Goal: Information Seeking & Learning: Find specific fact

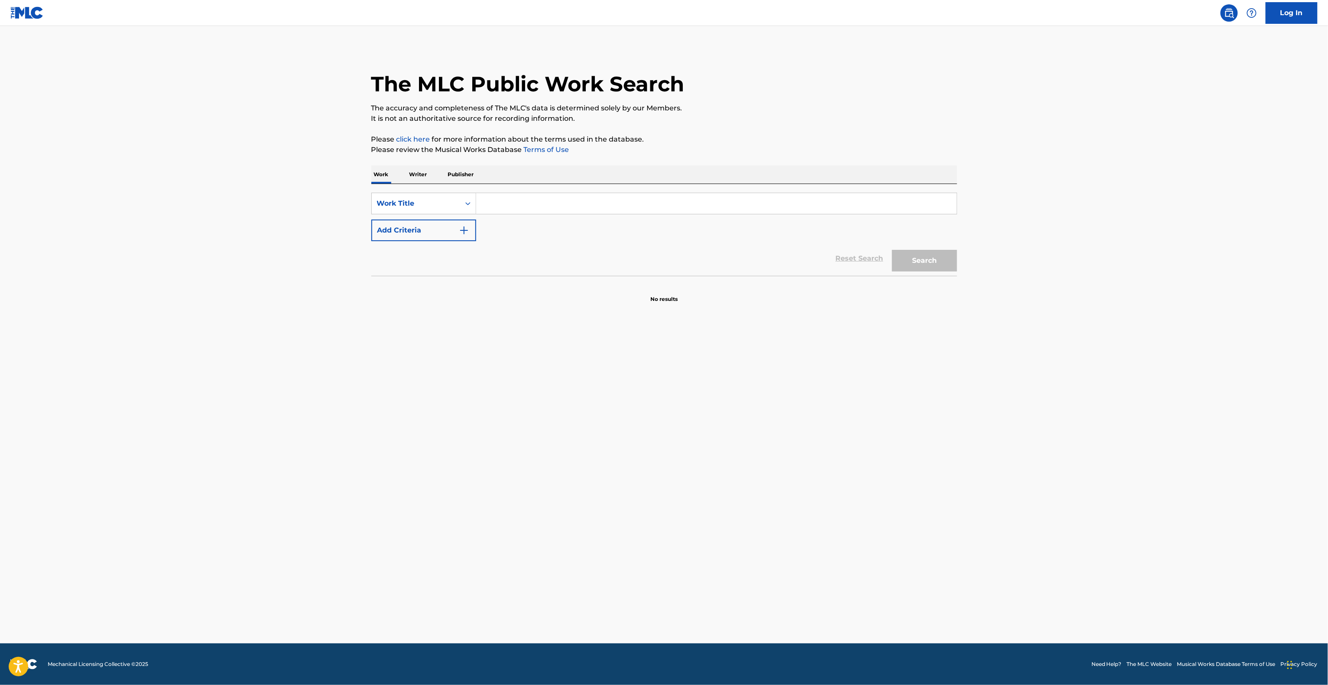
click at [518, 208] on input "Search Form" at bounding box center [716, 203] width 481 height 21
paste input "Take My Breath Away"
type input "Take My Breath Away"
click at [441, 231] on button "Add Criteria" at bounding box center [423, 231] width 105 height 22
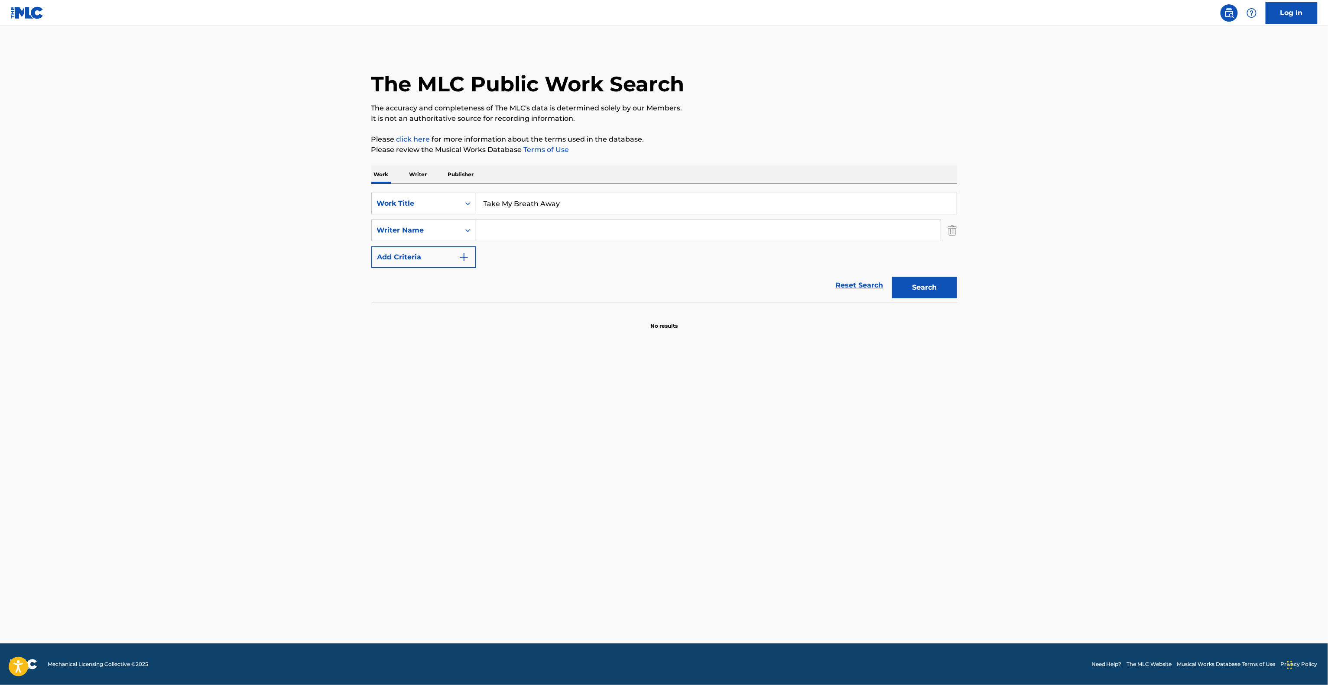
click at [574, 229] on input "Search Form" at bounding box center [708, 230] width 464 height 21
paste input "[PERSON_NAME]"
type input "[PERSON_NAME]"
click at [916, 293] on button "Search" at bounding box center [924, 288] width 65 height 22
click at [916, 293] on div "Search" at bounding box center [922, 285] width 69 height 35
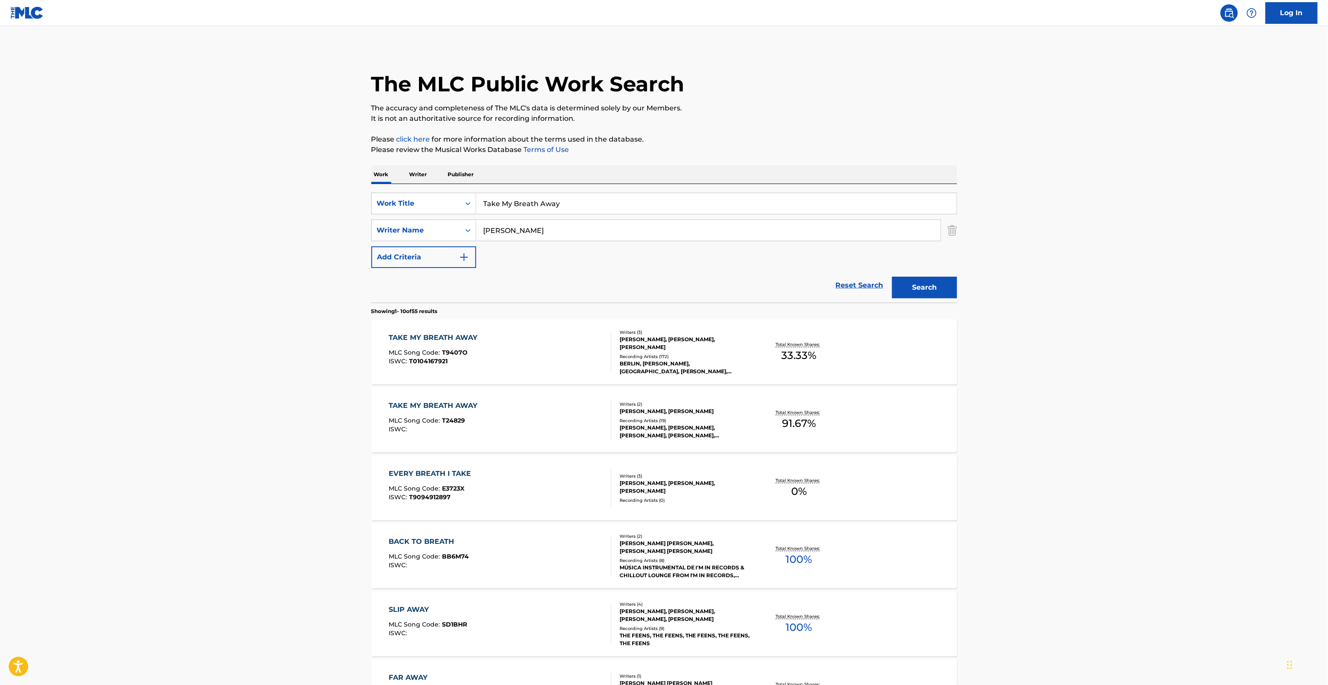
click at [1132, 326] on main "The MLC Public Work Search The accuracy and completeness of The MLC's data is d…" at bounding box center [664, 536] width 1328 height 1020
click at [461, 335] on div "TAKE MY BREATH AWAY" at bounding box center [435, 338] width 93 height 10
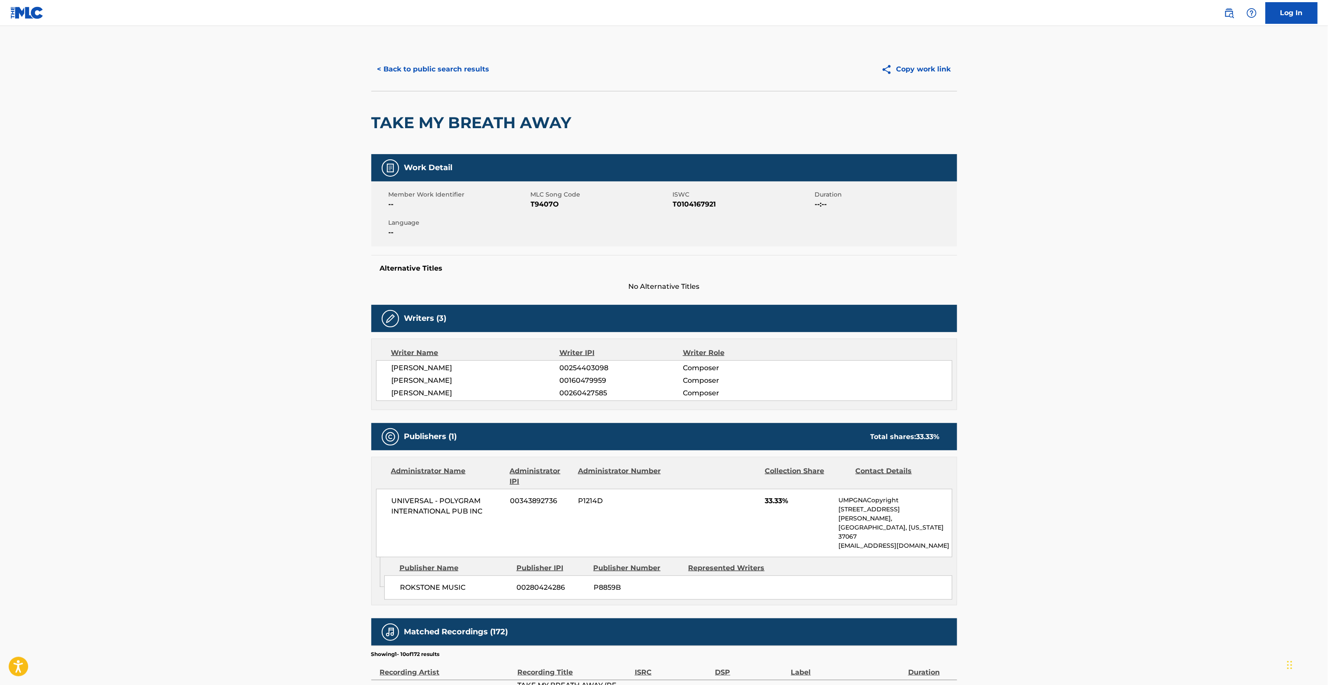
click at [281, 397] on main "< Back to public search results Copy work link TAKE MY BREATH AWAY Work Detail …" at bounding box center [664, 484] width 1328 height 916
click at [299, 398] on main "< Back to public search results Copy work link TAKE MY BREATH AWAY Work Detail …" at bounding box center [664, 484] width 1328 height 916
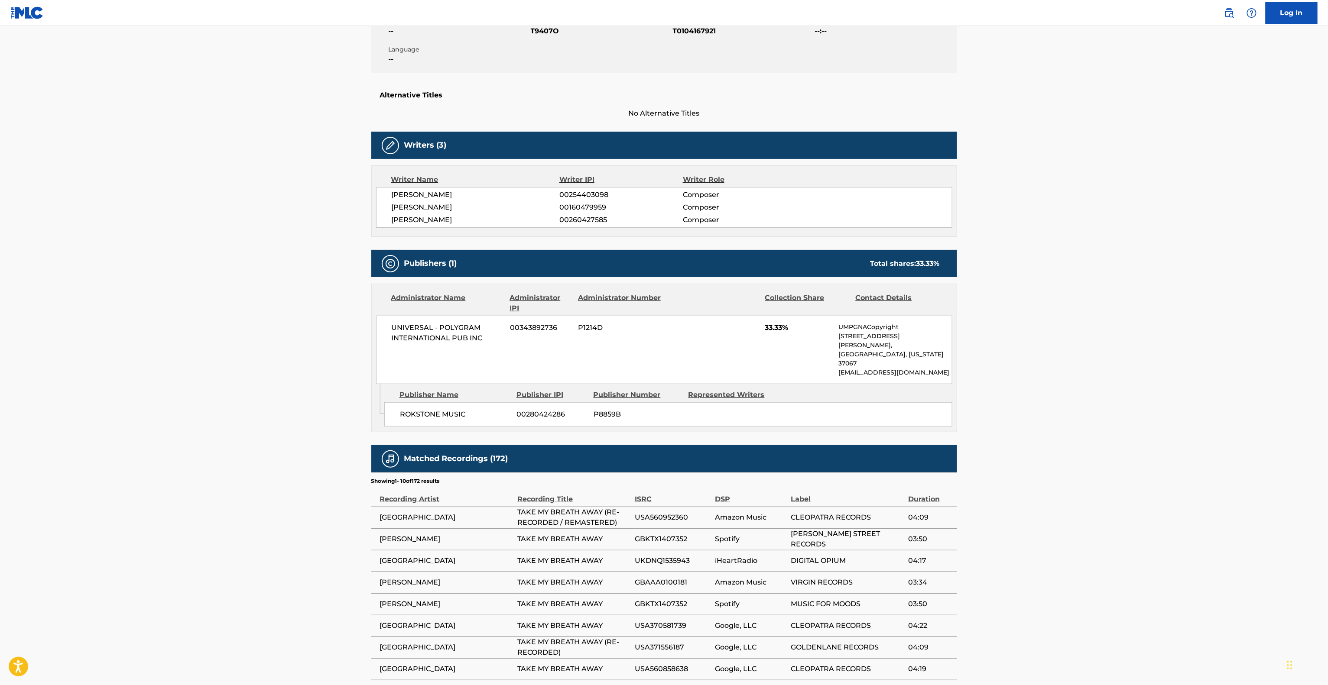
scroll to position [260, 0]
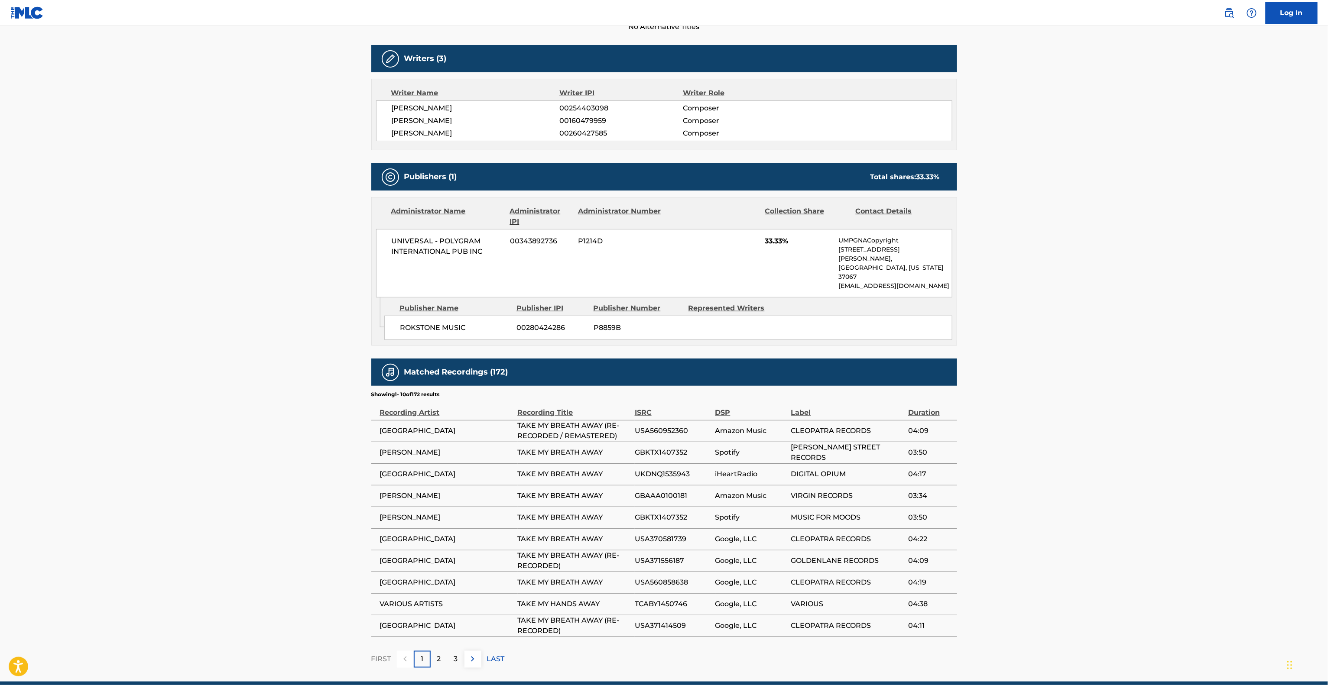
click at [280, 483] on main "< Back to public search results Copy work link TAKE MY BREATH AWAY Work Detail …" at bounding box center [664, 224] width 1328 height 916
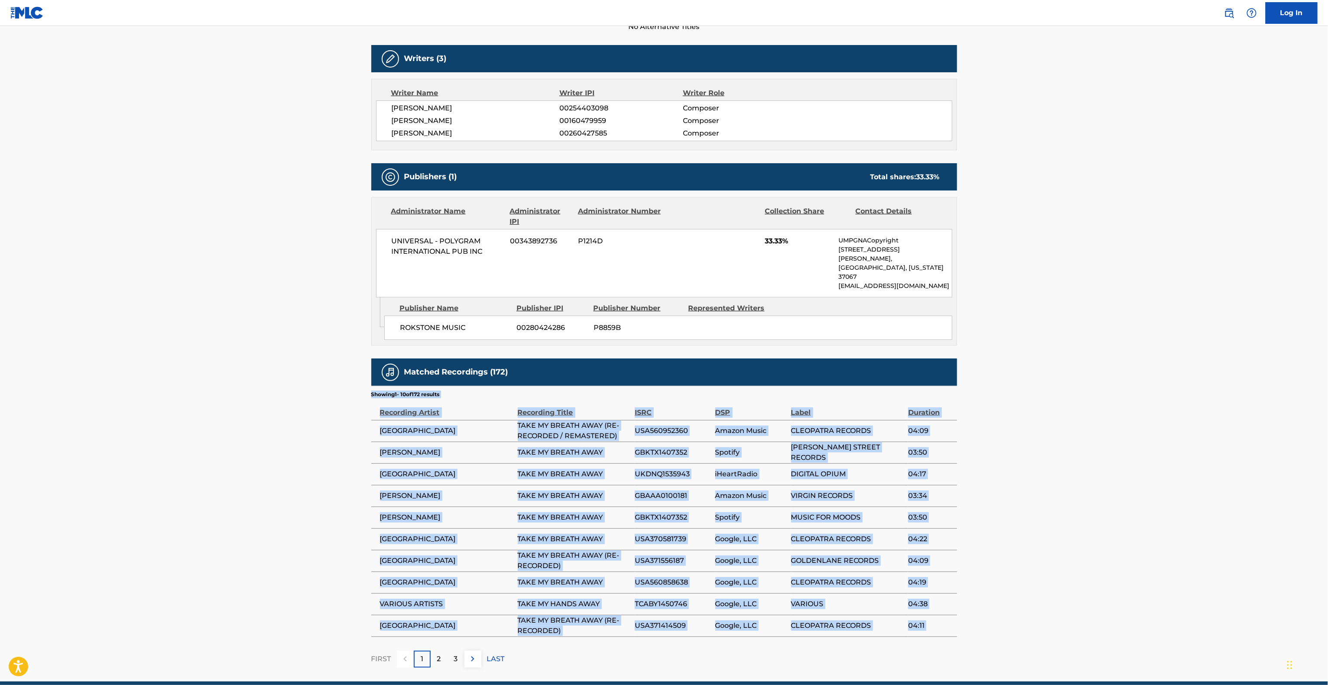
click at [280, 483] on main "< Back to public search results Copy work link TAKE MY BREATH AWAY Work Detail …" at bounding box center [664, 224] width 1328 height 916
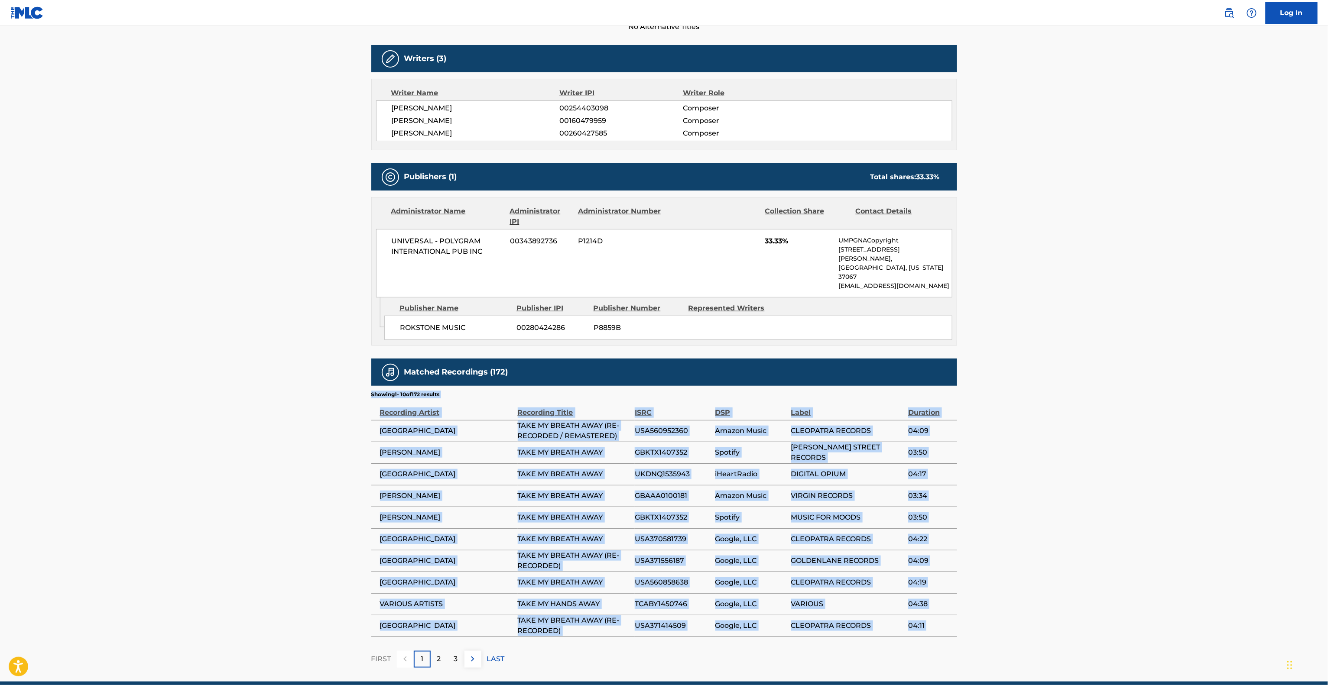
click at [280, 483] on main "< Back to public search results Copy work link TAKE MY BREATH AWAY Work Detail …" at bounding box center [664, 224] width 1328 height 916
click at [279, 482] on main "< Back to public search results Copy work link TAKE MY BREATH AWAY Work Detail …" at bounding box center [664, 224] width 1328 height 916
click at [269, 485] on main "< Back to public search results Copy work link TAKE MY BREATH AWAY Work Detail …" at bounding box center [664, 224] width 1328 height 916
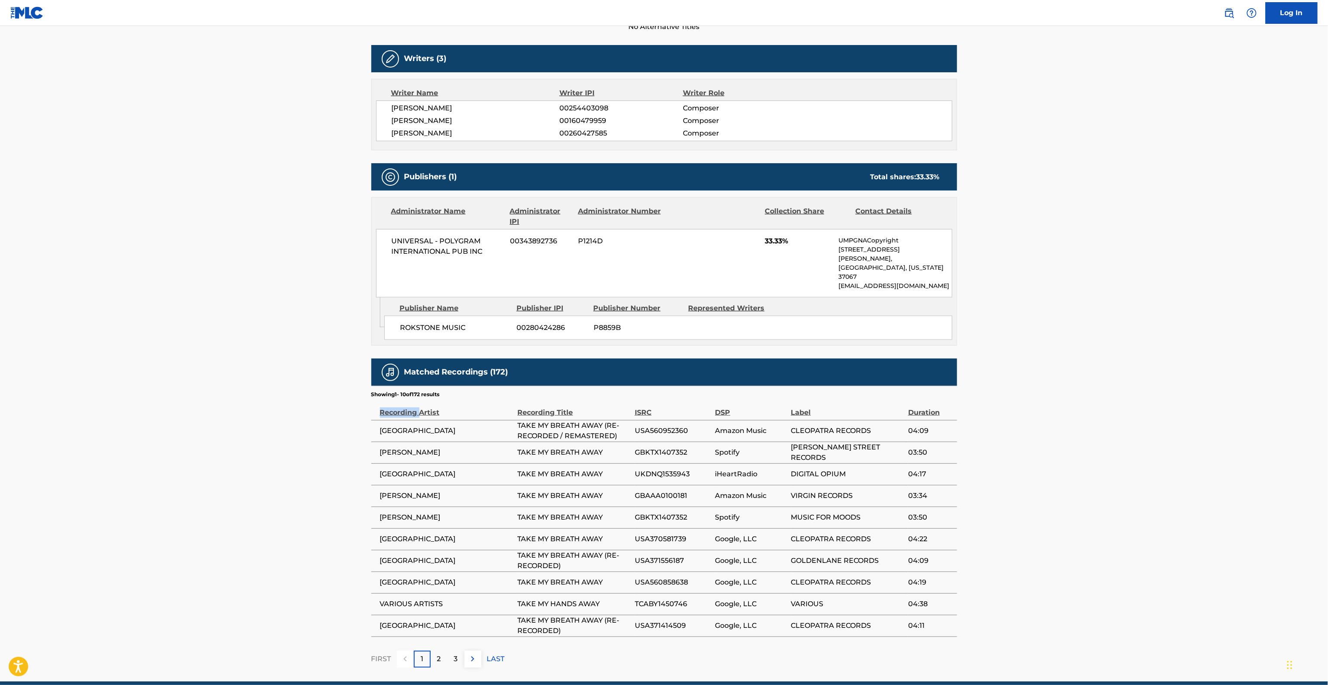
click at [269, 485] on main "< Back to public search results Copy work link TAKE MY BREATH AWAY Work Detail …" at bounding box center [664, 224] width 1328 height 916
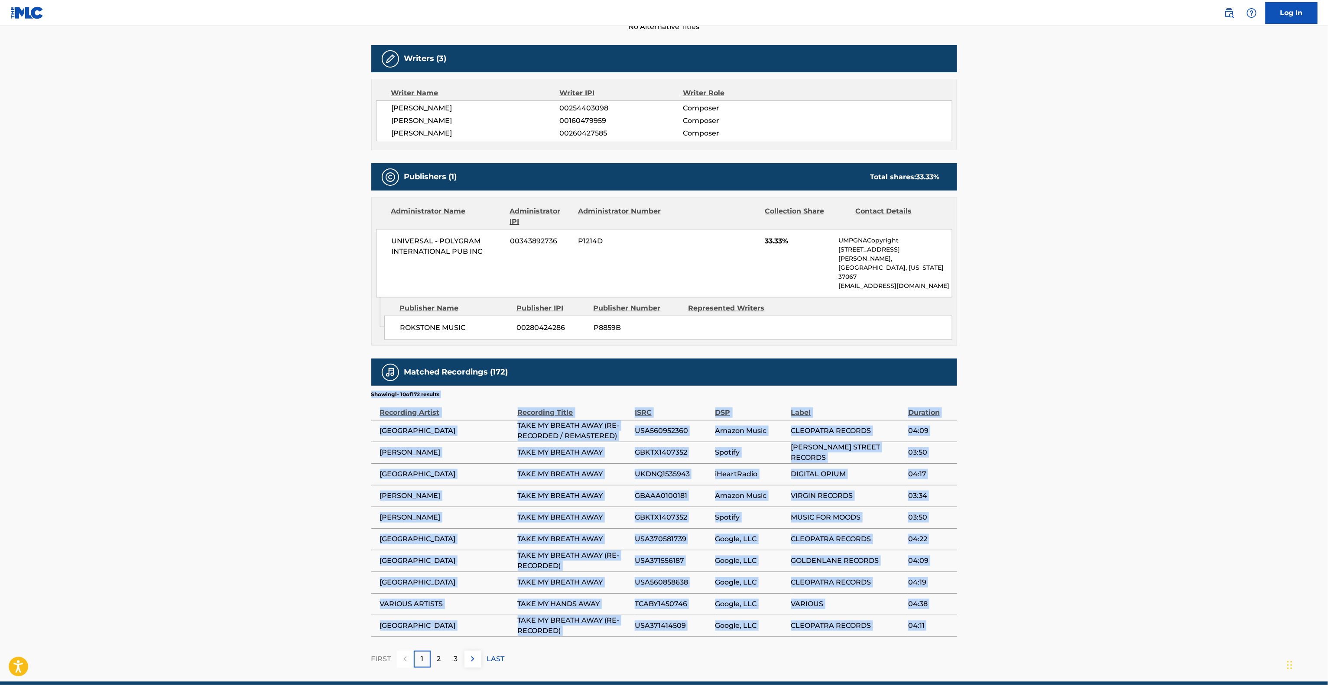
click at [269, 485] on main "< Back to public search results Copy work link TAKE MY BREATH AWAY Work Detail …" at bounding box center [664, 224] width 1328 height 916
click at [268, 485] on main "< Back to public search results Copy work link TAKE MY BREATH AWAY Work Detail …" at bounding box center [664, 224] width 1328 height 916
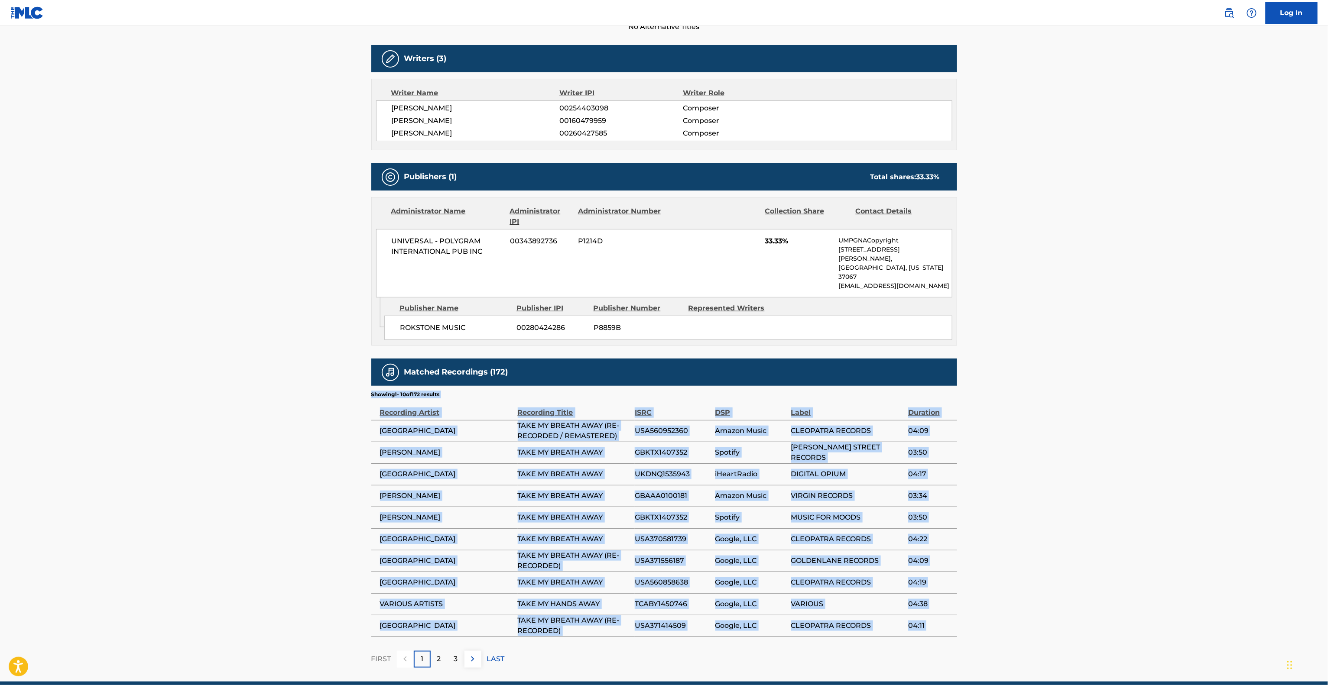
click at [267, 485] on main "< Back to public search results Copy work link TAKE MY BREATH AWAY Work Detail …" at bounding box center [664, 224] width 1328 height 916
click at [266, 485] on main "< Back to public search results Copy work link TAKE MY BREATH AWAY Work Detail …" at bounding box center [664, 224] width 1328 height 916
click at [262, 485] on main "< Back to public search results Copy work link TAKE MY BREATH AWAY Work Detail …" at bounding box center [664, 224] width 1328 height 916
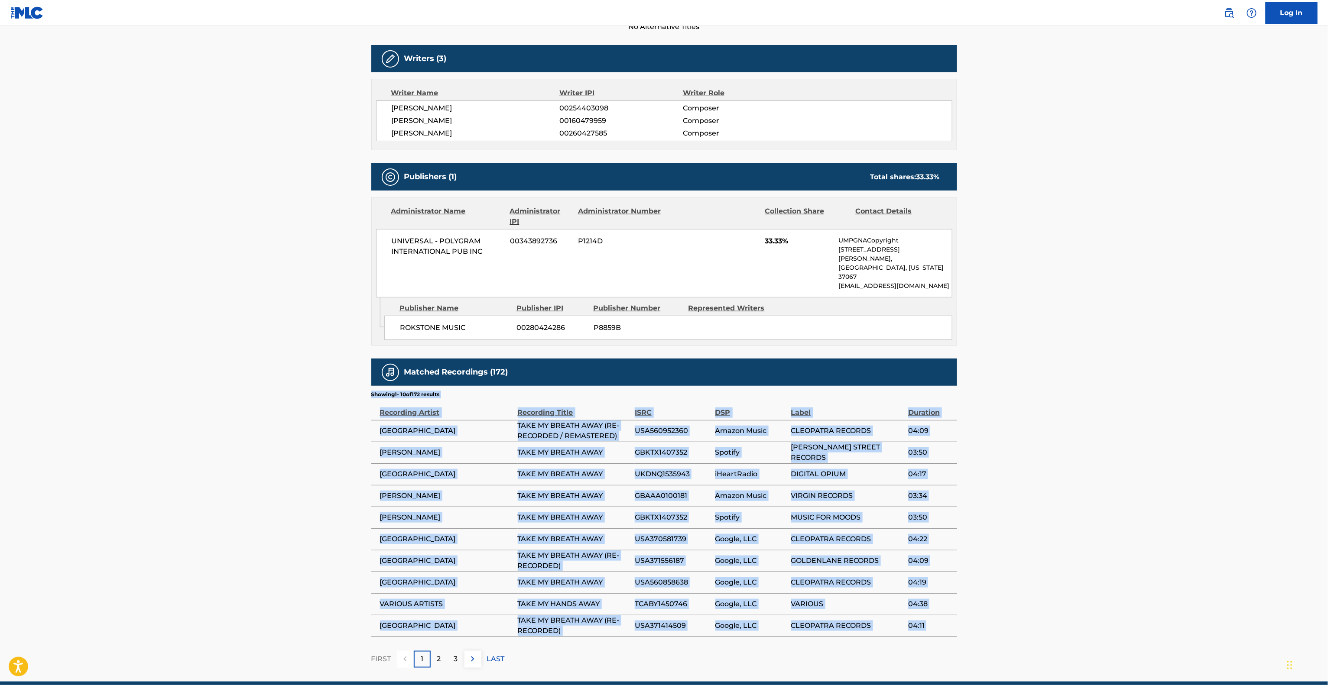
click at [262, 485] on main "< Back to public search results Copy work link TAKE MY BREATH AWAY Work Detail …" at bounding box center [664, 224] width 1328 height 916
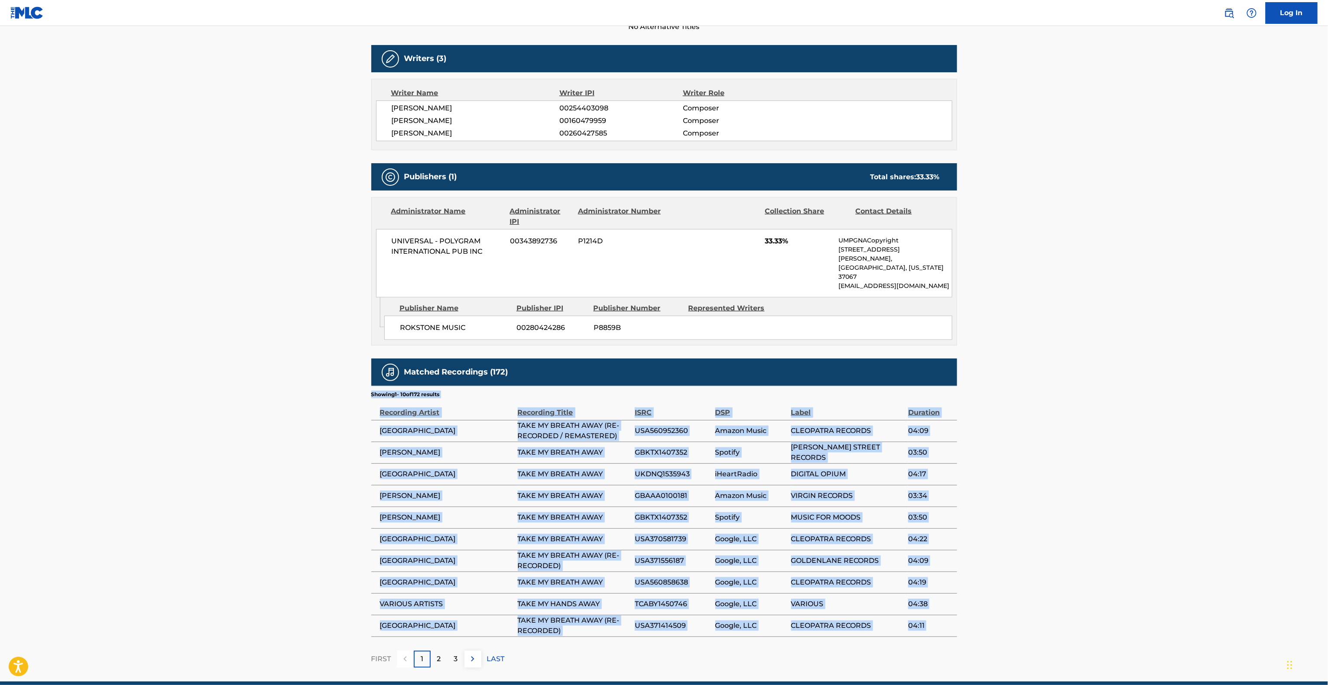
click at [262, 485] on main "< Back to public search results Copy work link TAKE MY BREATH AWAY Work Detail …" at bounding box center [664, 224] width 1328 height 916
click at [269, 471] on main "< Back to public search results Copy work link TAKE MY BREATH AWAY Work Detail …" at bounding box center [664, 224] width 1328 height 916
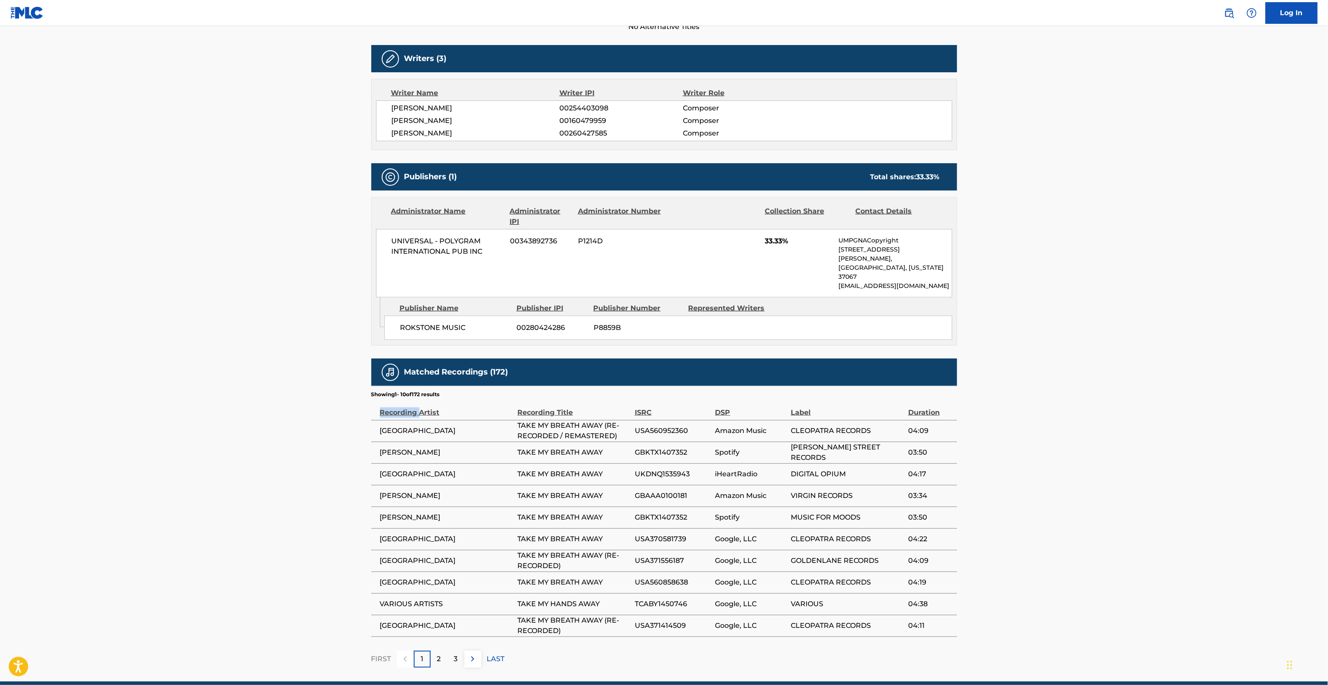
click at [269, 471] on main "< Back to public search results Copy work link TAKE MY BREATH AWAY Work Detail …" at bounding box center [664, 224] width 1328 height 916
click at [266, 432] on main "< Back to public search results Copy work link TAKE MY BREATH AWAY Work Detail …" at bounding box center [664, 224] width 1328 height 916
click at [259, 433] on main "< Back to public search results Copy work link TAKE MY BREATH AWAY Work Detail …" at bounding box center [664, 224] width 1328 height 916
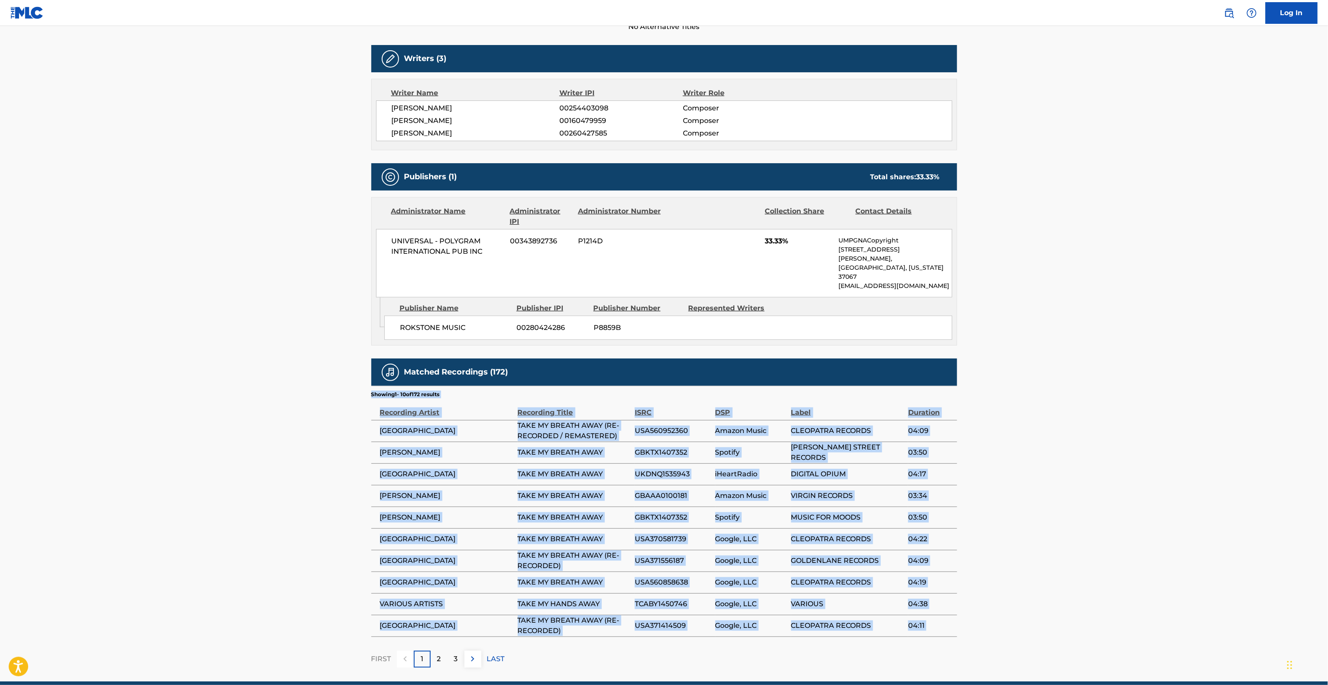
click at [259, 433] on main "< Back to public search results Copy work link TAKE MY BREATH AWAY Work Detail …" at bounding box center [664, 224] width 1328 height 916
click at [233, 389] on main "< Back to public search results Copy work link TAKE MY BREATH AWAY Work Detail …" at bounding box center [664, 224] width 1328 height 916
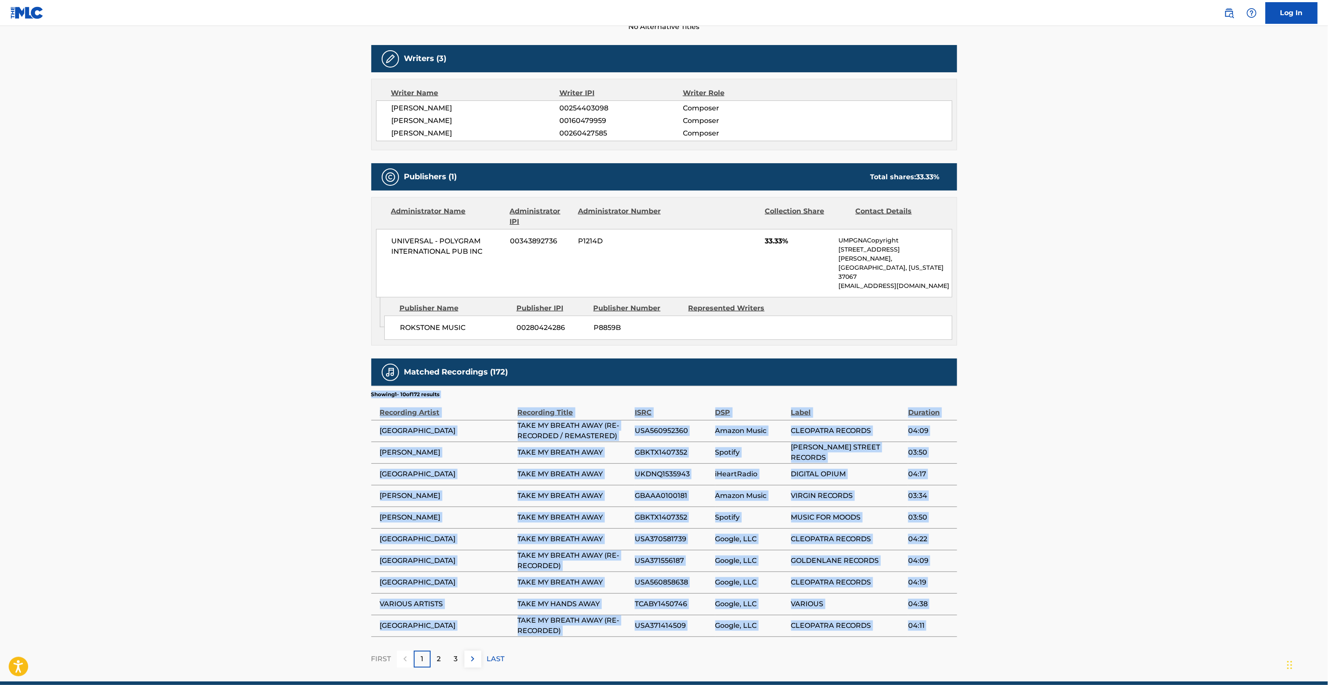
click at [233, 389] on main "< Back to public search results Copy work link TAKE MY BREATH AWAY Work Detail …" at bounding box center [664, 224] width 1328 height 916
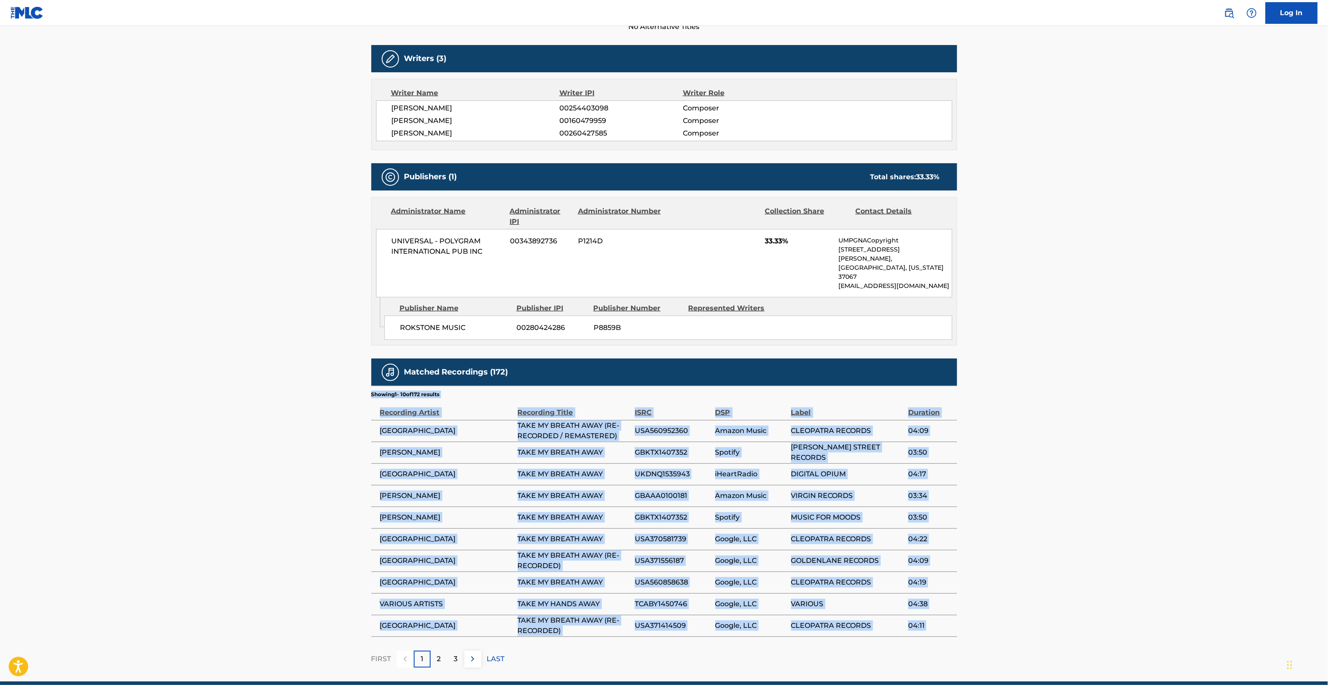
click at [233, 389] on main "< Back to public search results Copy work link TAKE MY BREATH AWAY Work Detail …" at bounding box center [664, 224] width 1328 height 916
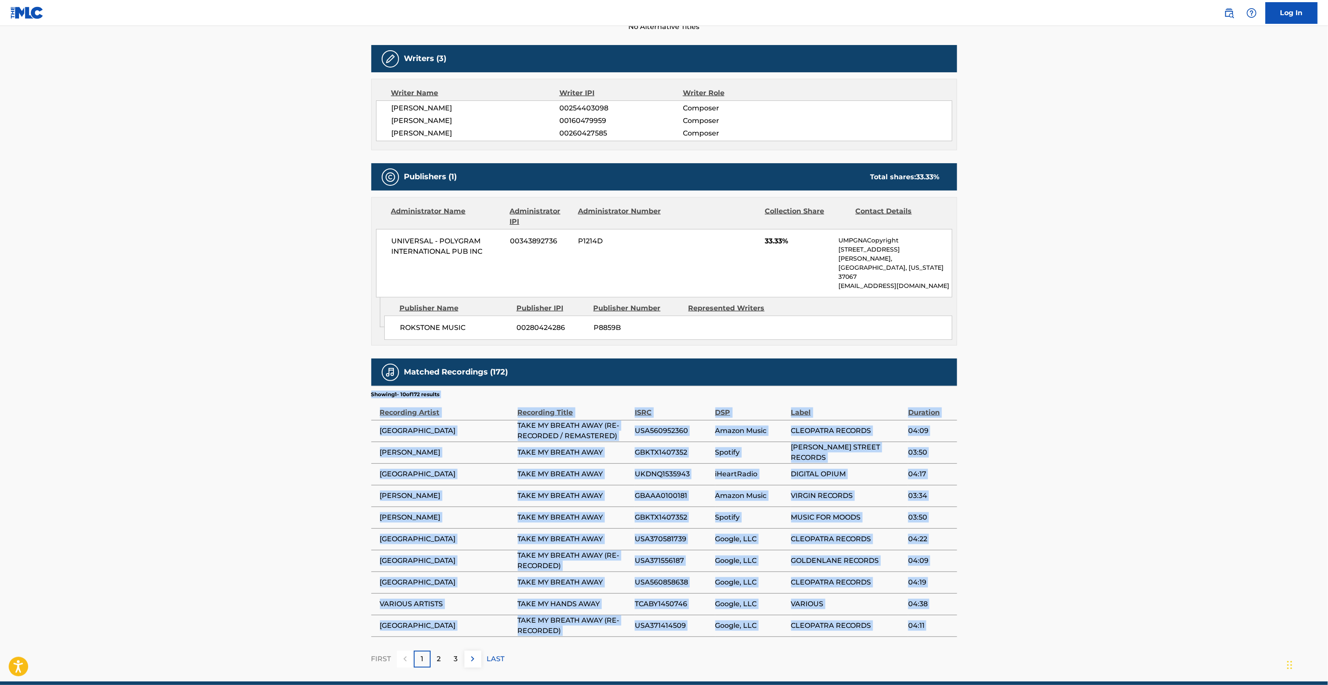
click at [233, 389] on main "< Back to public search results Copy work link TAKE MY BREATH AWAY Work Detail …" at bounding box center [664, 224] width 1328 height 916
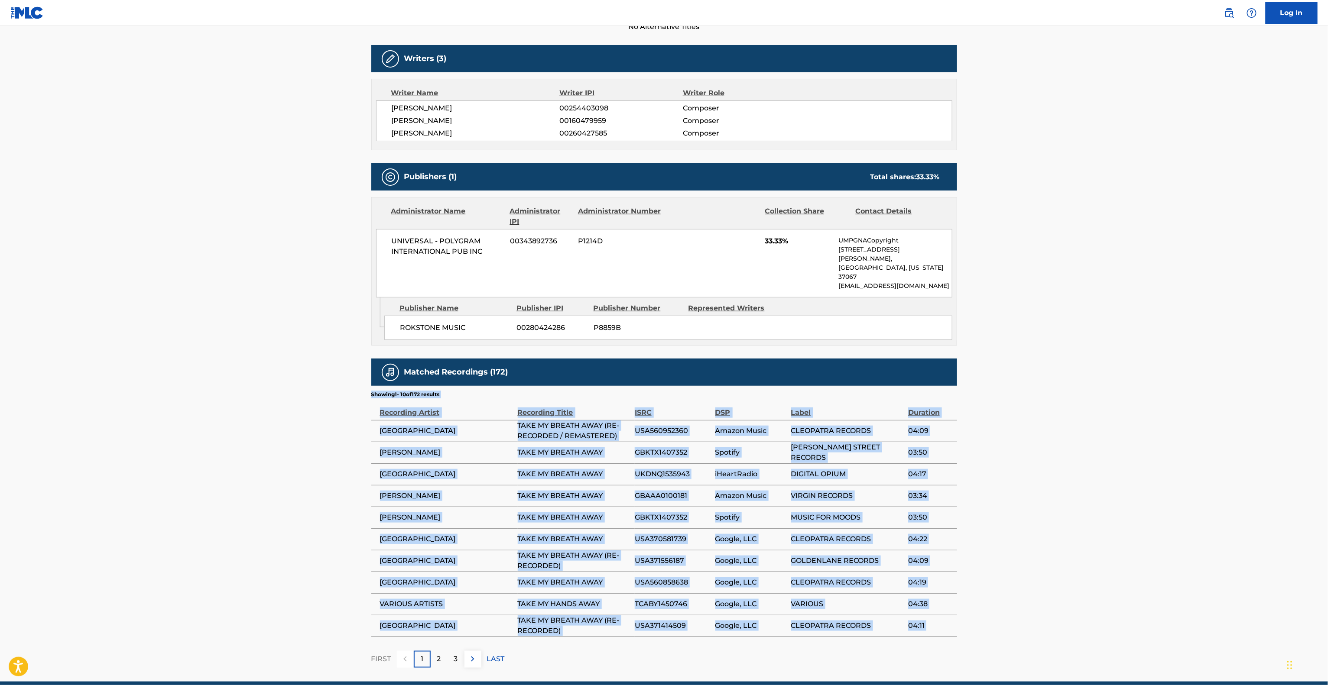
click at [233, 389] on main "< Back to public search results Copy work link TAKE MY BREATH AWAY Work Detail …" at bounding box center [664, 224] width 1328 height 916
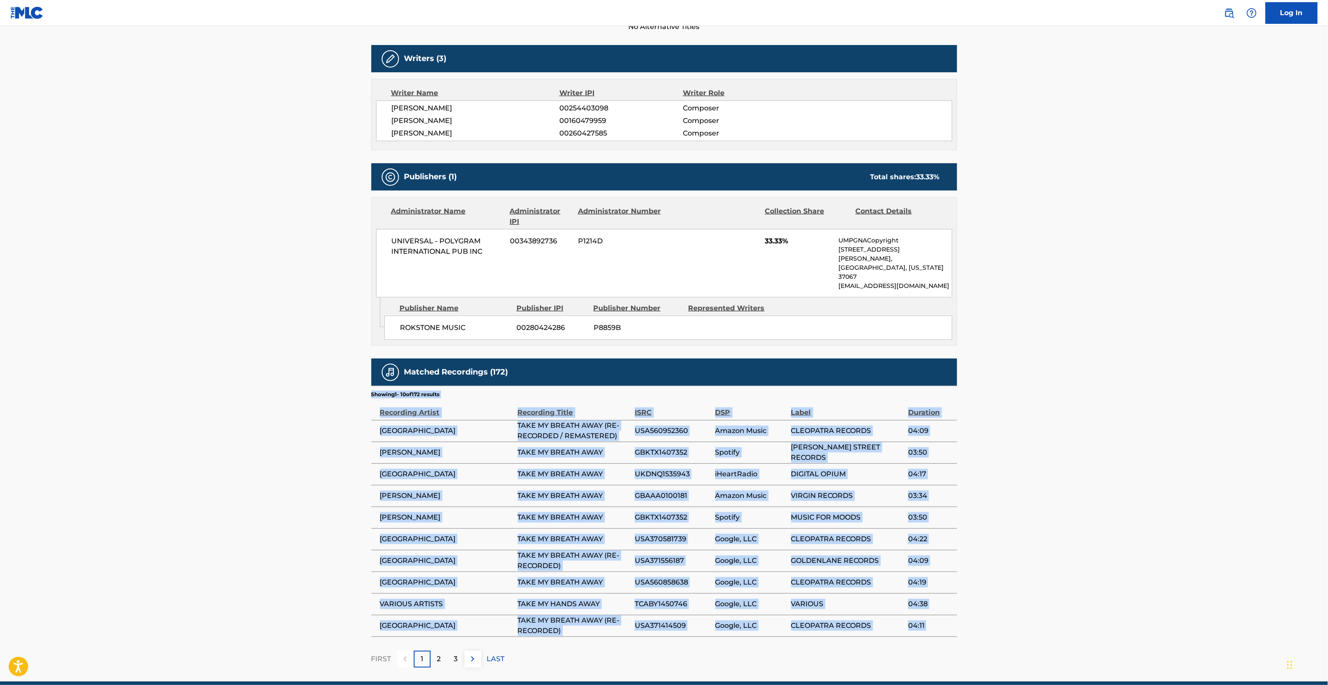
click at [233, 389] on main "< Back to public search results Copy work link TAKE MY BREATH AWAY Work Detail …" at bounding box center [664, 224] width 1328 height 916
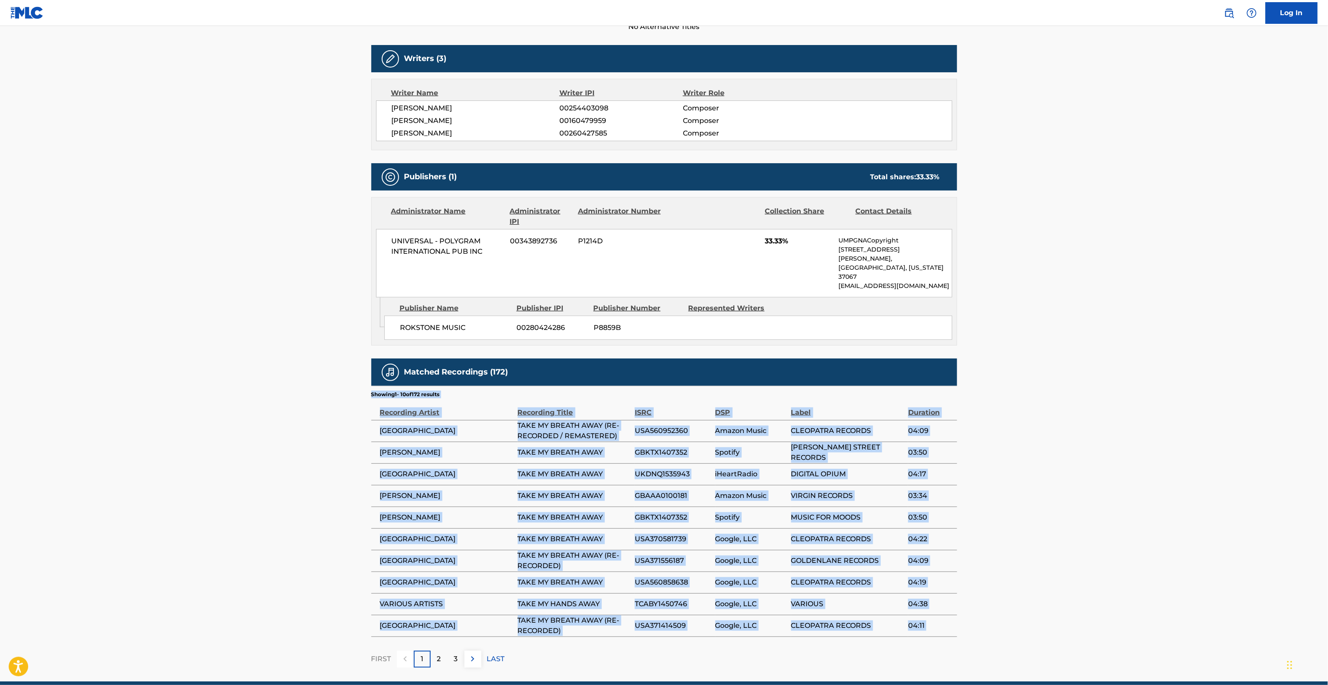
click at [233, 389] on main "< Back to public search results Copy work link TAKE MY BREATH AWAY Work Detail …" at bounding box center [664, 224] width 1328 height 916
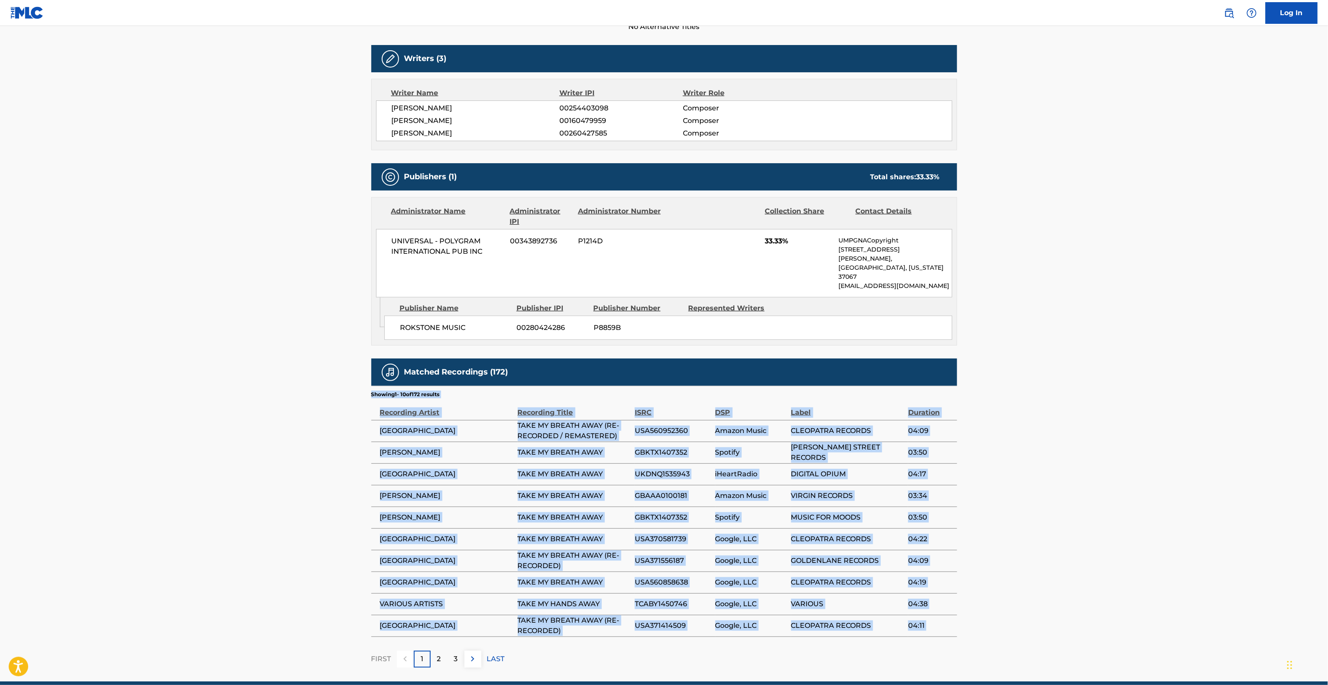
click at [233, 389] on main "< Back to public search results Copy work link TAKE MY BREATH AWAY Work Detail …" at bounding box center [664, 224] width 1328 height 916
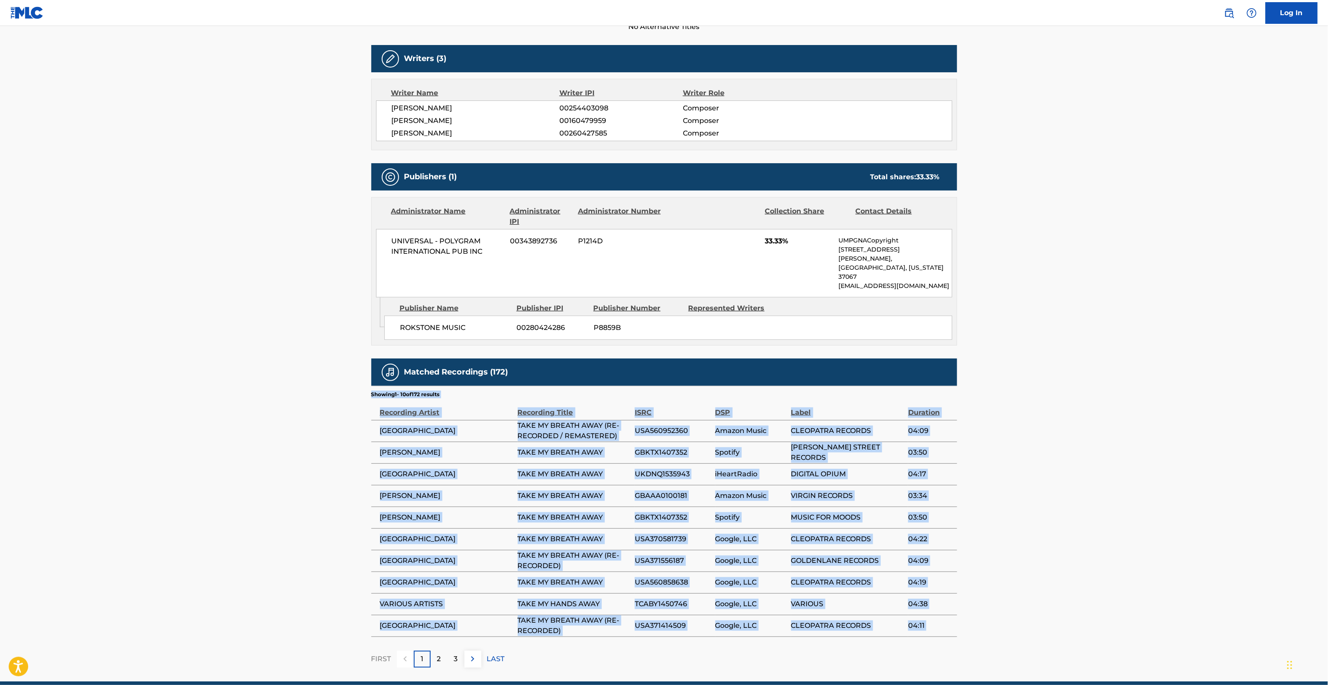
click at [233, 389] on main "< Back to public search results Copy work link TAKE MY BREATH AWAY Work Detail …" at bounding box center [664, 224] width 1328 height 916
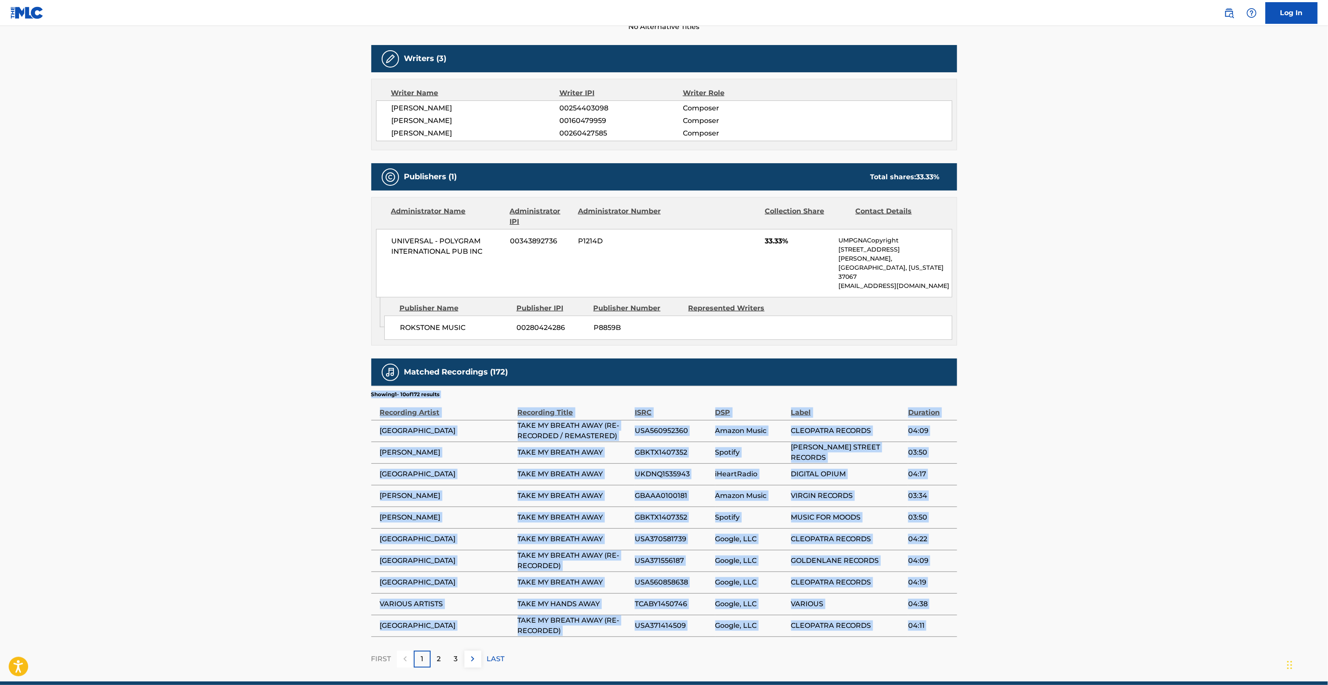
click at [233, 389] on main "< Back to public search results Copy work link TAKE MY BREATH AWAY Work Detail …" at bounding box center [664, 224] width 1328 height 916
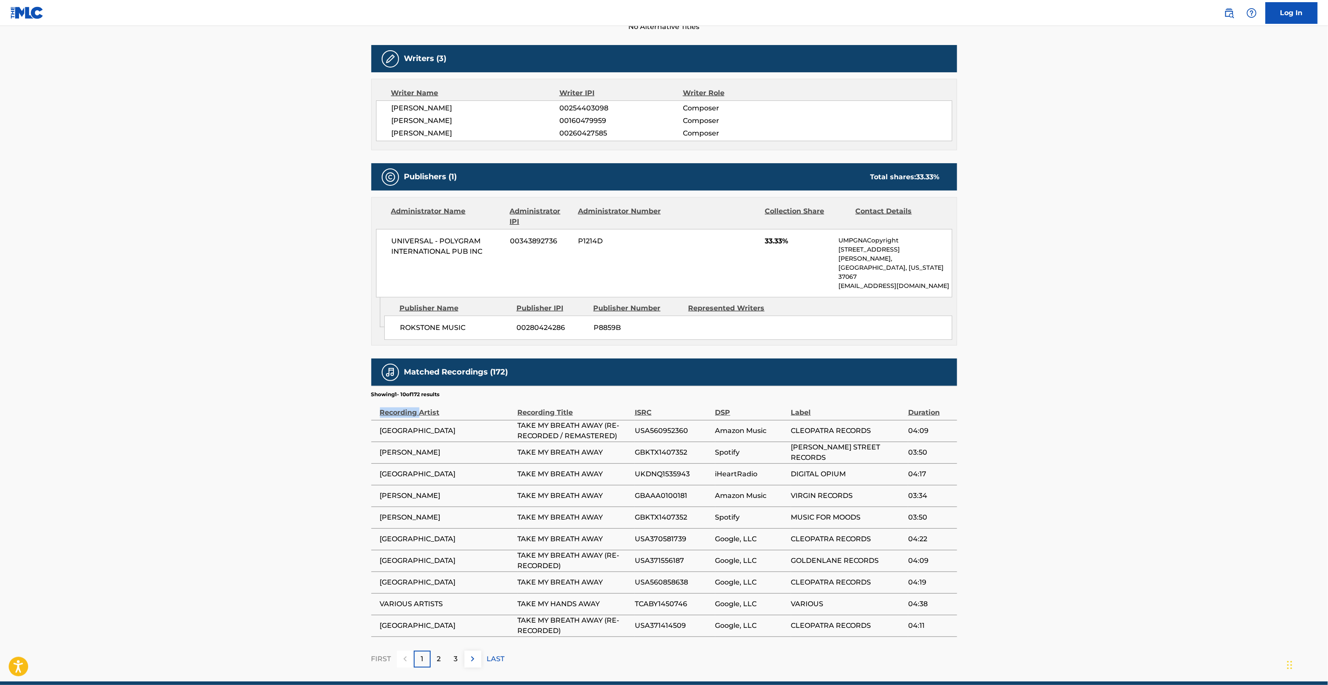
click at [233, 389] on main "< Back to public search results Copy work link TAKE MY BREATH AWAY Work Detail …" at bounding box center [664, 224] width 1328 height 916
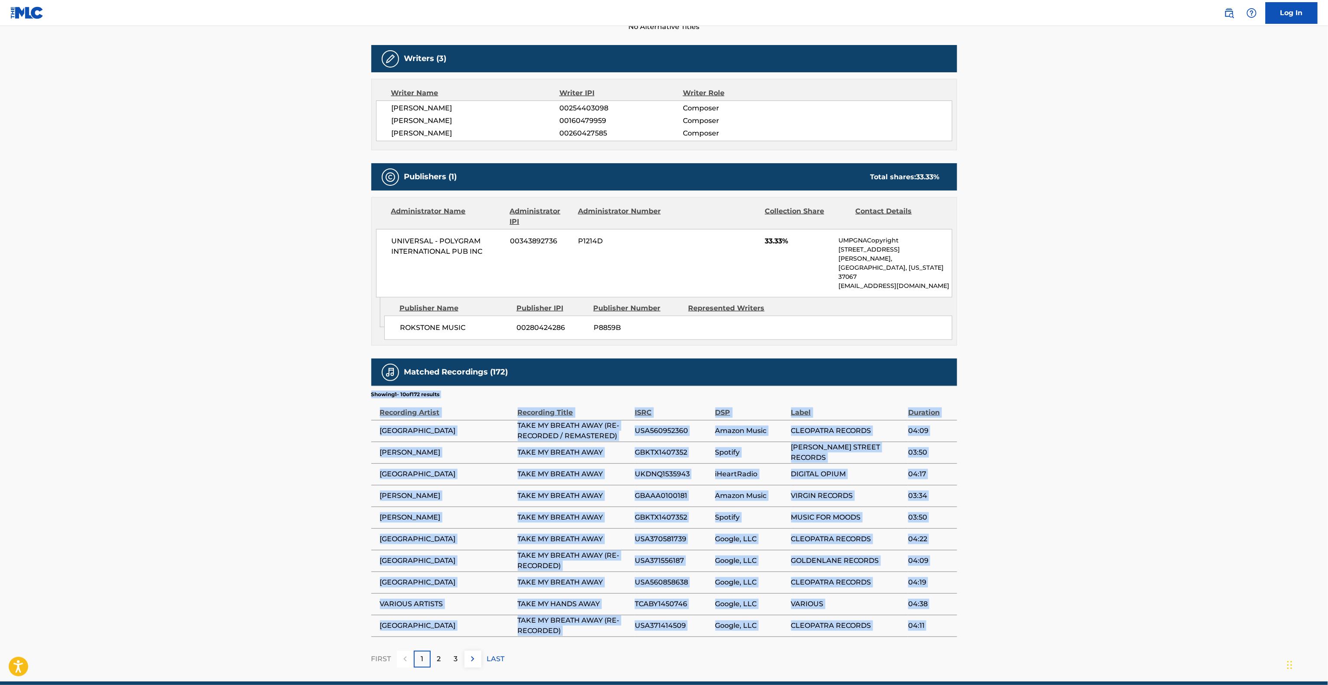
click at [233, 389] on main "< Back to public search results Copy work link TAKE MY BREATH AWAY Work Detail …" at bounding box center [664, 224] width 1328 height 916
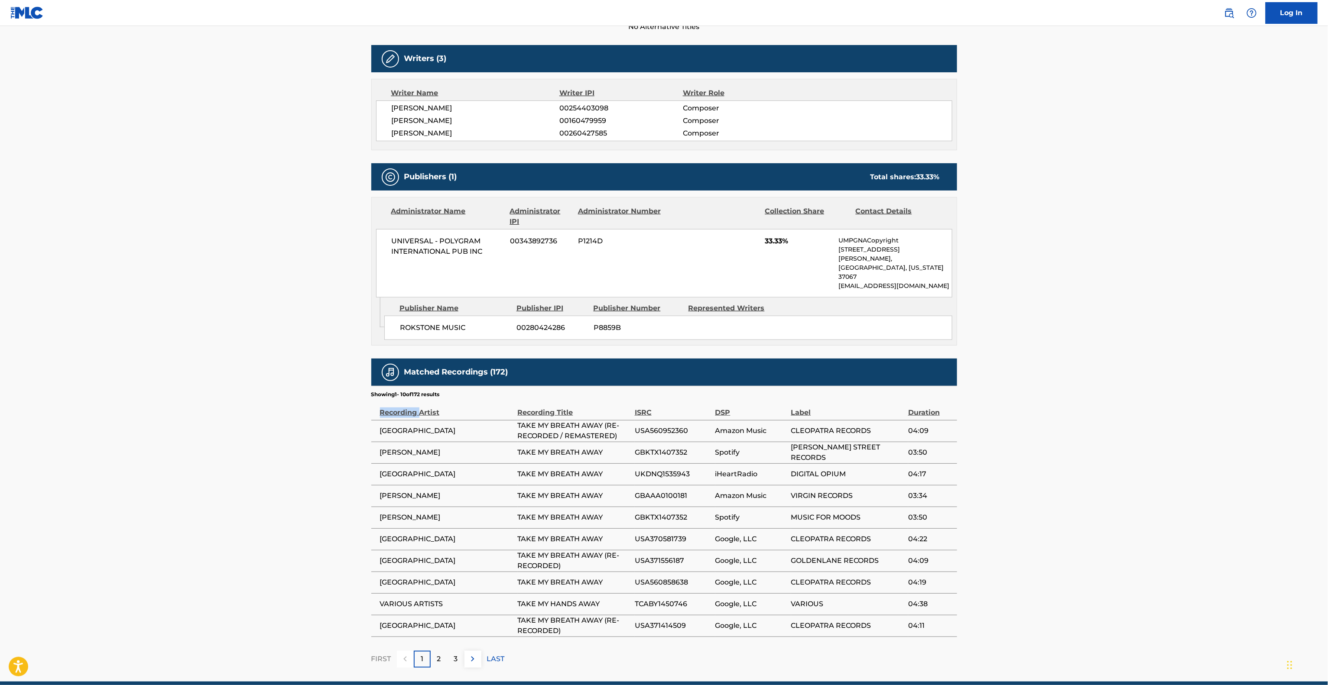
click at [233, 389] on main "< Back to public search results Copy work link TAKE MY BREATH AWAY Work Detail …" at bounding box center [664, 224] width 1328 height 916
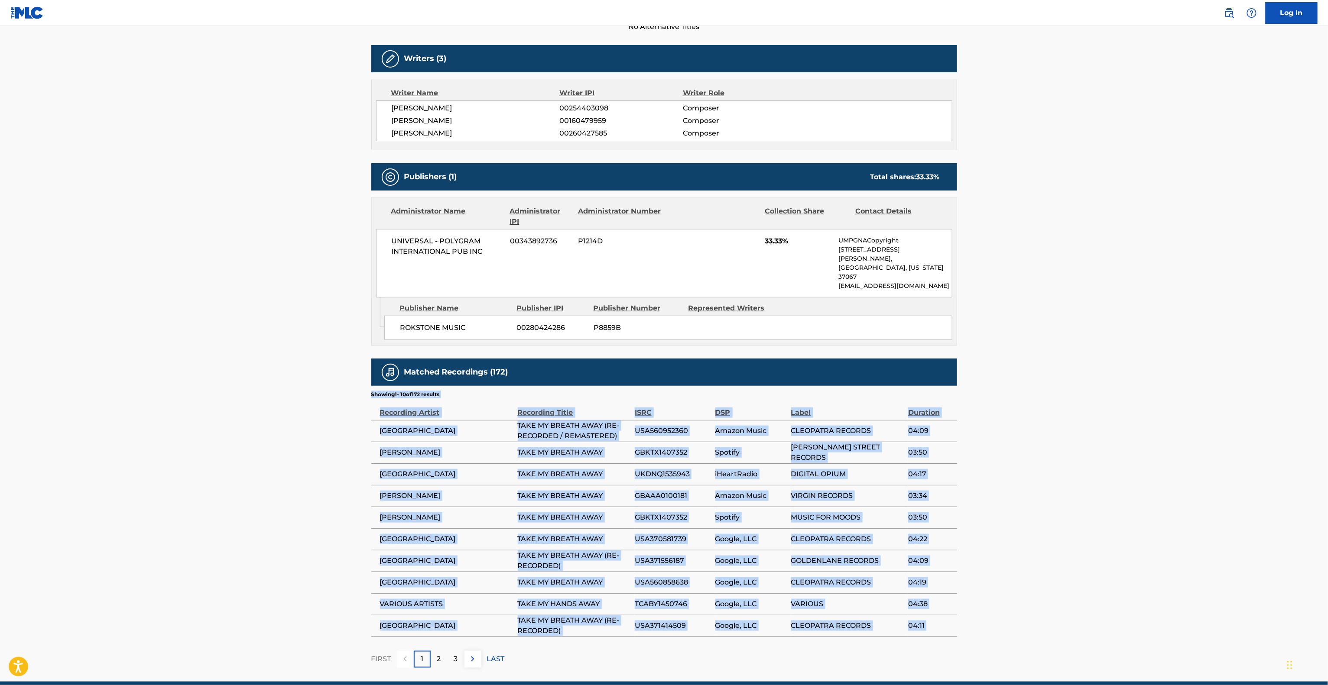
click at [233, 389] on main "< Back to public search results Copy work link TAKE MY BREATH AWAY Work Detail …" at bounding box center [664, 224] width 1328 height 916
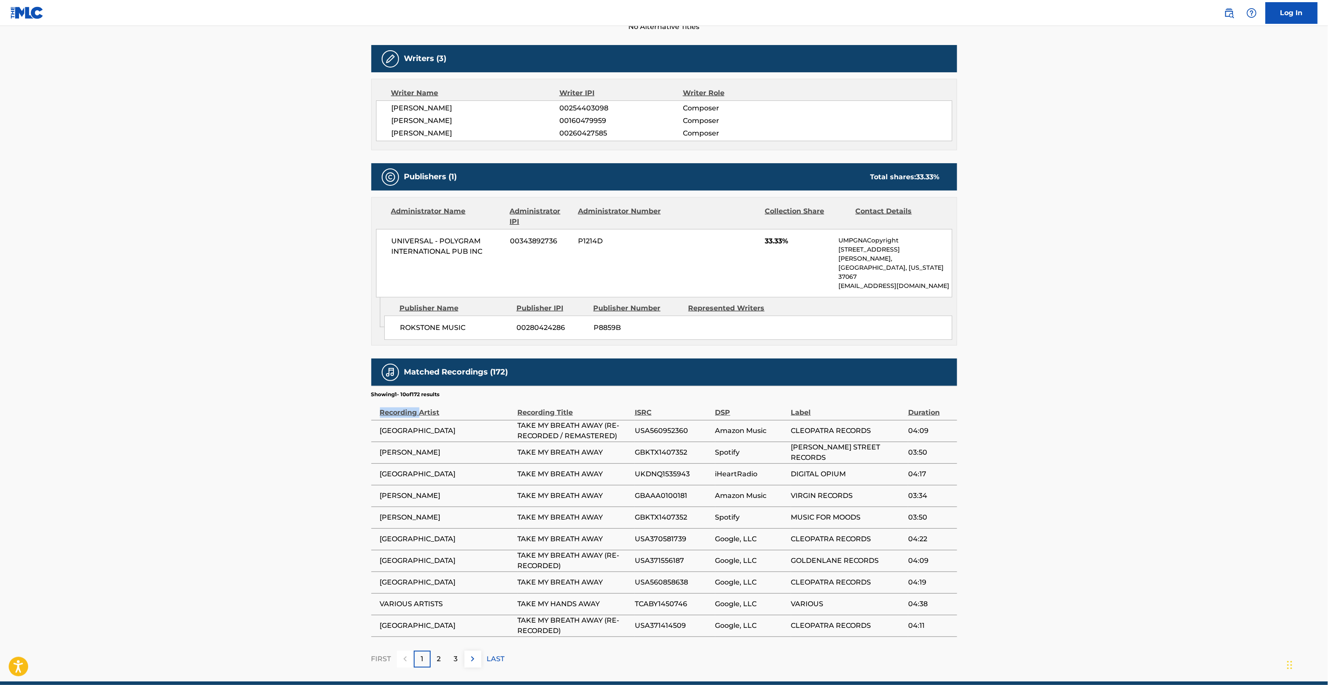
click at [233, 389] on main "< Back to public search results Copy work link TAKE MY BREATH AWAY Work Detail …" at bounding box center [664, 224] width 1328 height 916
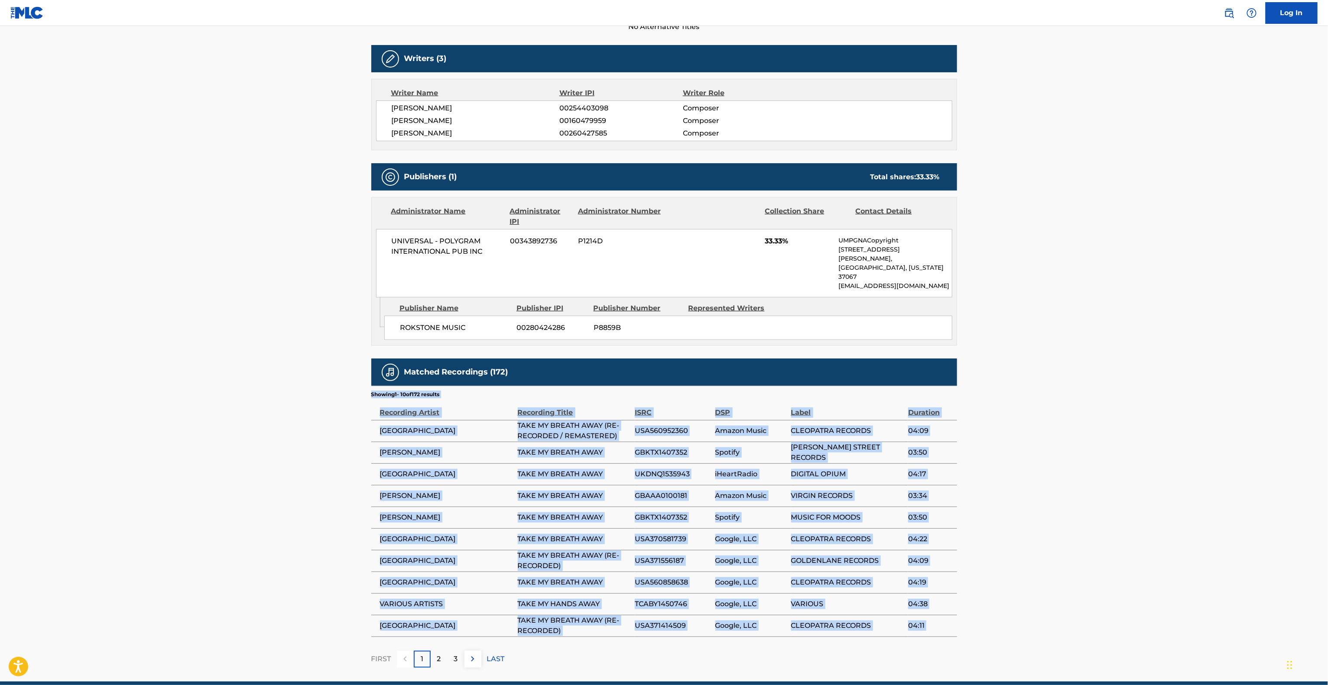
click at [233, 389] on main "< Back to public search results Copy work link TAKE MY BREATH AWAY Work Detail …" at bounding box center [664, 224] width 1328 height 916
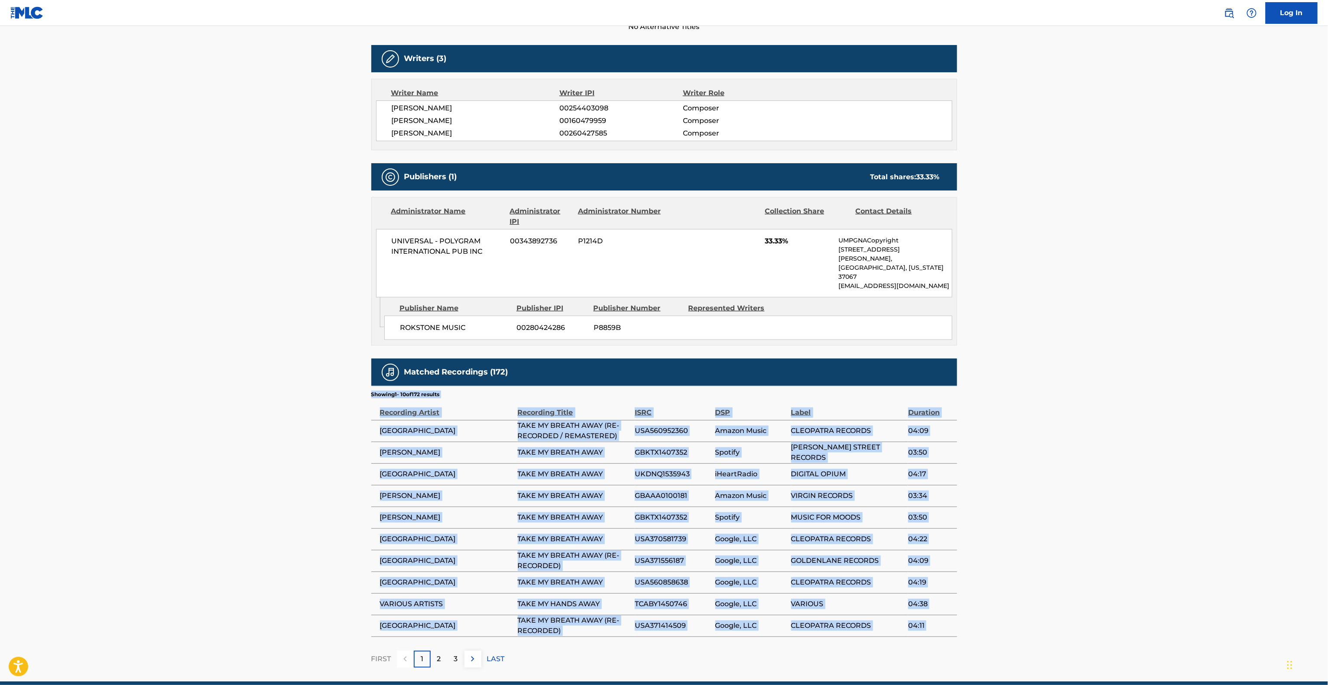
click at [233, 389] on main "< Back to public search results Copy work link TAKE MY BREATH AWAY Work Detail …" at bounding box center [664, 224] width 1328 height 916
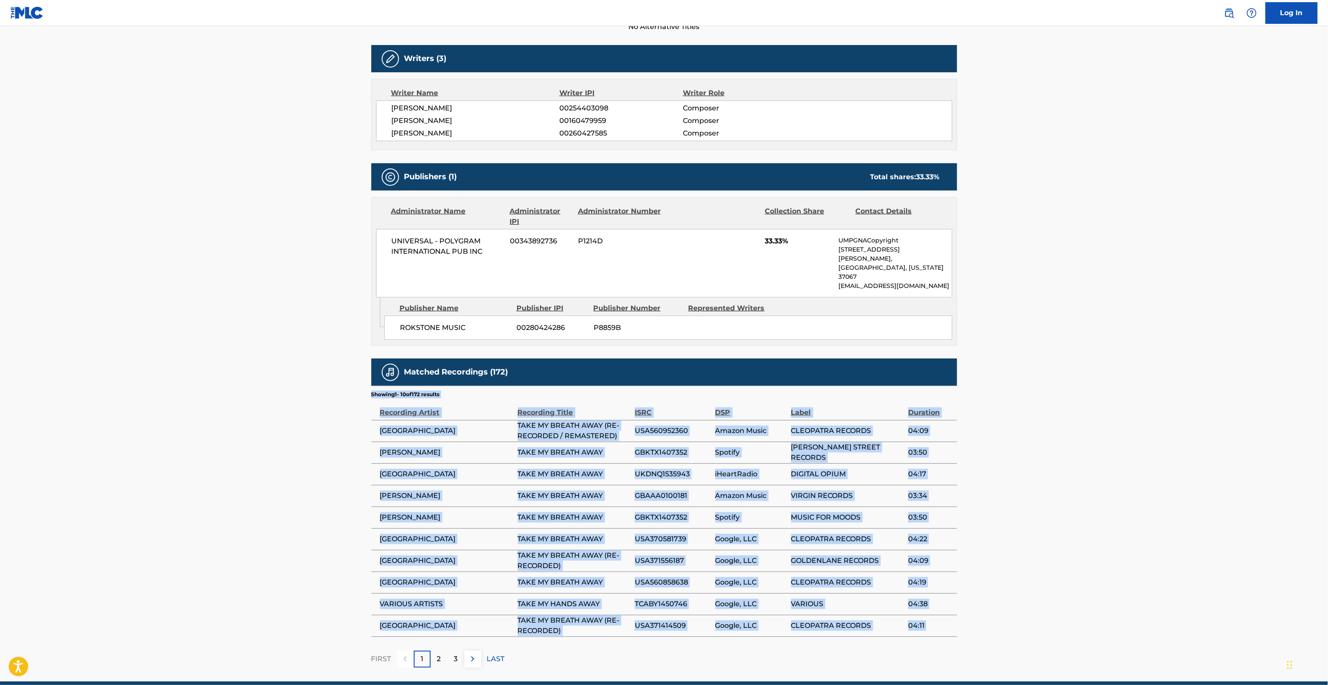
click at [233, 389] on main "< Back to public search results Copy work link TAKE MY BREATH AWAY Work Detail …" at bounding box center [664, 224] width 1328 height 916
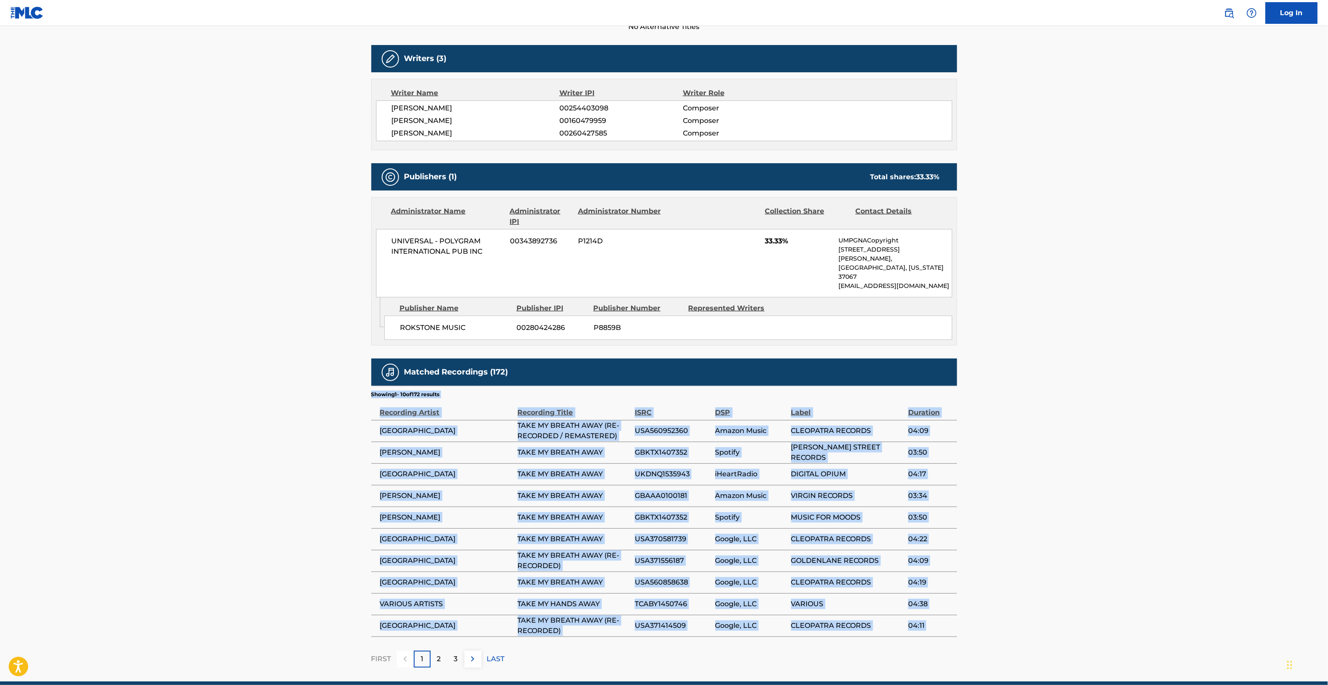
click at [233, 389] on main "< Back to public search results Copy work link TAKE MY BREATH AWAY Work Detail …" at bounding box center [664, 224] width 1328 height 916
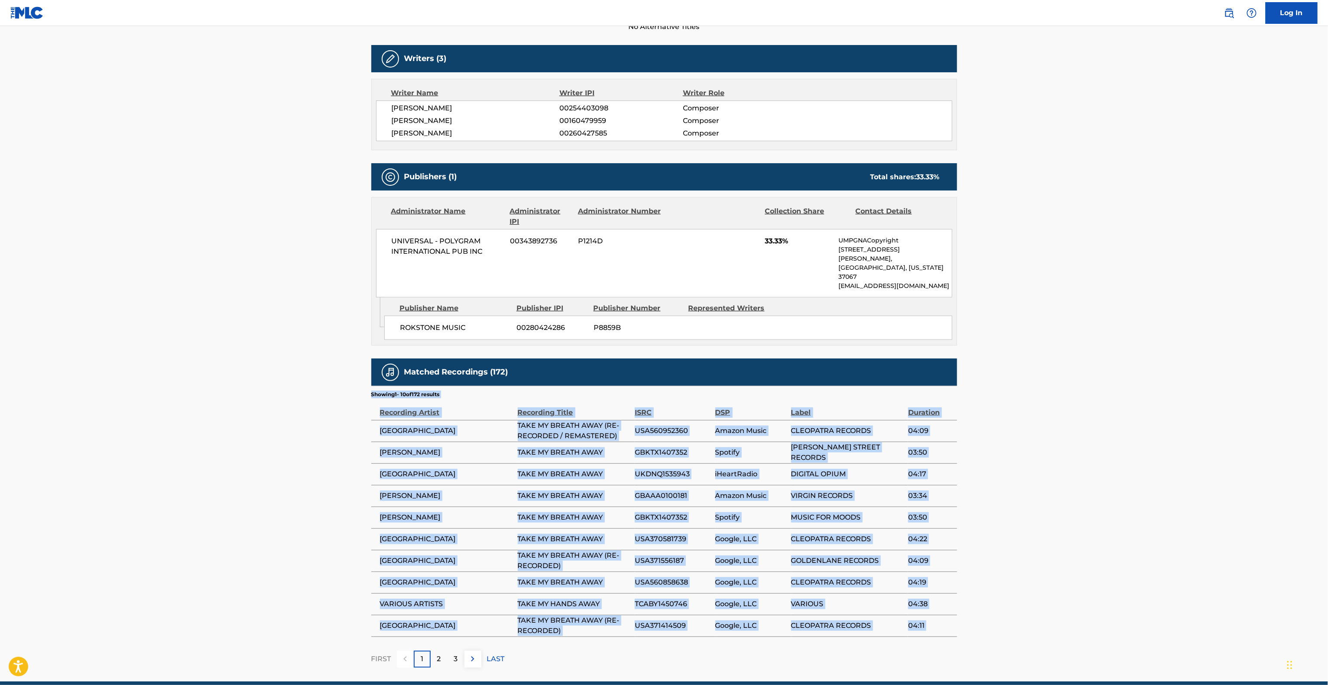
click at [233, 389] on main "< Back to public search results Copy work link TAKE MY BREATH AWAY Work Detail …" at bounding box center [664, 224] width 1328 height 916
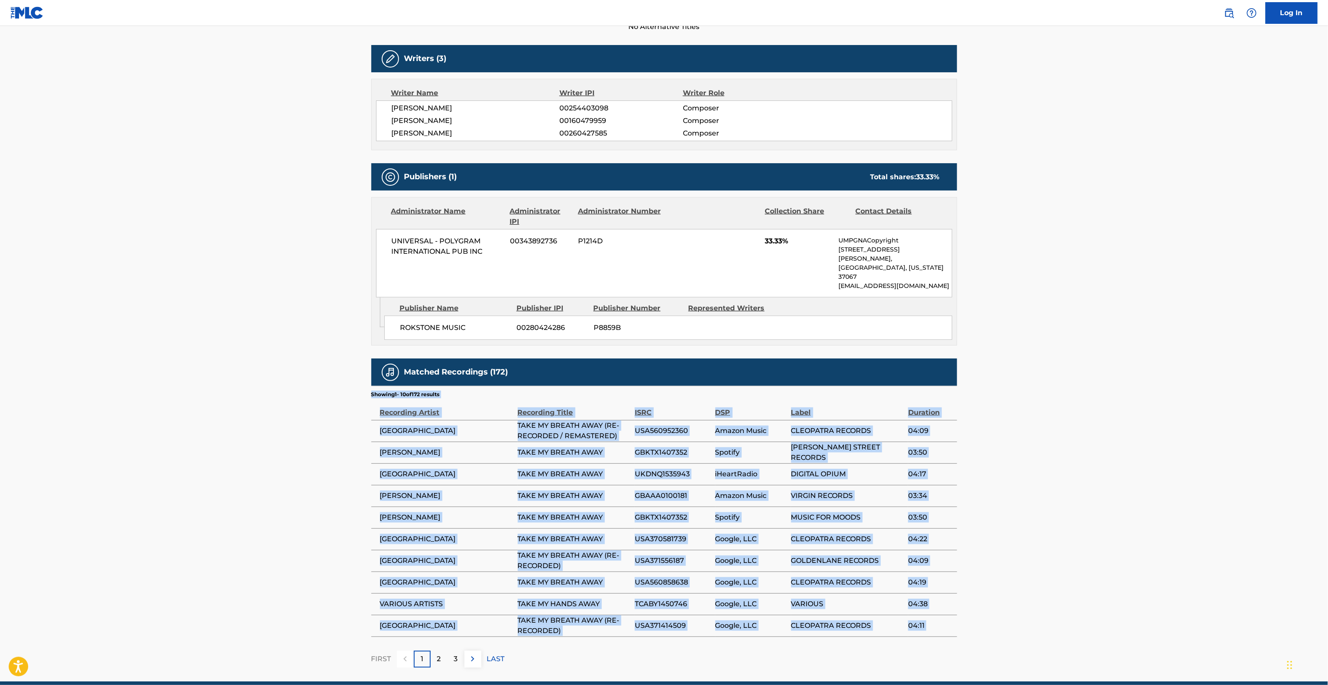
click at [233, 389] on main "< Back to public search results Copy work link TAKE MY BREATH AWAY Work Detail …" at bounding box center [664, 224] width 1328 height 916
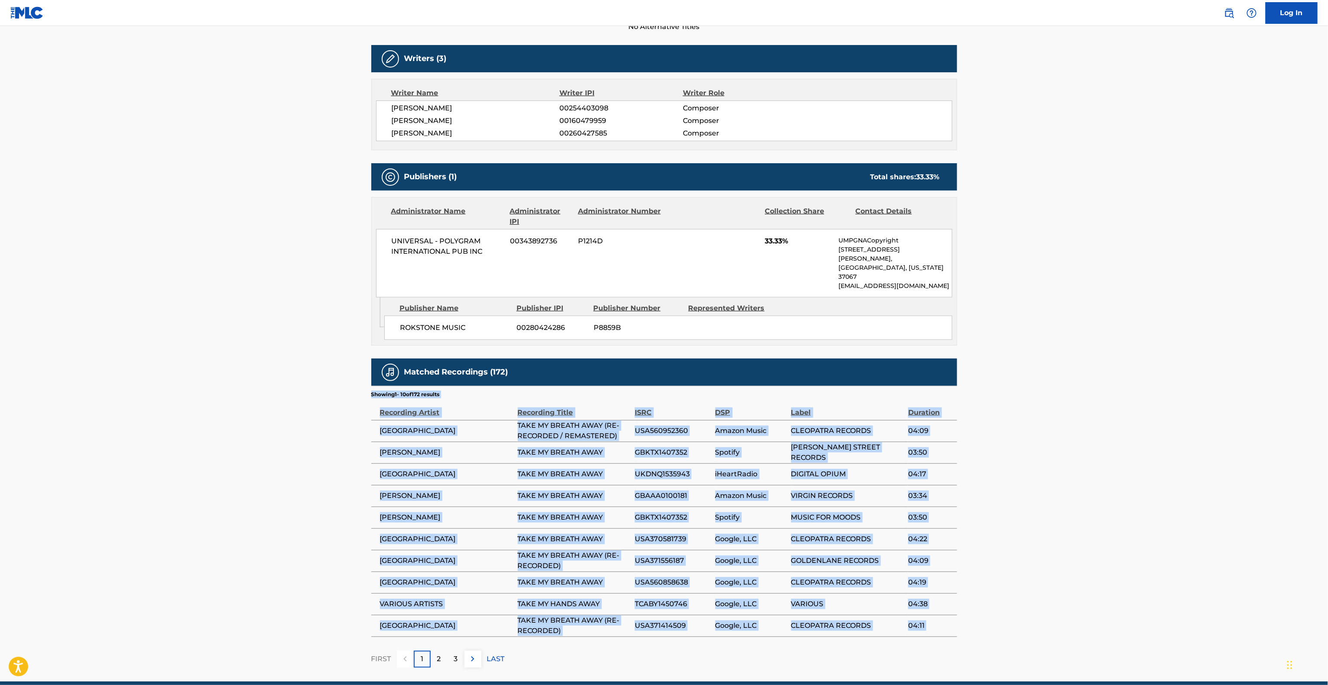
click at [233, 389] on main "< Back to public search results Copy work link TAKE MY BREATH AWAY Work Detail …" at bounding box center [664, 224] width 1328 height 916
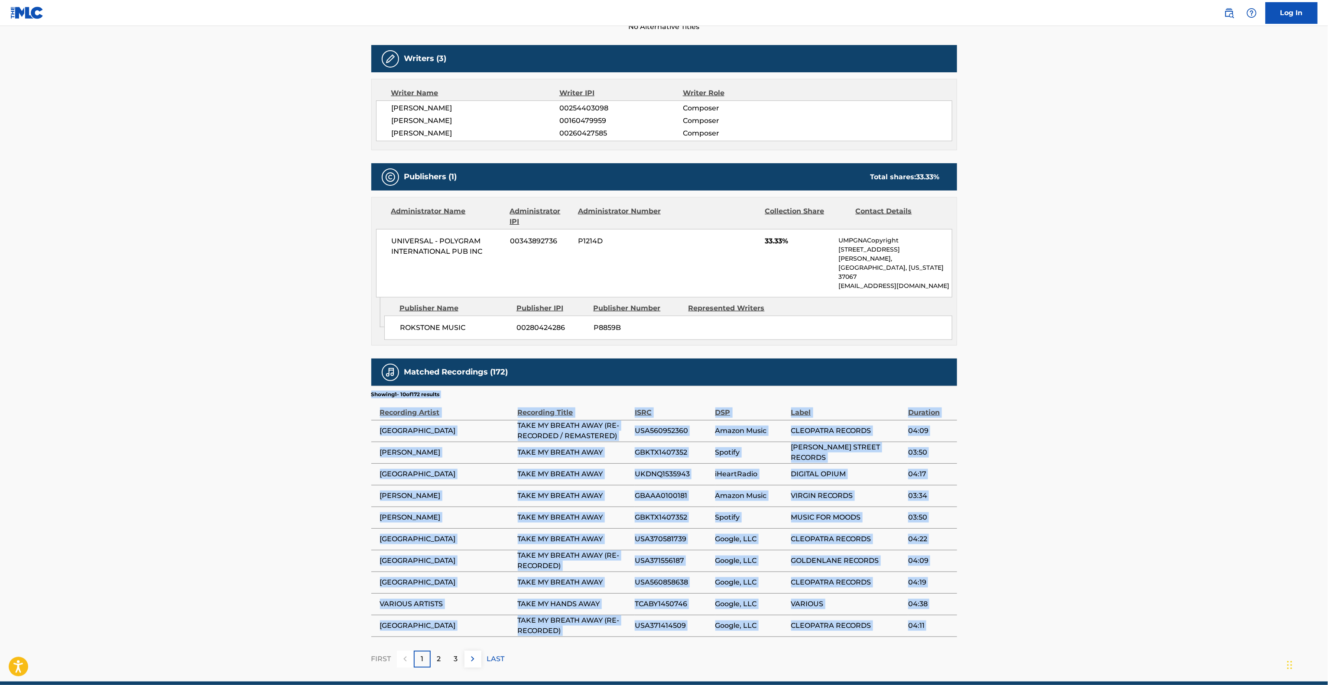
click at [233, 389] on main "< Back to public search results Copy work link TAKE MY BREATH AWAY Work Detail …" at bounding box center [664, 224] width 1328 height 916
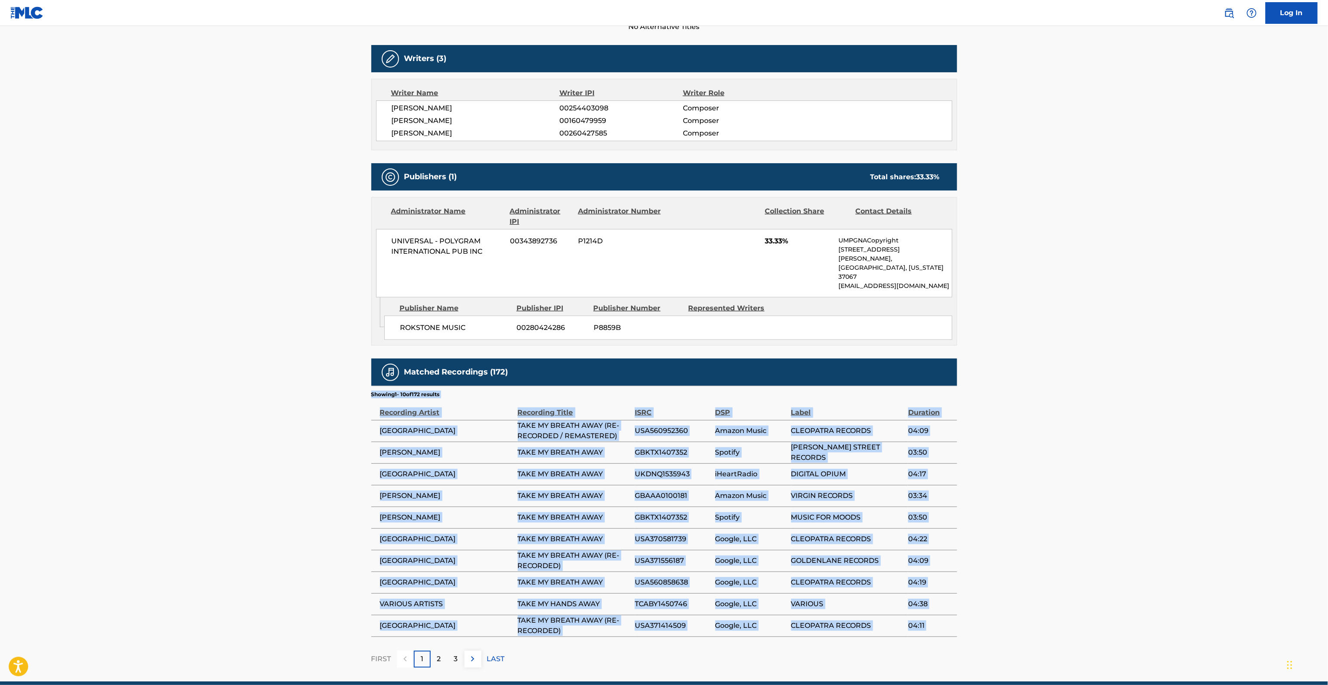
click at [233, 389] on main "< Back to public search results Copy work link TAKE MY BREATH AWAY Work Detail …" at bounding box center [664, 224] width 1328 height 916
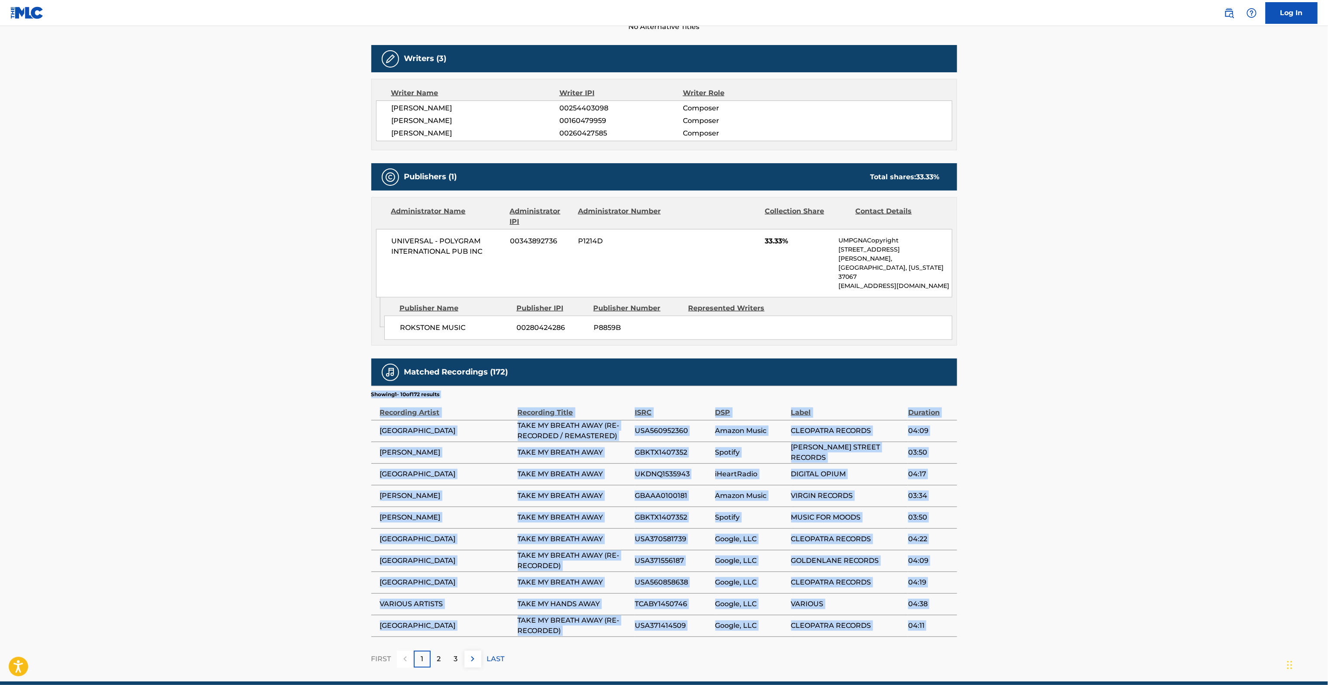
click at [233, 389] on main "< Back to public search results Copy work link TAKE MY BREATH AWAY Work Detail …" at bounding box center [664, 224] width 1328 height 916
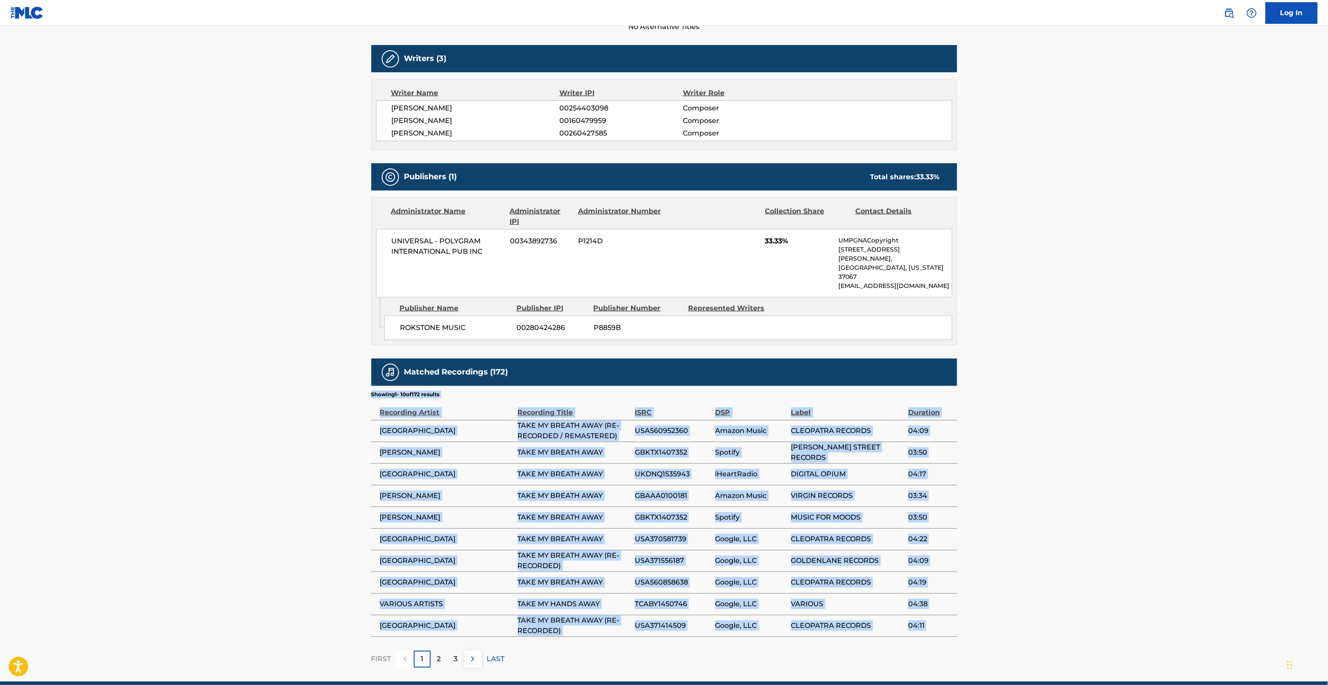
click at [233, 389] on main "< Back to public search results Copy work link TAKE MY BREATH AWAY Work Detail …" at bounding box center [664, 224] width 1328 height 916
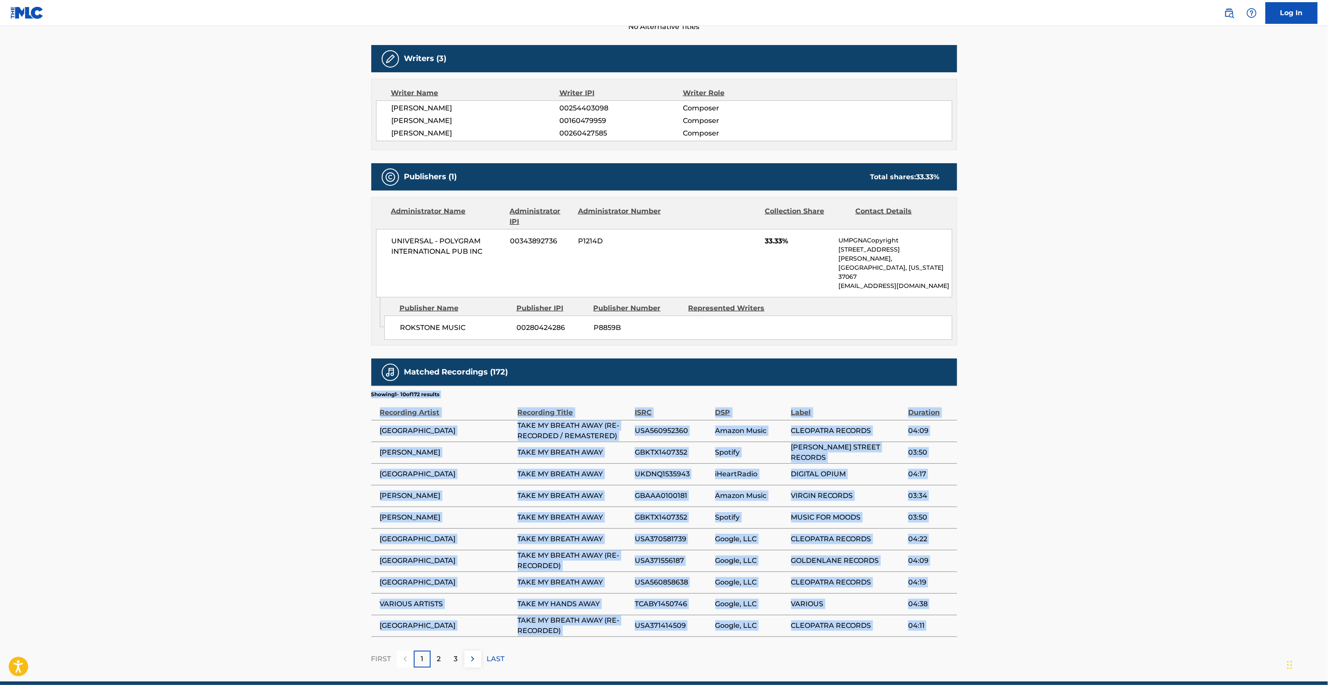
click at [233, 389] on main "< Back to public search results Copy work link TAKE MY BREATH AWAY Work Detail …" at bounding box center [664, 224] width 1328 height 916
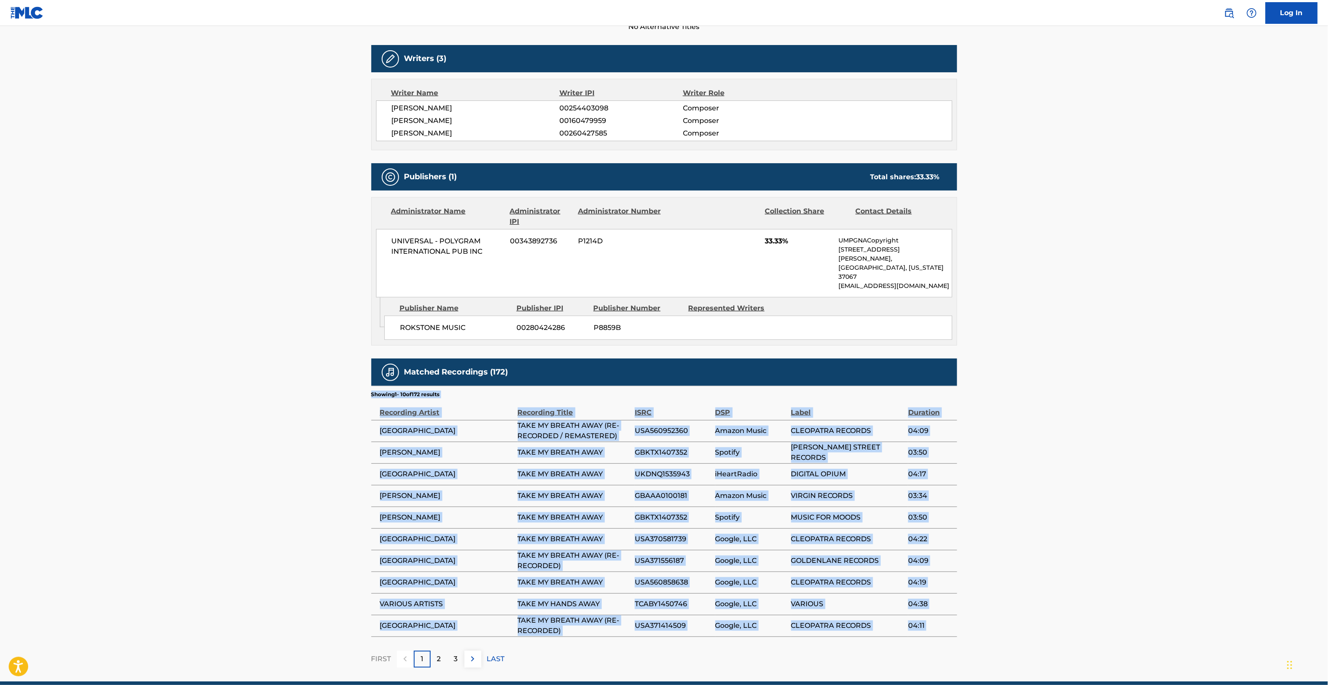
click at [233, 389] on main "< Back to public search results Copy work link TAKE MY BREATH AWAY Work Detail …" at bounding box center [664, 224] width 1328 height 916
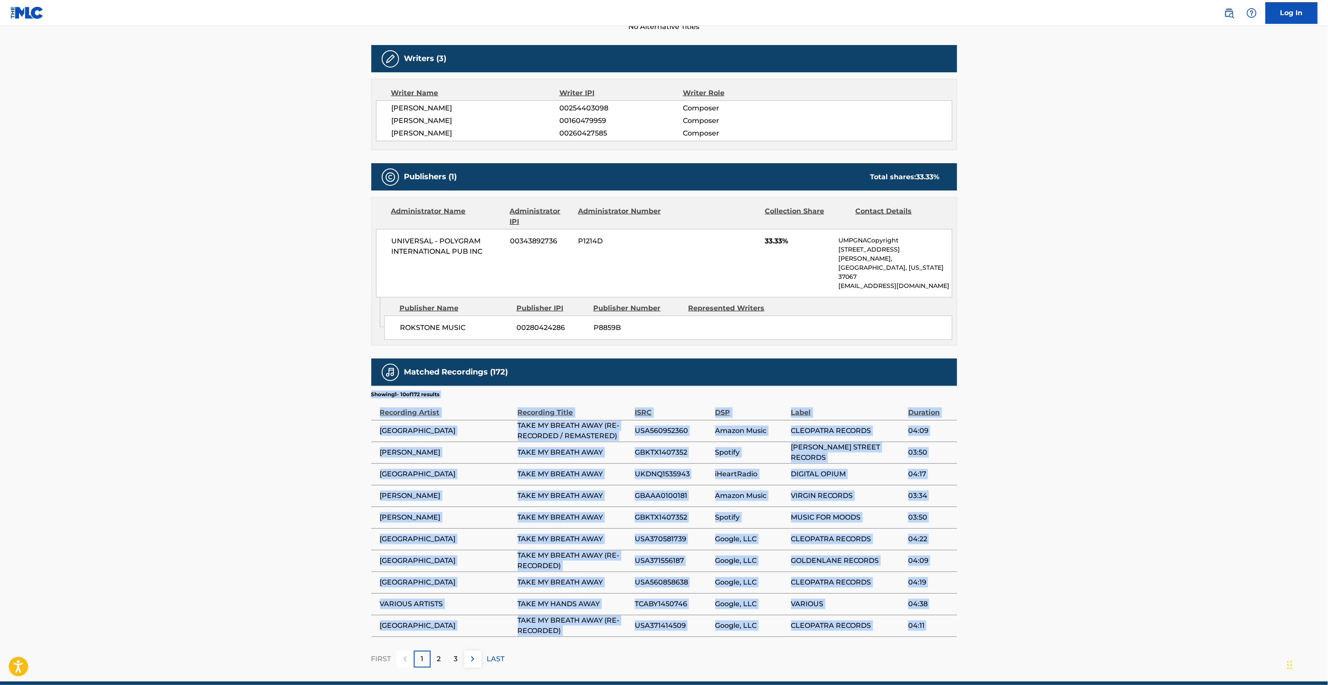
click at [233, 389] on main "< Back to public search results Copy work link TAKE MY BREATH AWAY Work Detail …" at bounding box center [664, 224] width 1328 height 916
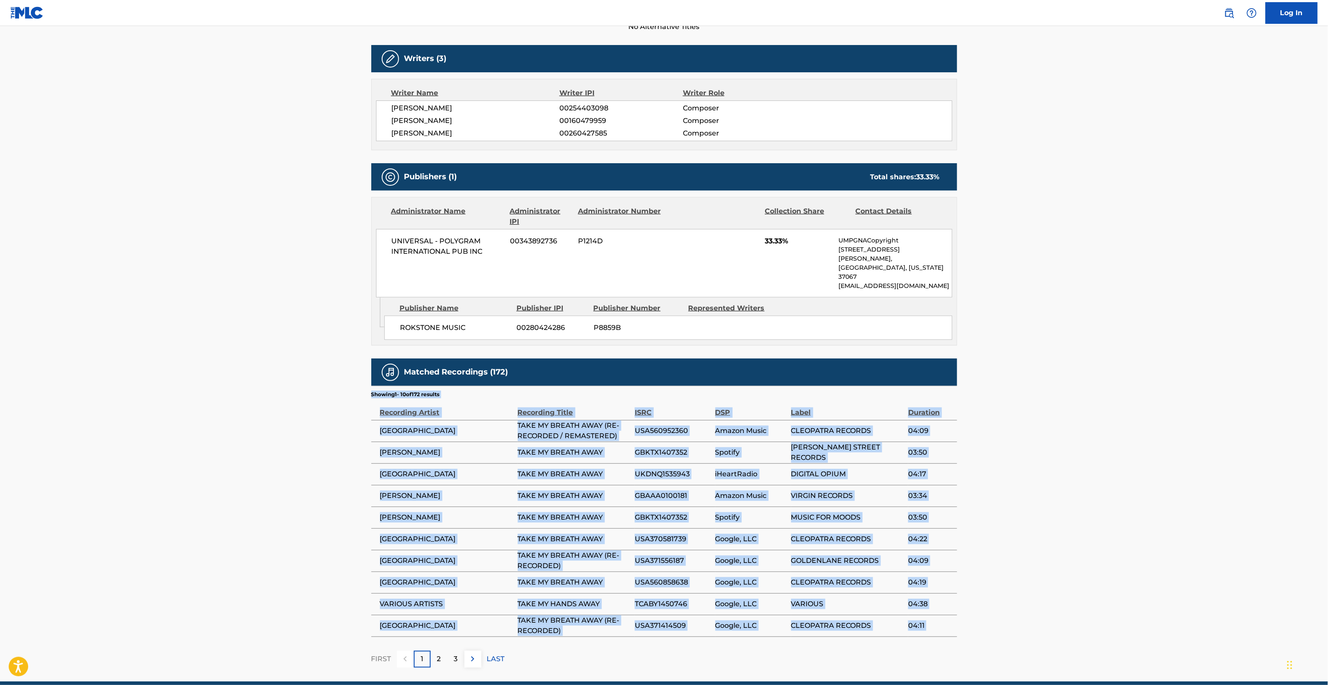
click at [233, 389] on main "< Back to public search results Copy work link TAKE MY BREATH AWAY Work Detail …" at bounding box center [664, 224] width 1328 height 916
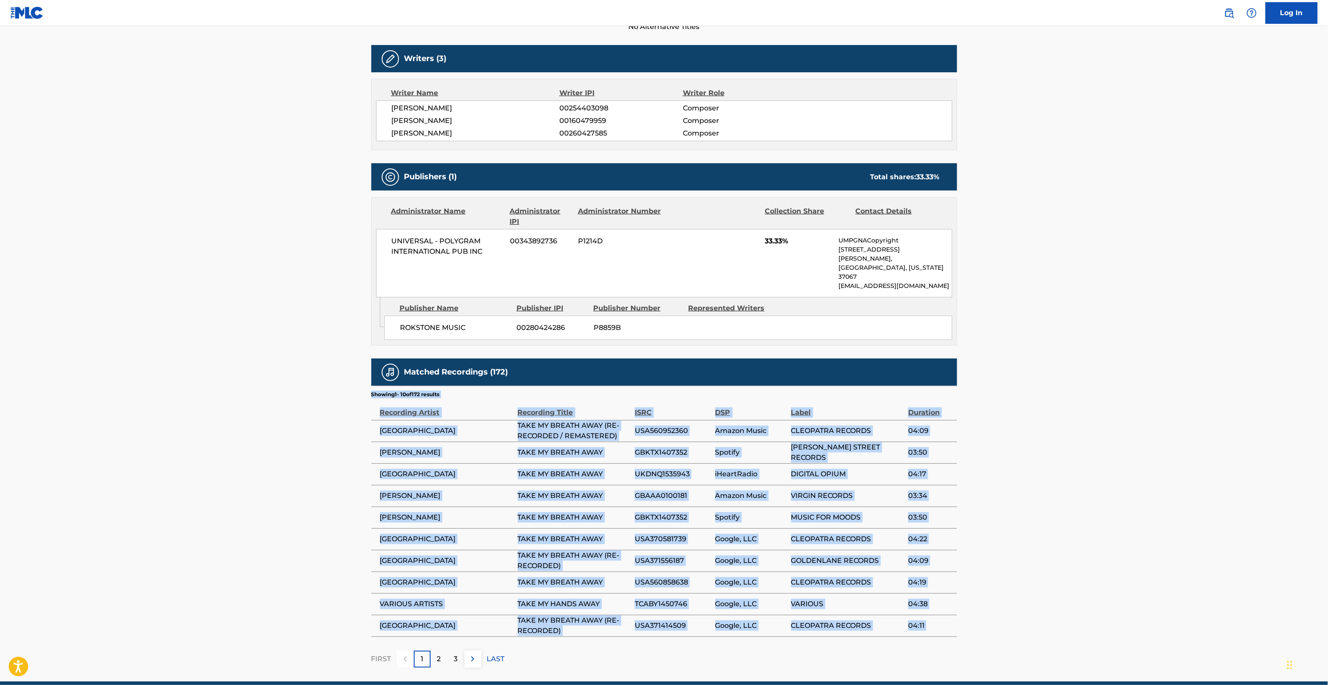
click at [233, 389] on main "< Back to public search results Copy work link TAKE MY BREATH AWAY Work Detail …" at bounding box center [664, 224] width 1328 height 916
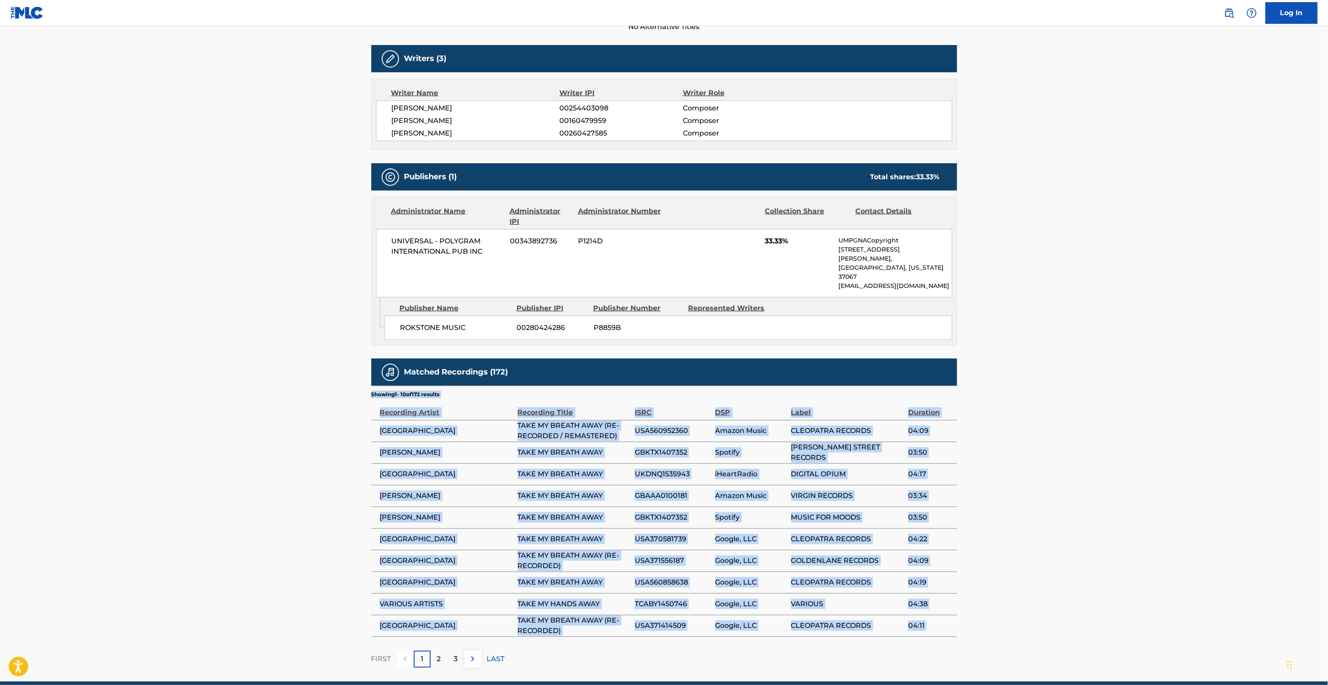
click at [233, 389] on main "< Back to public search results Copy work link TAKE MY BREATH AWAY Work Detail …" at bounding box center [664, 224] width 1328 height 916
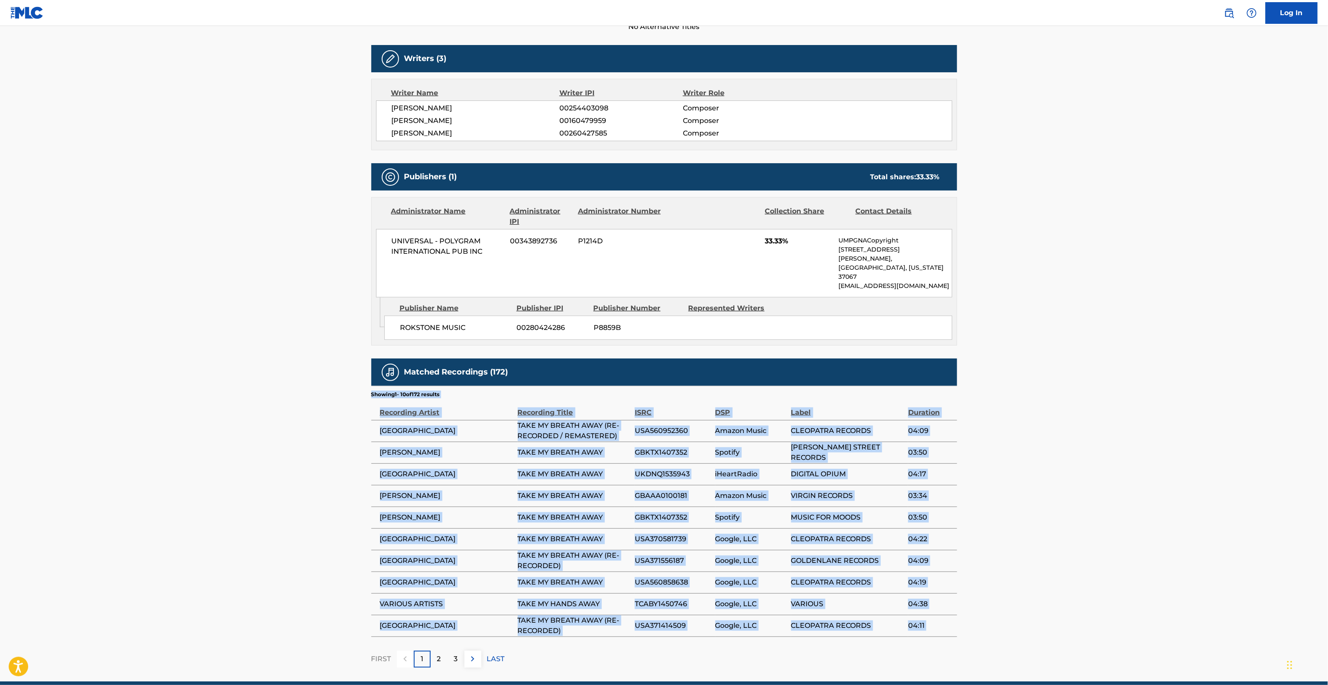
click at [233, 389] on main "< Back to public search results Copy work link TAKE MY BREATH AWAY Work Detail …" at bounding box center [664, 224] width 1328 height 916
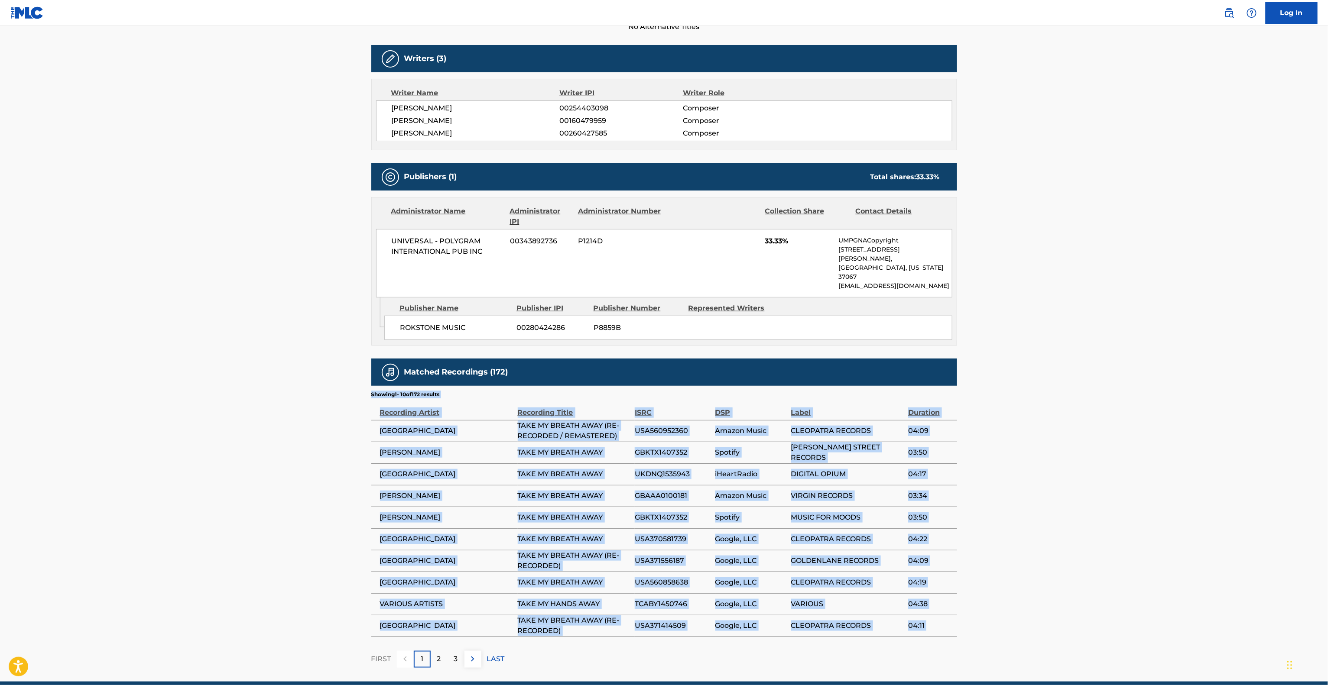
click at [233, 389] on main "< Back to public search results Copy work link TAKE MY BREATH AWAY Work Detail …" at bounding box center [664, 224] width 1328 height 916
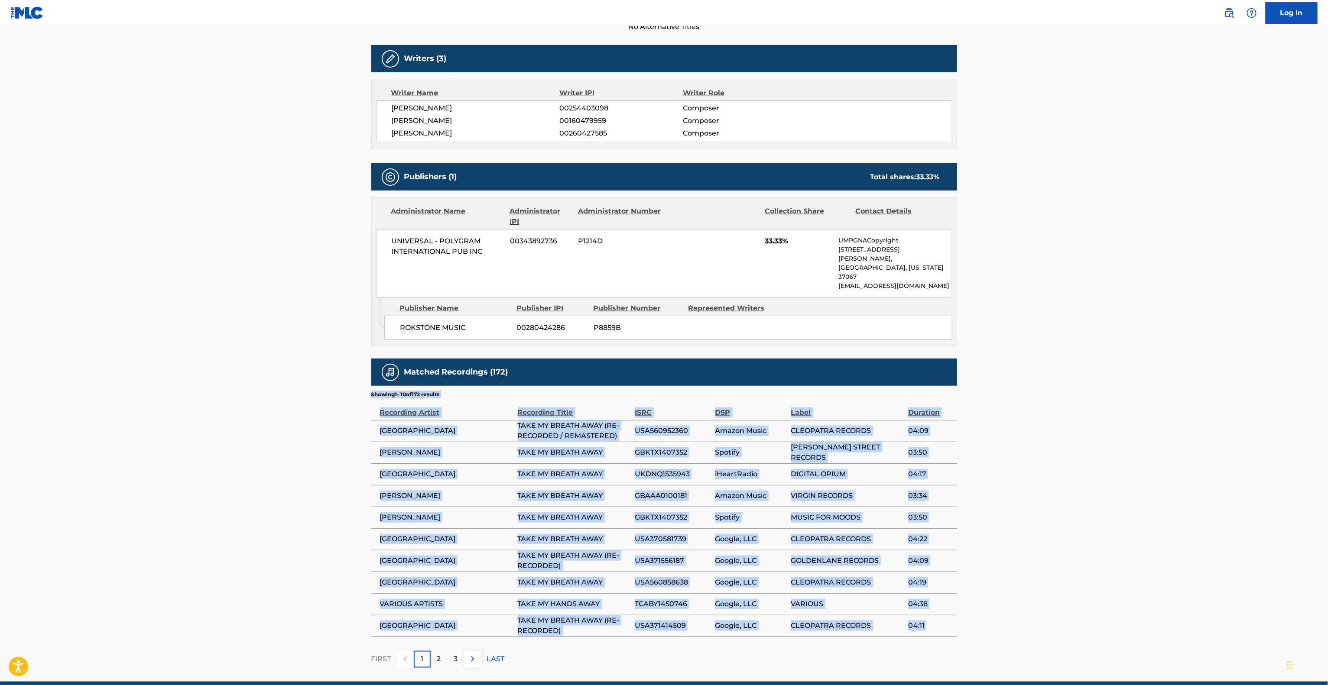
click at [233, 389] on main "< Back to public search results Copy work link TAKE MY BREATH AWAY Work Detail …" at bounding box center [664, 224] width 1328 height 916
click at [232, 389] on main "< Back to public search results Copy work link TAKE MY BREATH AWAY Work Detail …" at bounding box center [664, 224] width 1328 height 916
click at [231, 389] on main "< Back to public search results Copy work link TAKE MY BREATH AWAY Work Detail …" at bounding box center [664, 224] width 1328 height 916
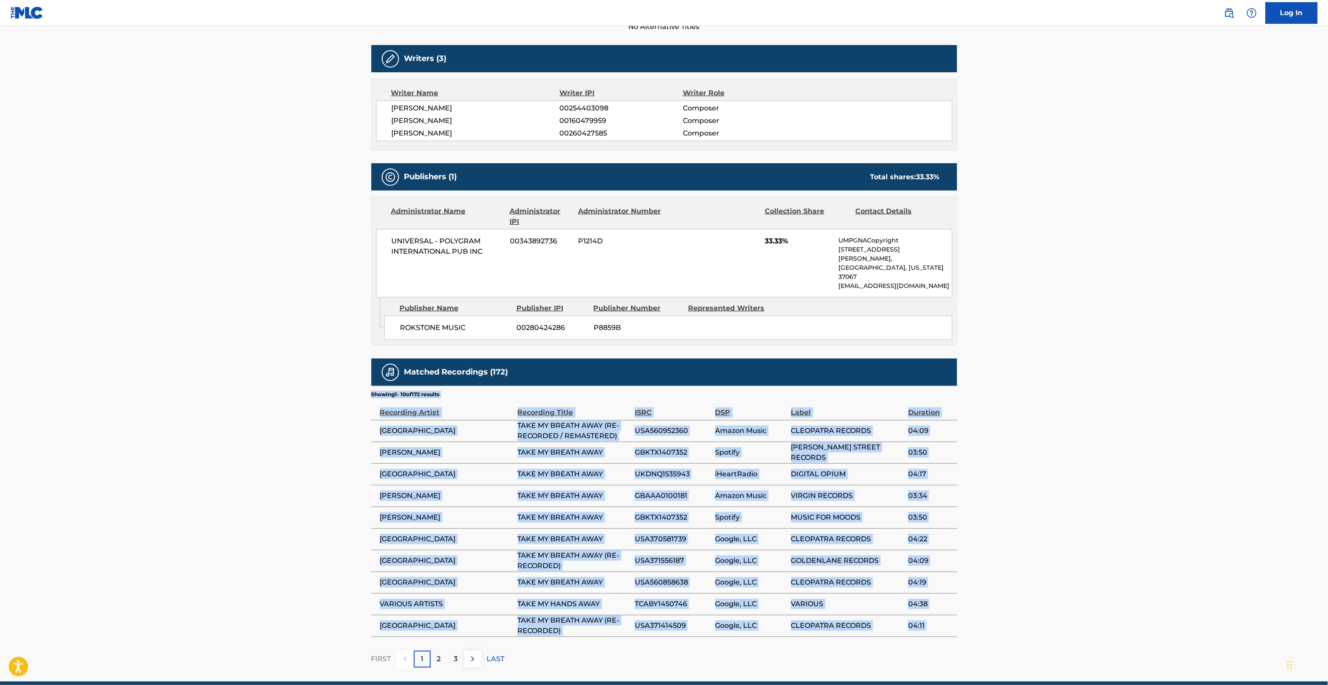
click at [231, 389] on main "< Back to public search results Copy work link TAKE MY BREATH AWAY Work Detail …" at bounding box center [664, 224] width 1328 height 916
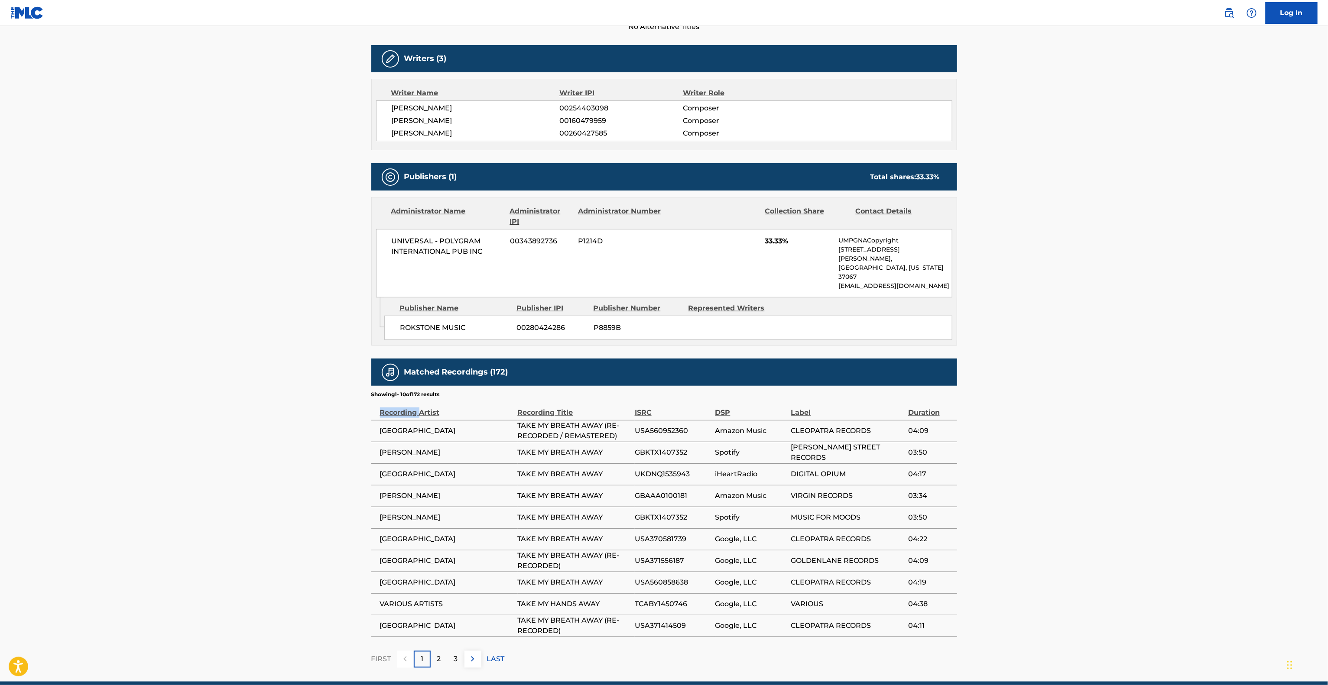
click at [231, 389] on main "< Back to public search results Copy work link TAKE MY BREATH AWAY Work Detail …" at bounding box center [664, 224] width 1328 height 916
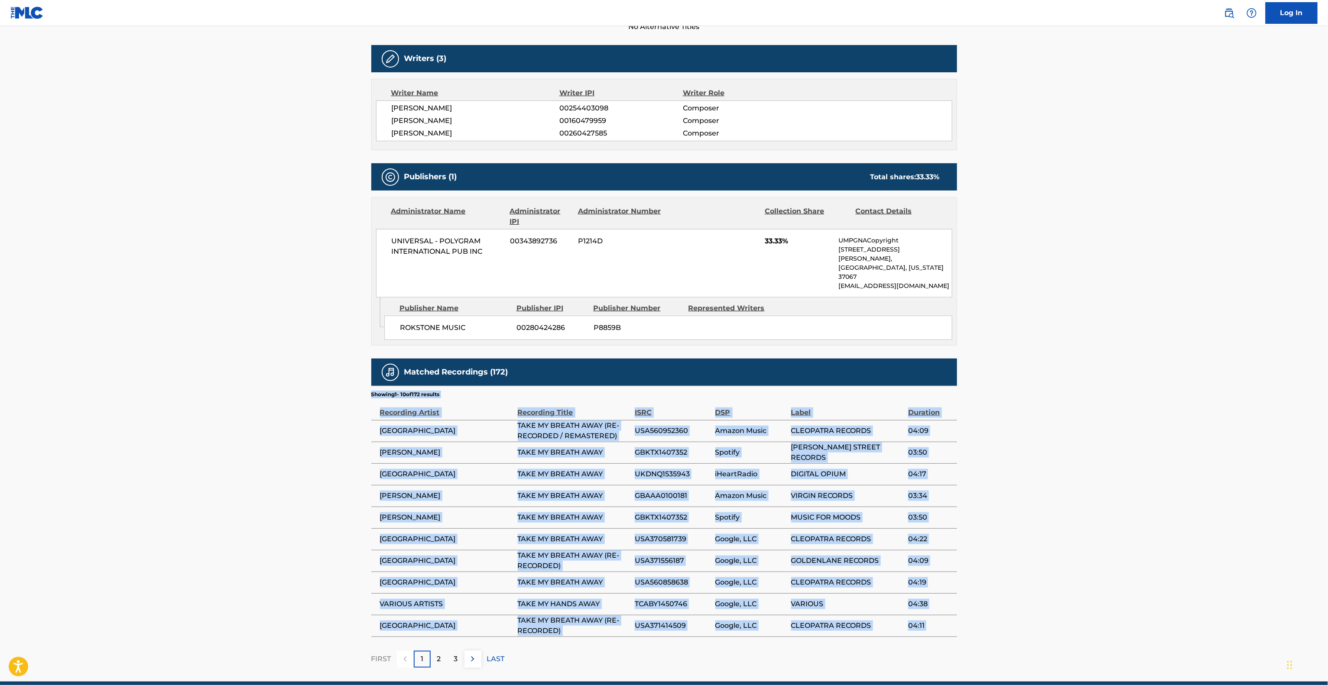
click at [231, 389] on main "< Back to public search results Copy work link TAKE MY BREATH AWAY Work Detail …" at bounding box center [664, 224] width 1328 height 916
click at [1137, 416] on main "< Back to public search results Copy work link TAKE MY BREATH AWAY Work Detail …" at bounding box center [664, 224] width 1328 height 916
click at [1138, 418] on main "< Back to public search results Copy work link TAKE MY BREATH AWAY Work Detail …" at bounding box center [664, 224] width 1328 height 916
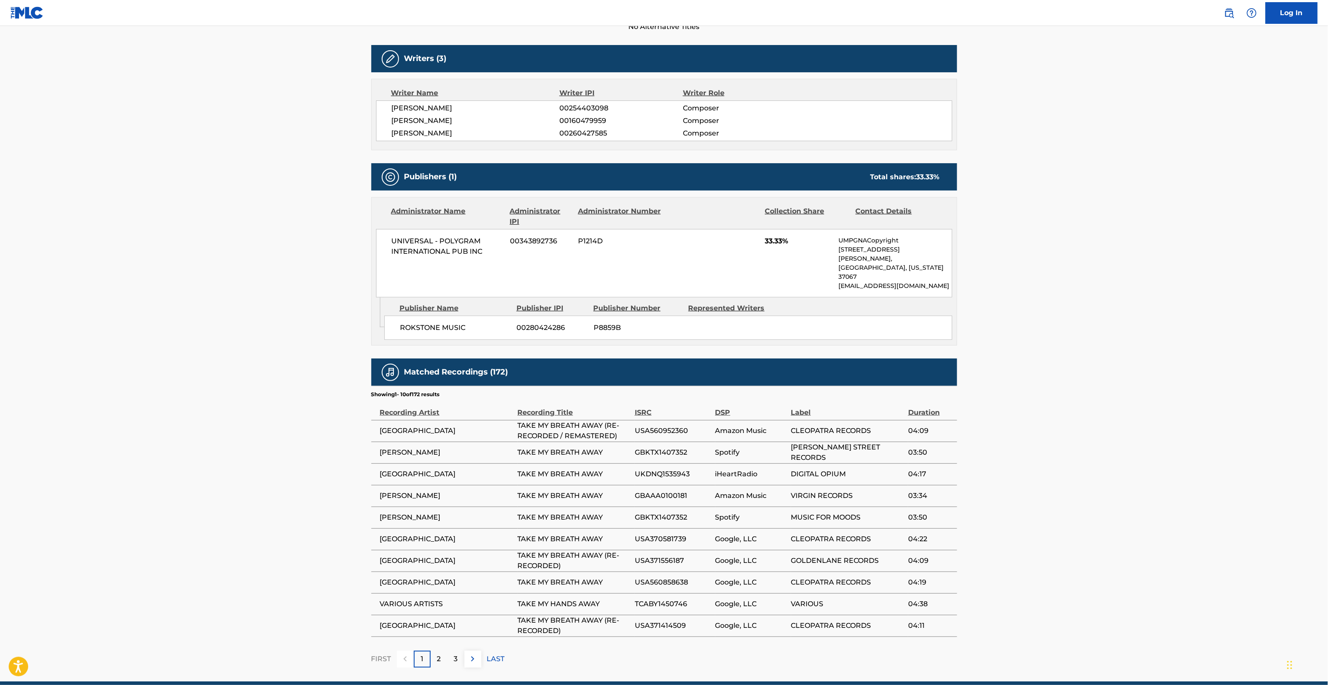
click at [1139, 420] on main "< Back to public search results Copy work link TAKE MY BREATH AWAY Work Detail …" at bounding box center [664, 224] width 1328 height 916
click at [1139, 421] on main "< Back to public search results Copy work link TAKE MY BREATH AWAY Work Detail …" at bounding box center [664, 224] width 1328 height 916
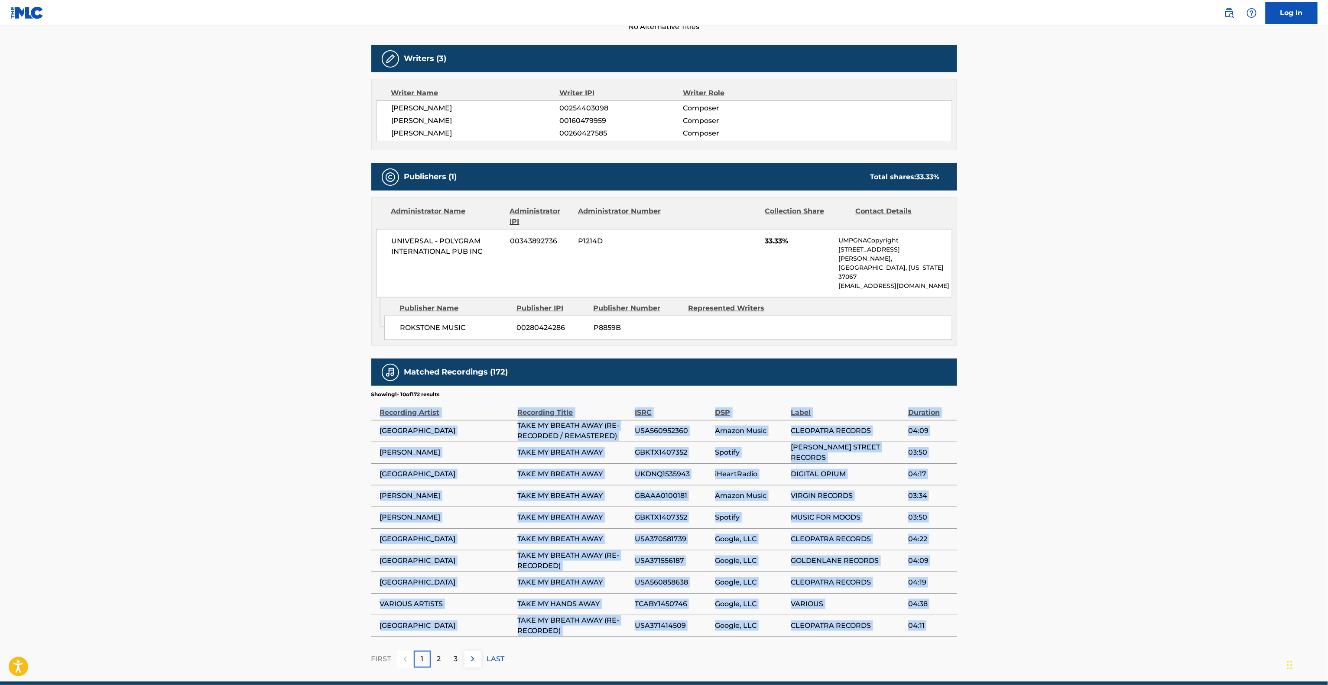
click at [1139, 421] on main "< Back to public search results Copy work link TAKE MY BREATH AWAY Work Detail …" at bounding box center [664, 224] width 1328 height 916
click at [1138, 421] on main "< Back to public search results Copy work link TAKE MY BREATH AWAY Work Detail …" at bounding box center [664, 224] width 1328 height 916
click at [1138, 422] on main "< Back to public search results Copy work link TAKE MY BREATH AWAY Work Detail …" at bounding box center [664, 224] width 1328 height 916
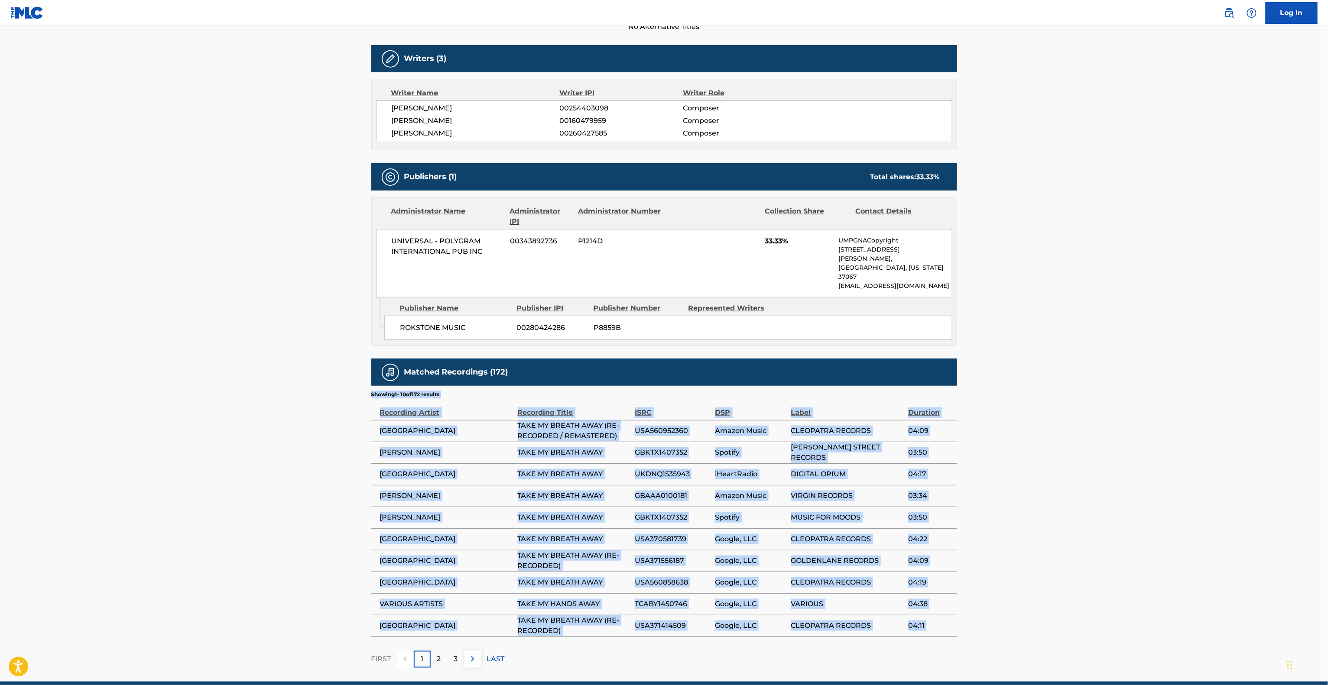
click at [1136, 425] on main "< Back to public search results Copy work link TAKE MY BREATH AWAY Work Detail …" at bounding box center [664, 224] width 1328 height 916
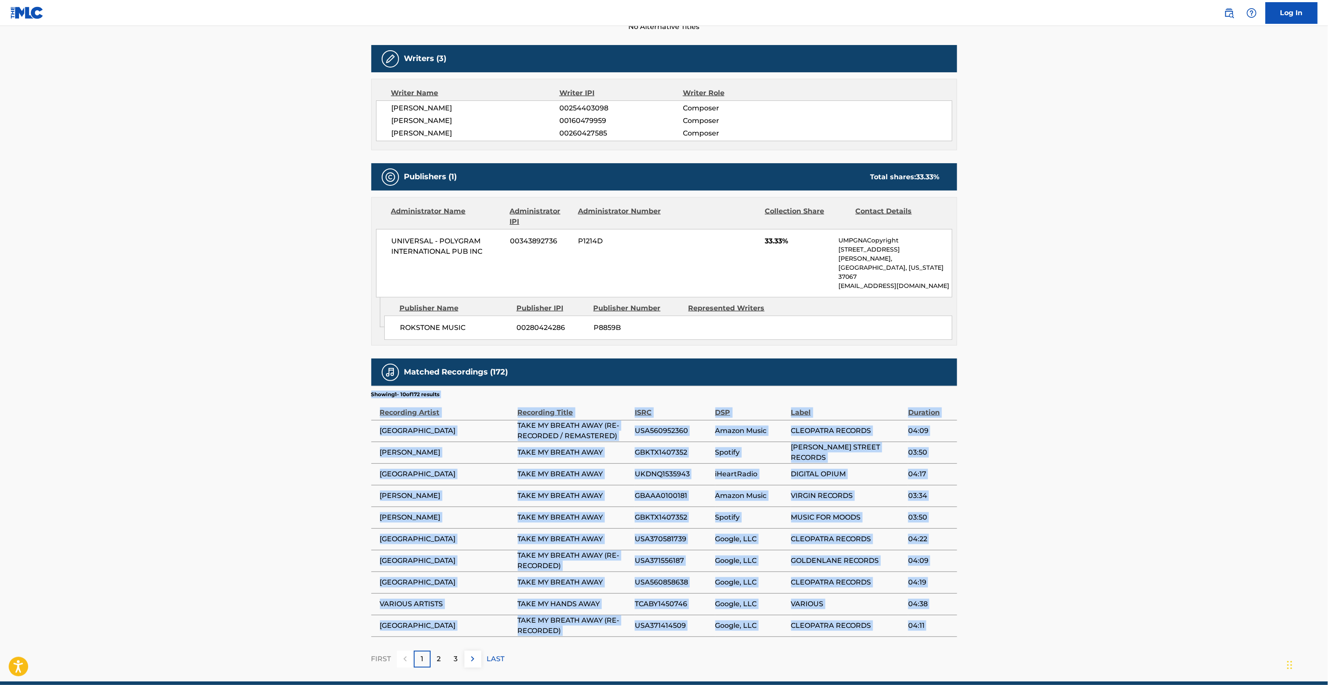
click at [1136, 425] on main "< Back to public search results Copy work link TAKE MY BREATH AWAY Work Detail …" at bounding box center [664, 224] width 1328 height 916
click at [1137, 425] on main "< Back to public search results Copy work link TAKE MY BREATH AWAY Work Detail …" at bounding box center [664, 224] width 1328 height 916
click at [1138, 425] on main "< Back to public search results Copy work link TAKE MY BREATH AWAY Work Detail …" at bounding box center [664, 224] width 1328 height 916
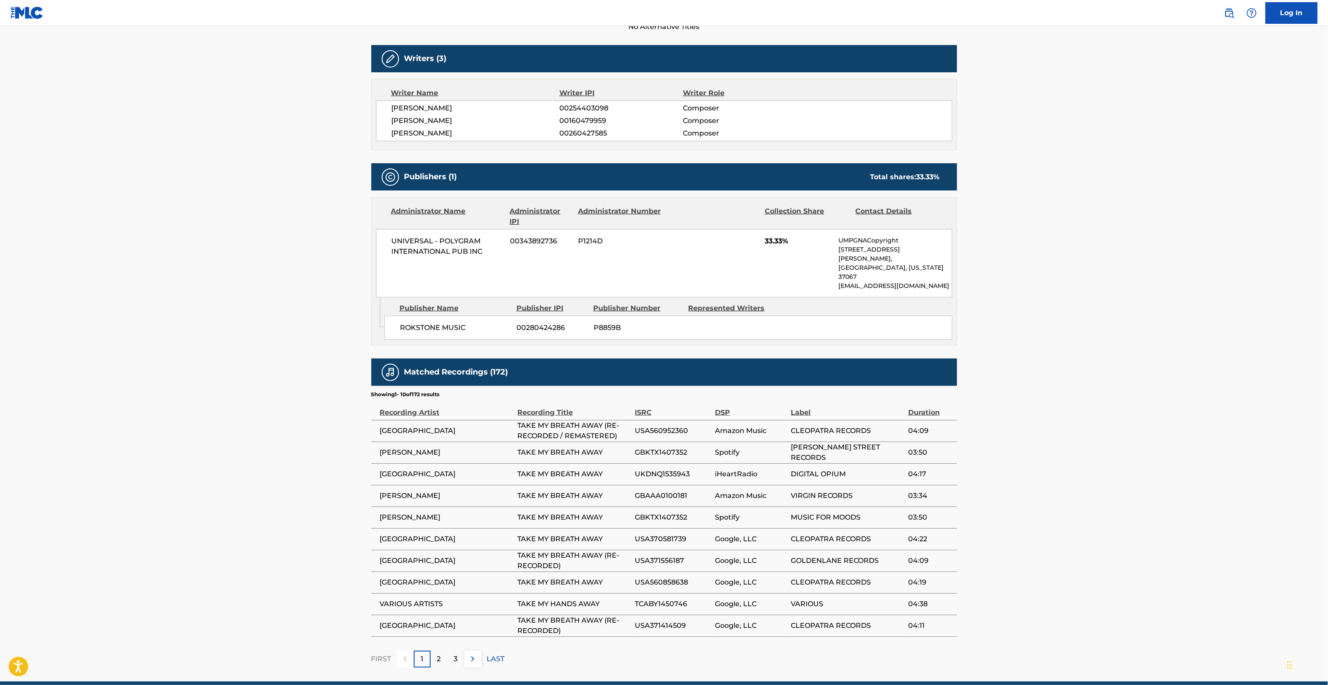
click at [1141, 425] on main "< Back to public search results Copy work link TAKE MY BREATH AWAY Work Detail …" at bounding box center [664, 224] width 1328 height 916
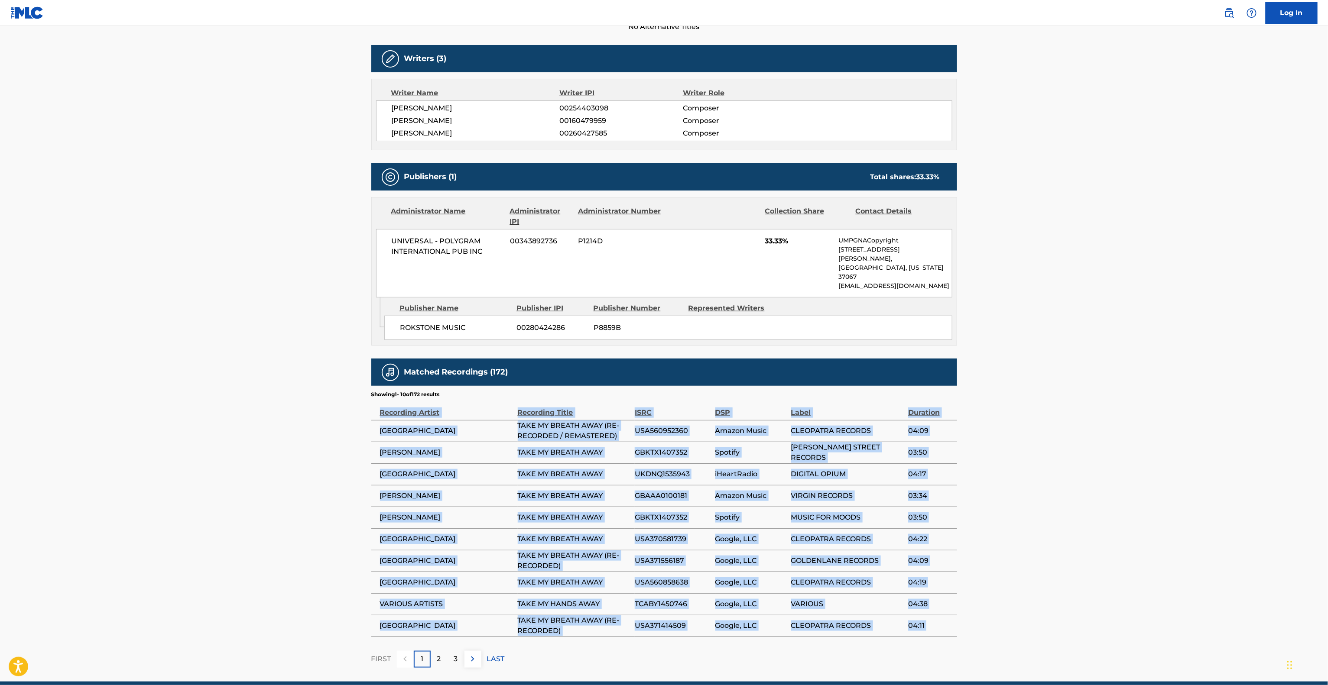
click at [1141, 425] on main "< Back to public search results Copy work link TAKE MY BREATH AWAY Work Detail …" at bounding box center [664, 224] width 1328 height 916
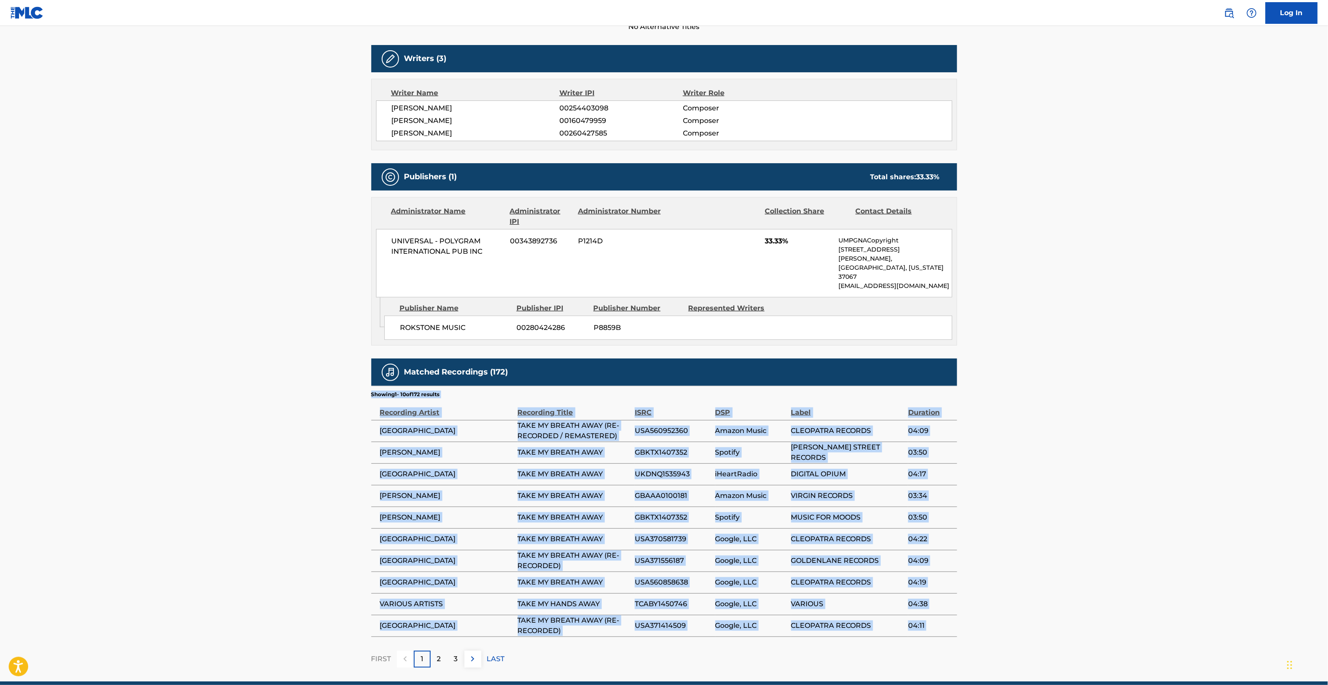
click at [1141, 425] on main "< Back to public search results Copy work link TAKE MY BREATH AWAY Work Detail …" at bounding box center [664, 224] width 1328 height 916
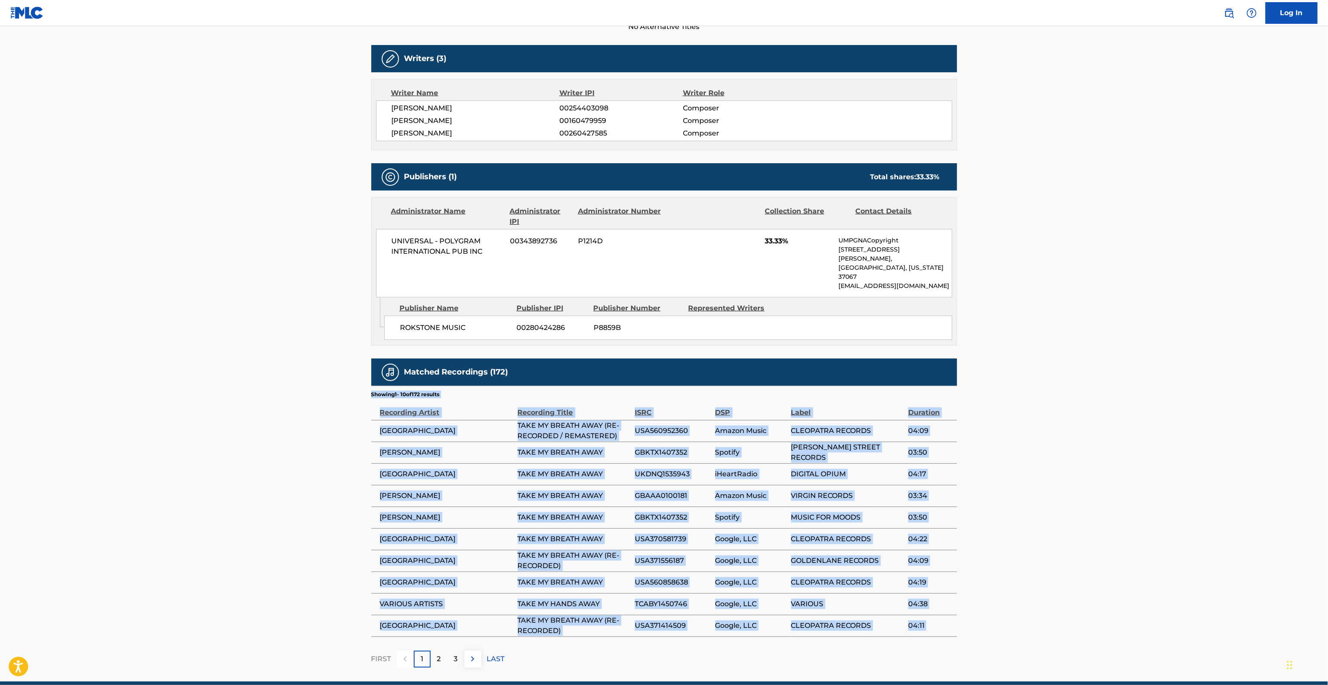
click at [1141, 425] on main "< Back to public search results Copy work link TAKE MY BREATH AWAY Work Detail …" at bounding box center [664, 224] width 1328 height 916
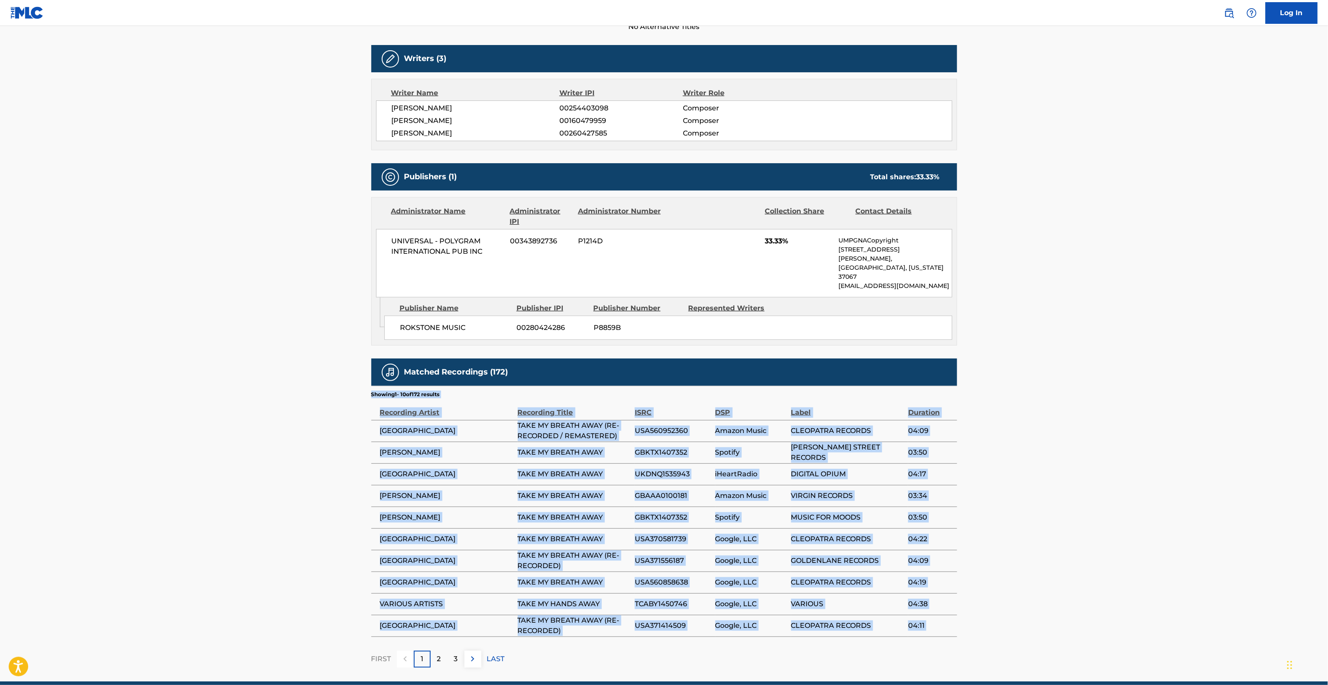
click at [1141, 425] on main "< Back to public search results Copy work link TAKE MY BREATH AWAY Work Detail …" at bounding box center [664, 224] width 1328 height 916
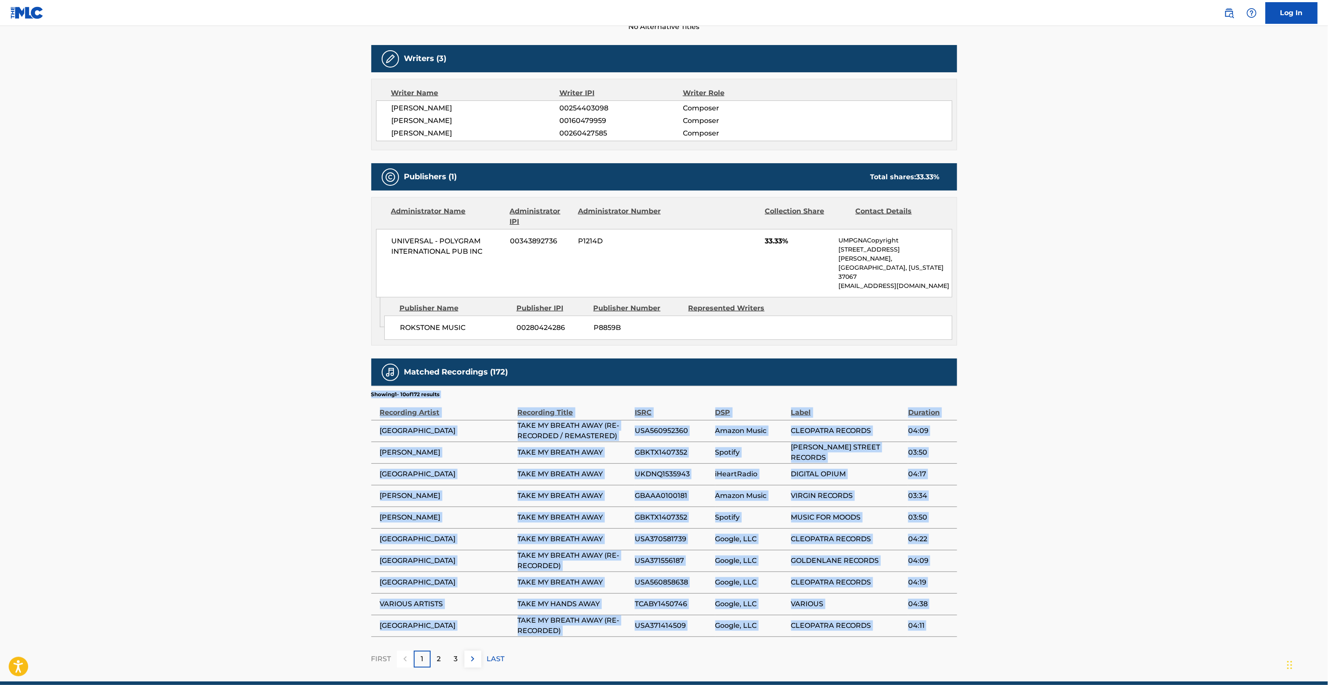
click at [1141, 425] on main "< Back to public search results Copy work link TAKE MY BREATH AWAY Work Detail …" at bounding box center [664, 224] width 1328 height 916
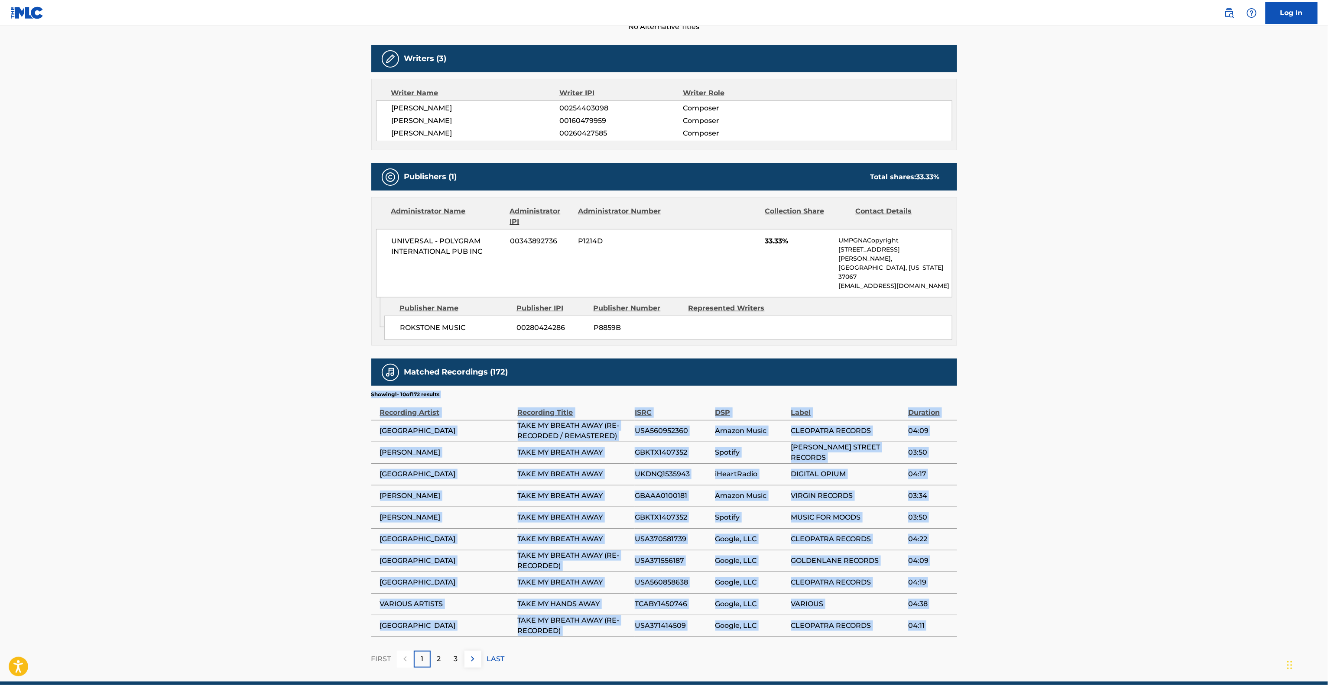
click at [1141, 425] on main "< Back to public search results Copy work link TAKE MY BREATH AWAY Work Detail …" at bounding box center [664, 224] width 1328 height 916
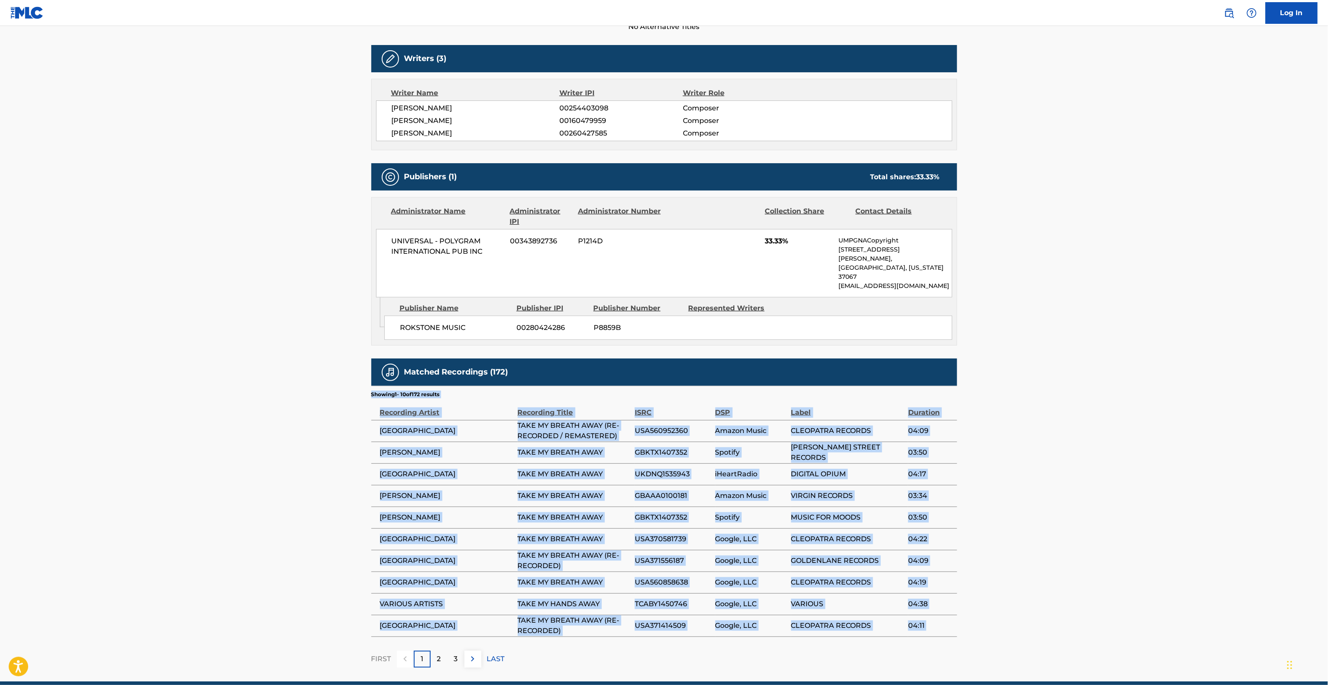
click at [1141, 425] on main "< Back to public search results Copy work link TAKE MY BREATH AWAY Work Detail …" at bounding box center [664, 224] width 1328 height 916
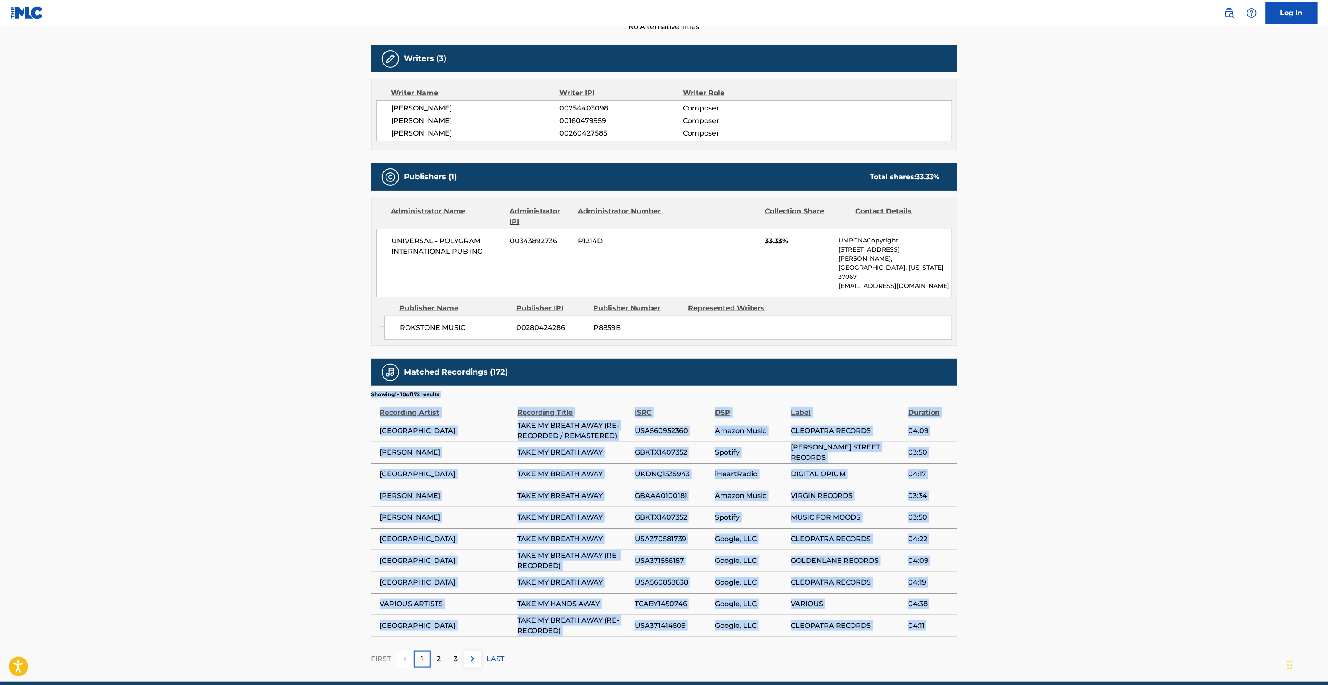
click at [1141, 425] on main "< Back to public search results Copy work link TAKE MY BREATH AWAY Work Detail …" at bounding box center [664, 224] width 1328 height 916
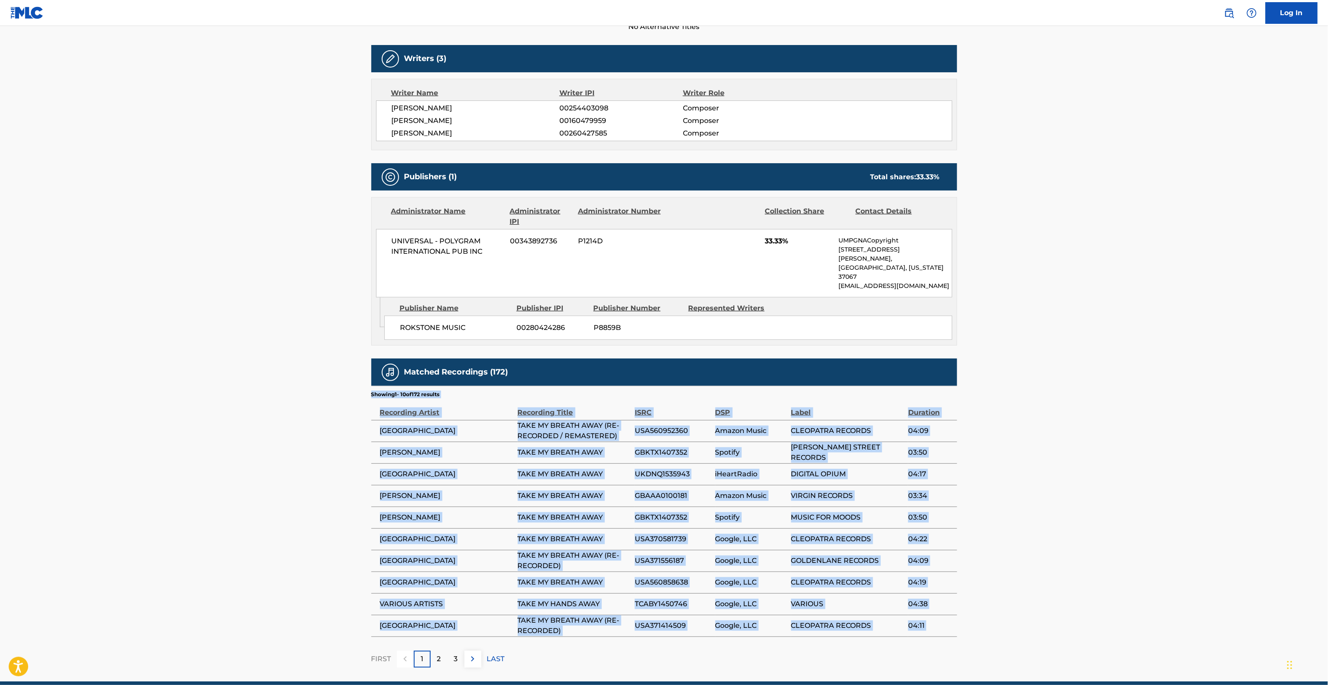
click at [1141, 425] on main "< Back to public search results Copy work link TAKE MY BREATH AWAY Work Detail …" at bounding box center [664, 224] width 1328 height 916
click at [1140, 425] on main "< Back to public search results Copy work link TAKE MY BREATH AWAY Work Detail …" at bounding box center [664, 224] width 1328 height 916
click at [1142, 425] on main "< Back to public search results Copy work link TAKE MY BREATH AWAY Work Detail …" at bounding box center [664, 224] width 1328 height 916
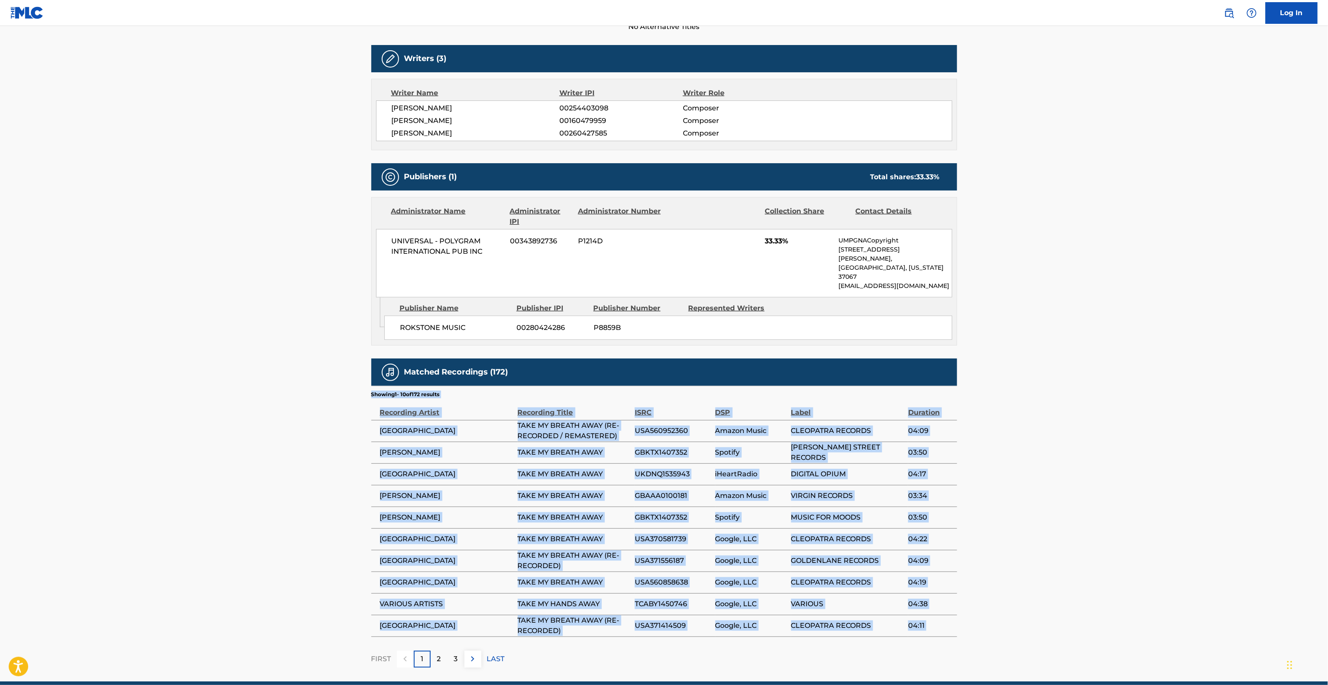
click at [1142, 425] on main "< Back to public search results Copy work link TAKE MY BREATH AWAY Work Detail …" at bounding box center [664, 224] width 1328 height 916
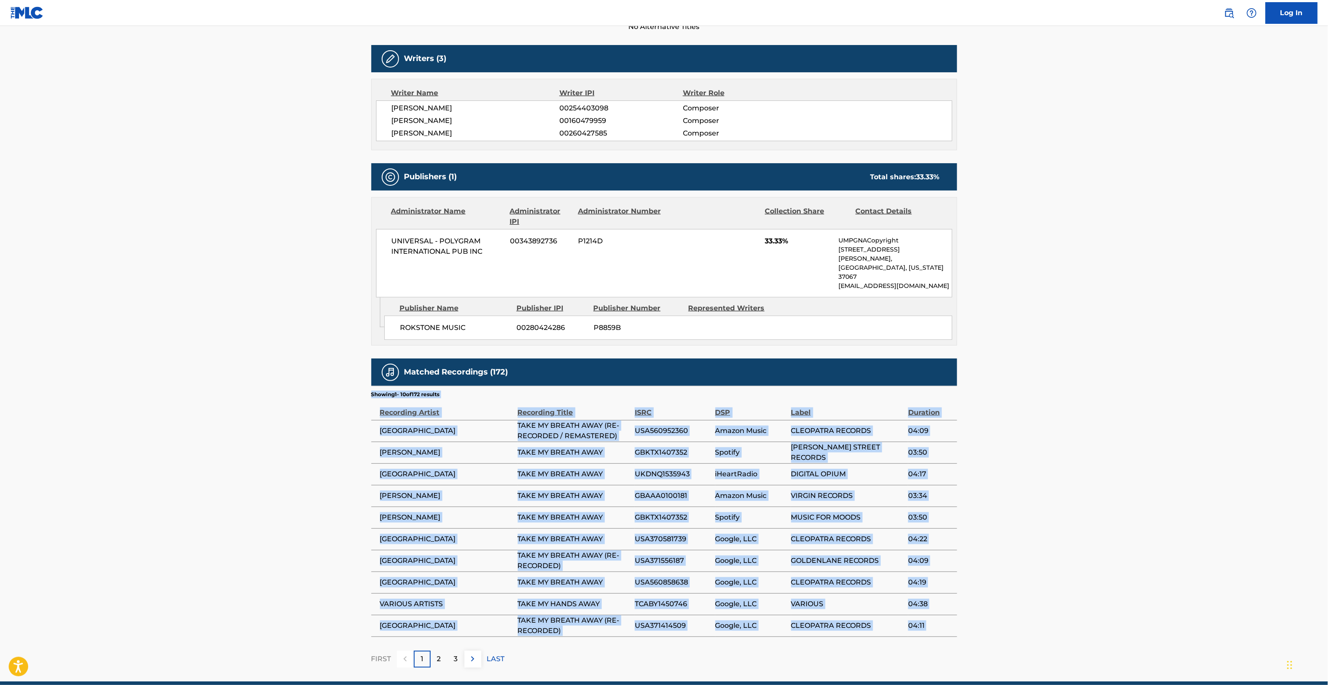
click at [1142, 425] on main "< Back to public search results Copy work link TAKE MY BREATH AWAY Work Detail …" at bounding box center [664, 224] width 1328 height 916
click at [1142, 426] on main "< Back to public search results Copy work link TAKE MY BREATH AWAY Work Detail …" at bounding box center [664, 224] width 1328 height 916
click at [1142, 427] on main "< Back to public search results Copy work link TAKE MY BREATH AWAY Work Detail …" at bounding box center [664, 224] width 1328 height 916
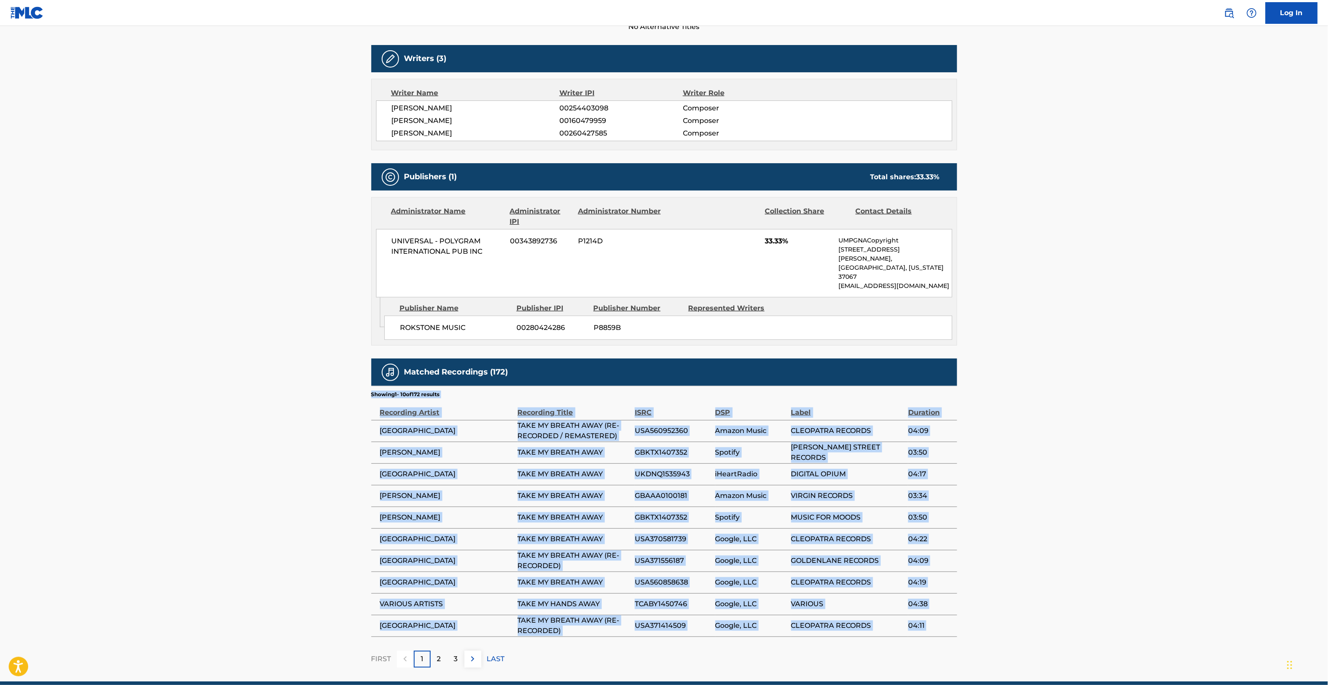
click at [1142, 427] on main "< Back to public search results Copy work link TAKE MY BREATH AWAY Work Detail …" at bounding box center [664, 224] width 1328 height 916
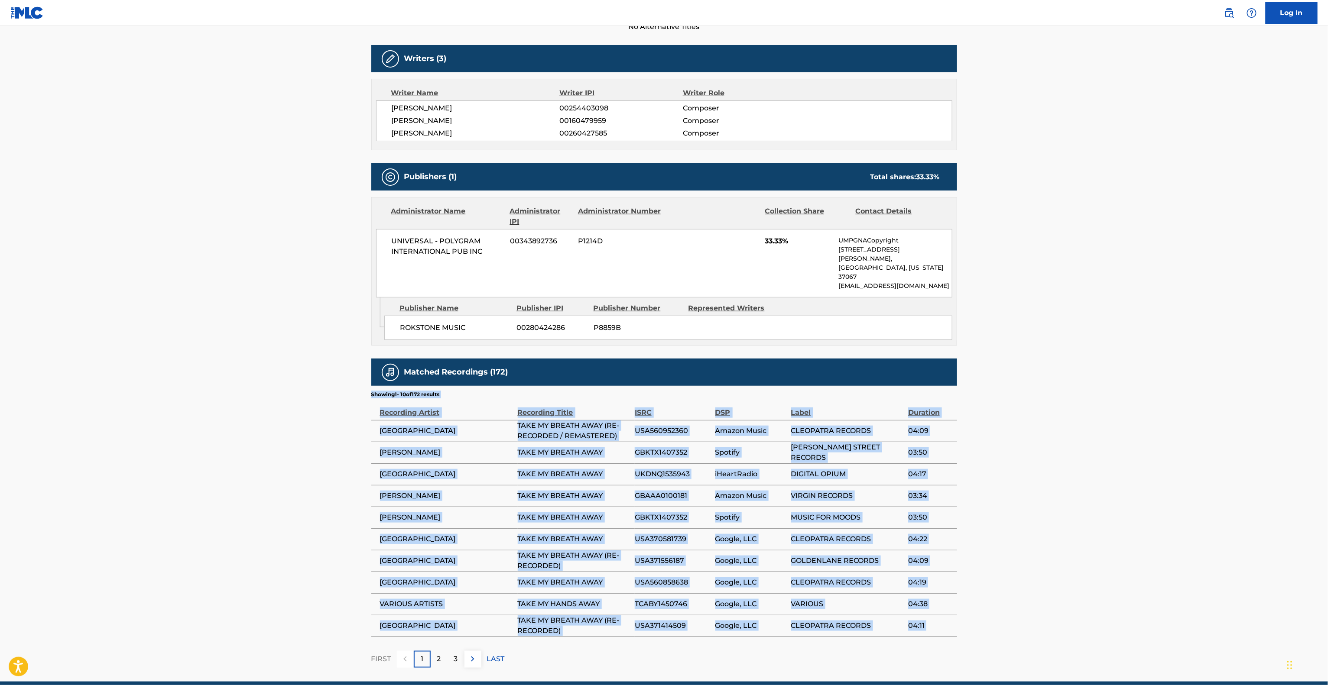
click at [1142, 427] on main "< Back to public search results Copy work link TAKE MY BREATH AWAY Work Detail …" at bounding box center [664, 224] width 1328 height 916
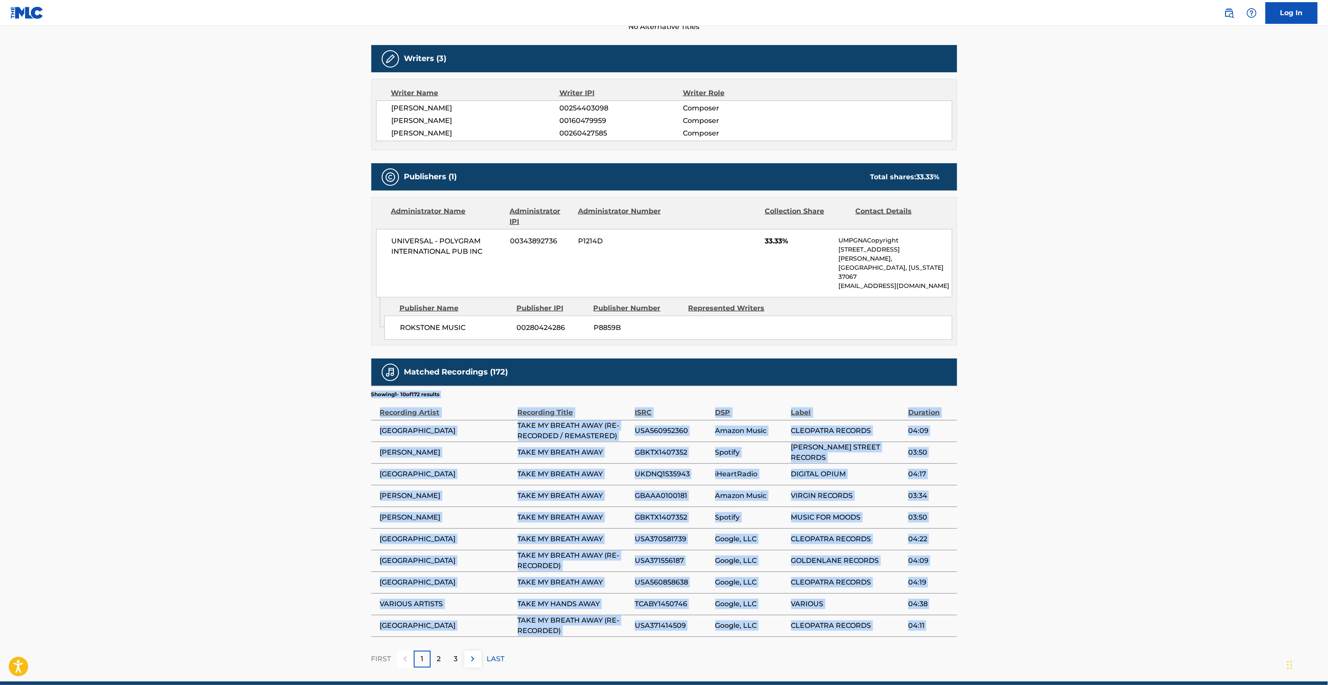
click at [1142, 427] on main "< Back to public search results Copy work link TAKE MY BREATH AWAY Work Detail …" at bounding box center [664, 224] width 1328 height 916
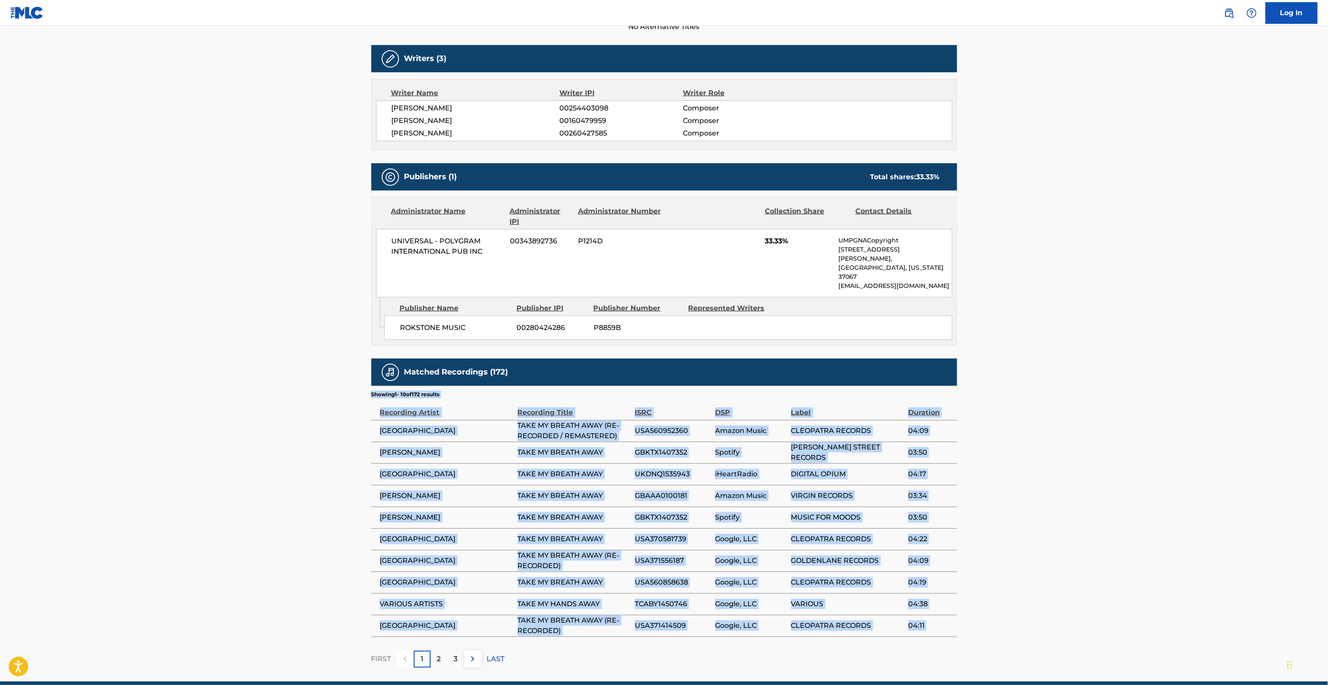
click at [1142, 427] on main "< Back to public search results Copy work link TAKE MY BREATH AWAY Work Detail …" at bounding box center [664, 224] width 1328 height 916
click at [1232, 439] on main "< Back to public search results Copy work link TAKE MY BREATH AWAY Work Detail …" at bounding box center [664, 224] width 1328 height 916
click at [1231, 439] on main "< Back to public search results Copy work link TAKE MY BREATH AWAY Work Detail …" at bounding box center [664, 224] width 1328 height 916
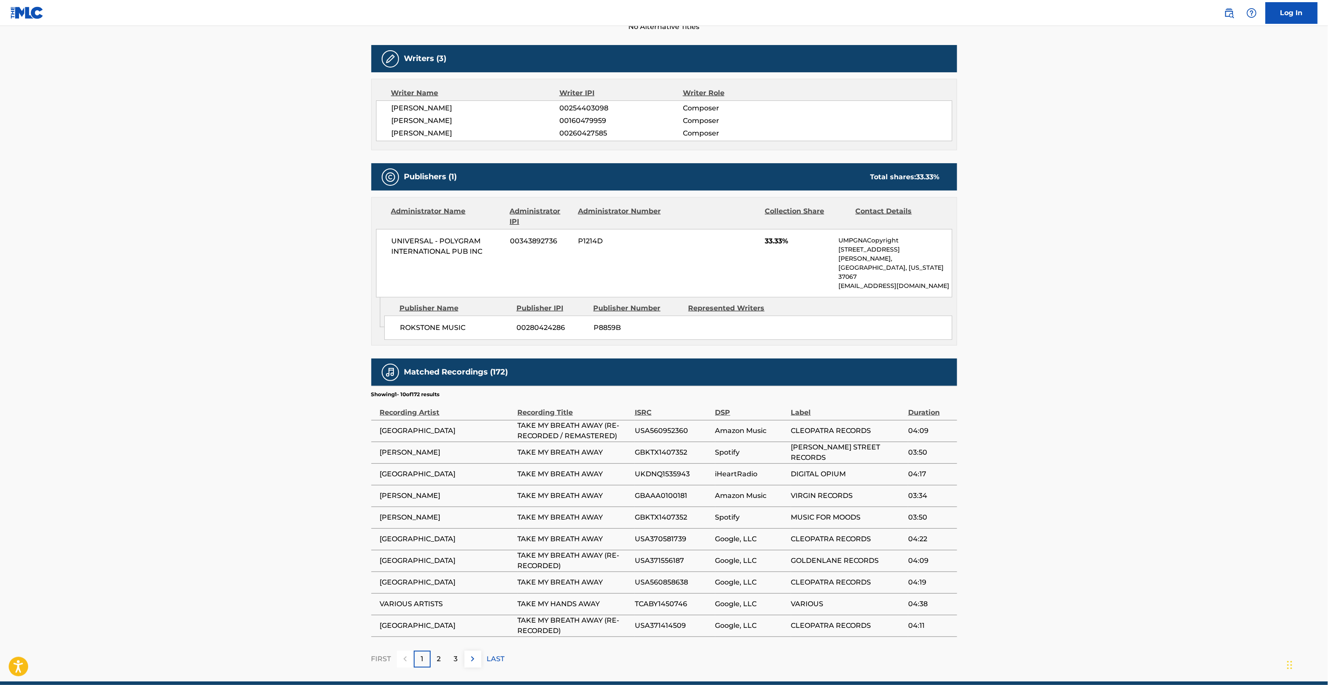
click at [395, 448] on span "[PERSON_NAME]" at bounding box center [446, 453] width 133 height 10
copy div "[PERSON_NAME]"
click at [406, 485] on td "[PERSON_NAME]" at bounding box center [444, 496] width 146 height 22
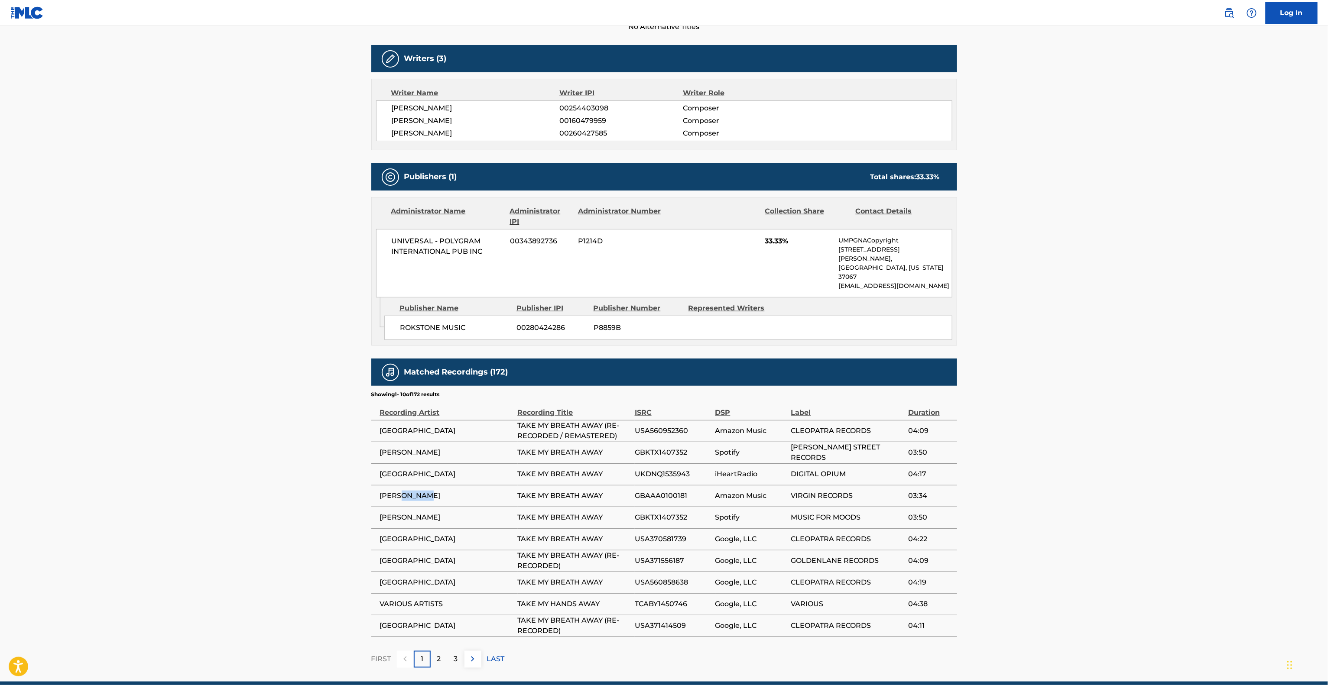
click at [406, 485] on td "[PERSON_NAME]" at bounding box center [444, 496] width 146 height 22
copy div "[PERSON_NAME]"
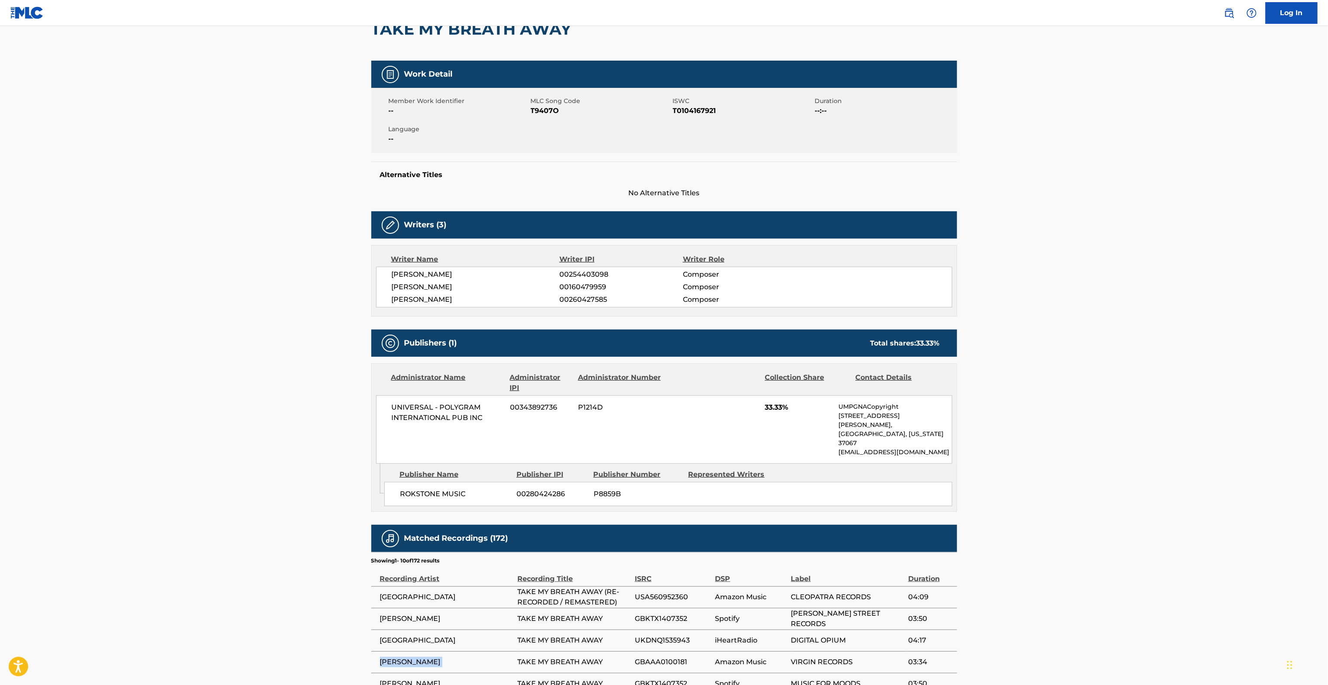
scroll to position [0, 0]
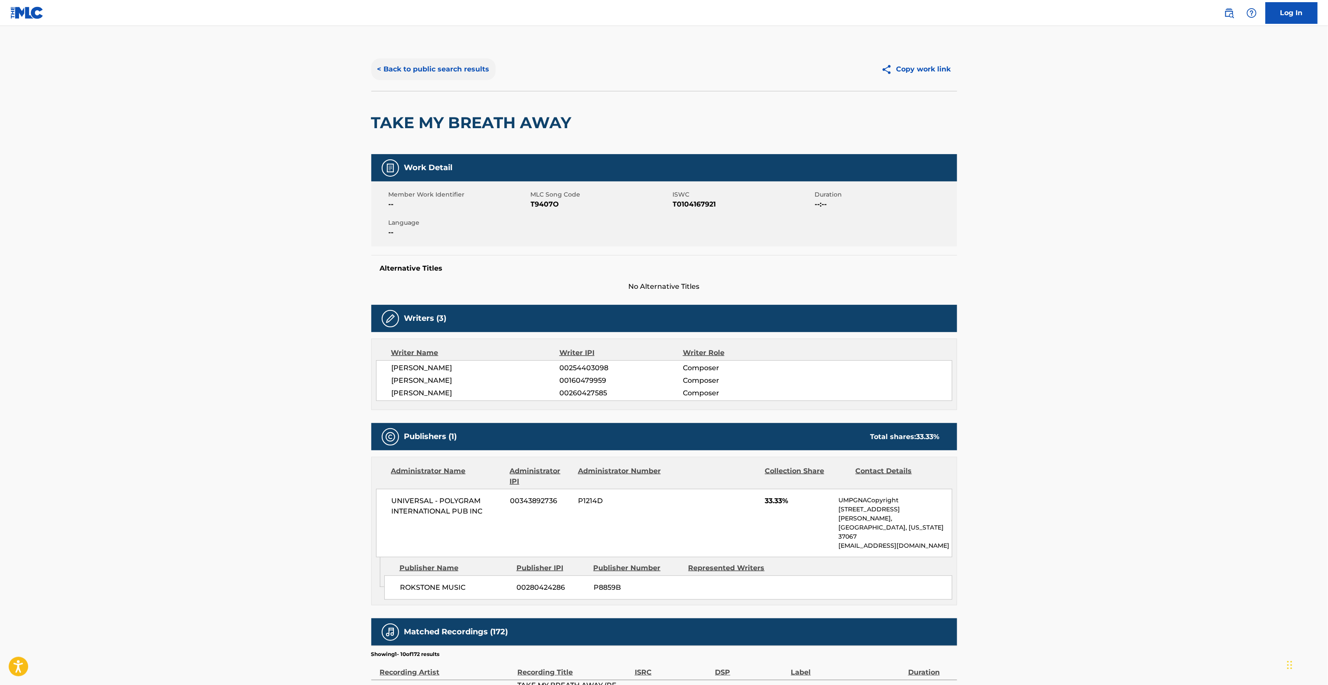
click at [434, 70] on button "< Back to public search results" at bounding box center [433, 69] width 124 height 22
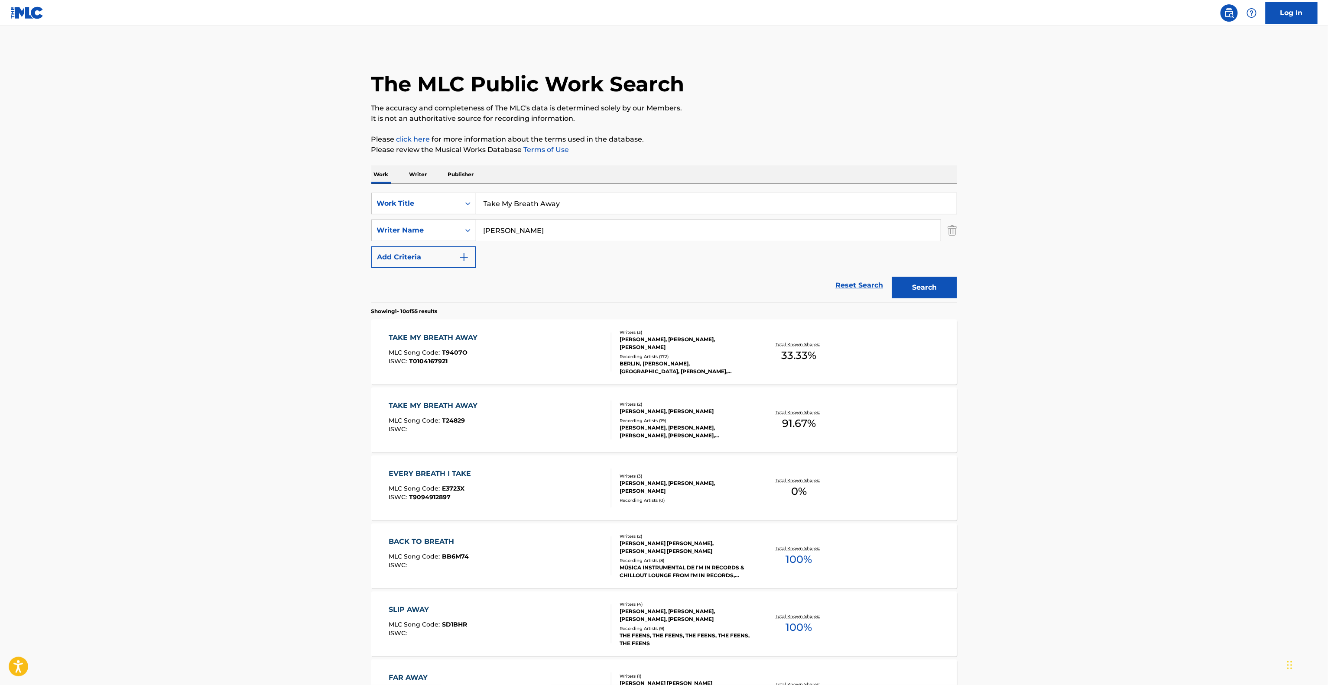
drag, startPoint x: 458, startPoint y: 201, endPoint x: 343, endPoint y: 178, distance: 117.1
click at [288, 173] on main "The MLC Public Work Search The accuracy and completeness of The MLC's data is d…" at bounding box center [664, 536] width 1328 height 1020
paste input "Unknown"
type input "Unknown"
drag, startPoint x: 588, startPoint y: 225, endPoint x: 413, endPoint y: 220, distance: 174.7
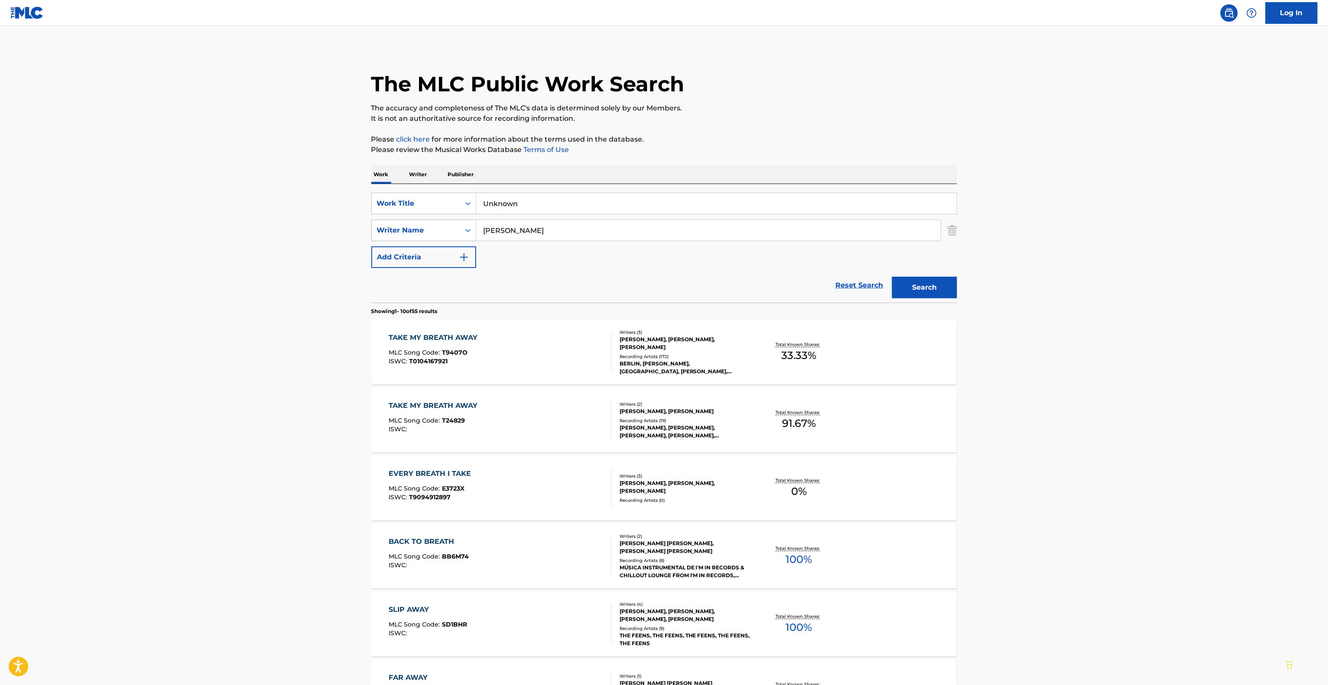
click at [414, 220] on div "SearchWithCriteria66350089-bfb6-4cee-978c-fc32f097200b Writer Name [PERSON_NAME]" at bounding box center [664, 231] width 586 height 22
paste input "Shi"
type input "Shin"
click at [926, 284] on button "Search" at bounding box center [924, 288] width 65 height 22
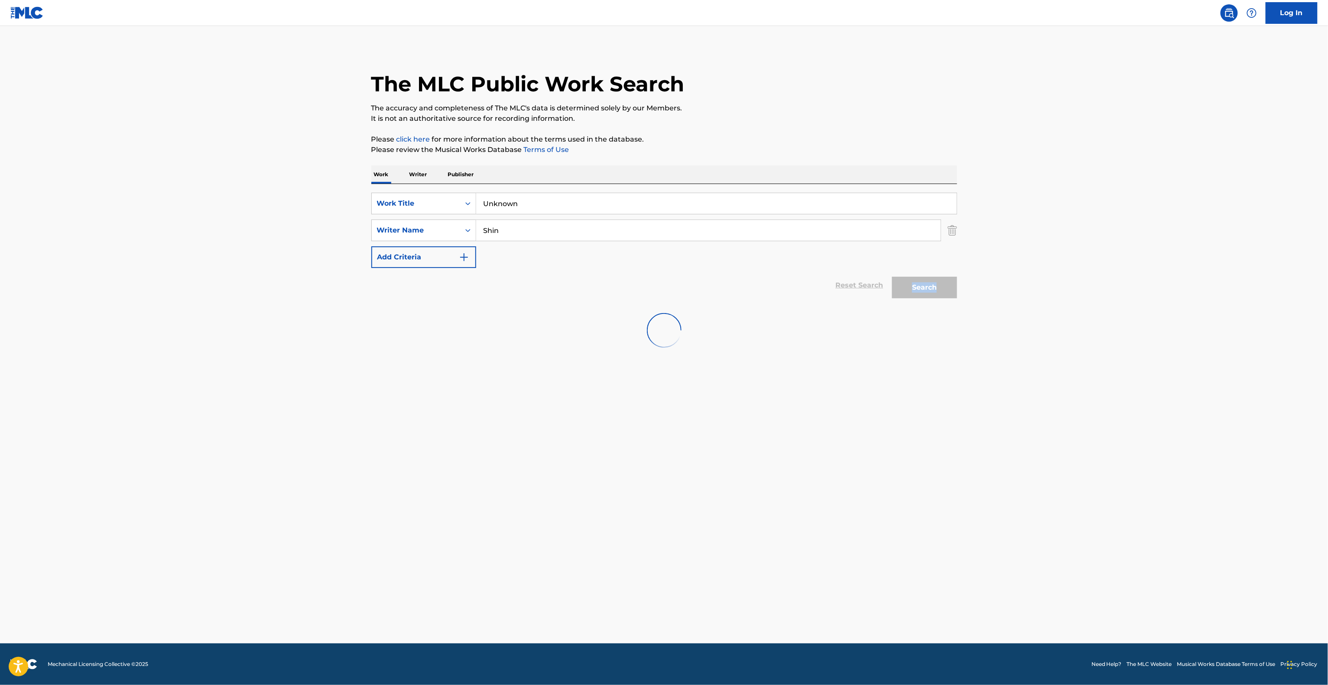
drag, startPoint x: 926, startPoint y: 284, endPoint x: 857, endPoint y: 306, distance: 72.4
click at [926, 283] on div "Search" at bounding box center [922, 285] width 69 height 35
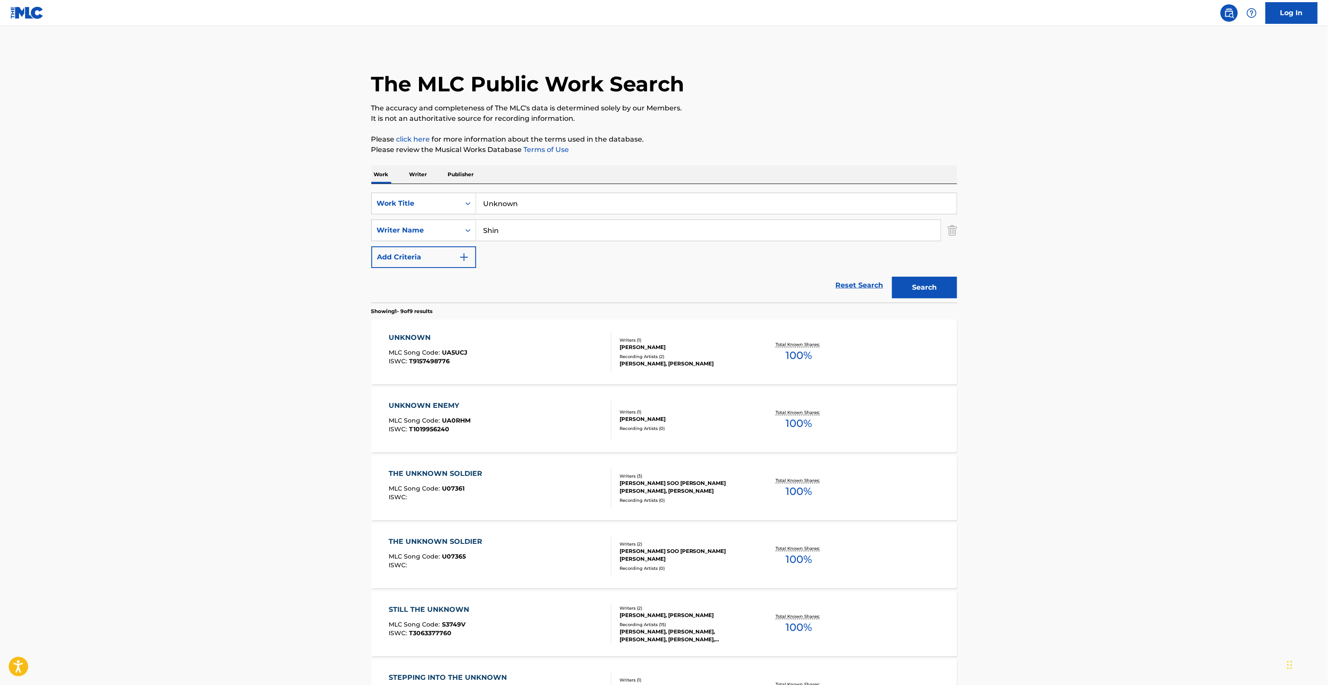
click at [1076, 464] on main "The MLC Public Work Search The accuracy and completeness of The MLC's data is d…" at bounding box center [664, 500] width 1328 height 948
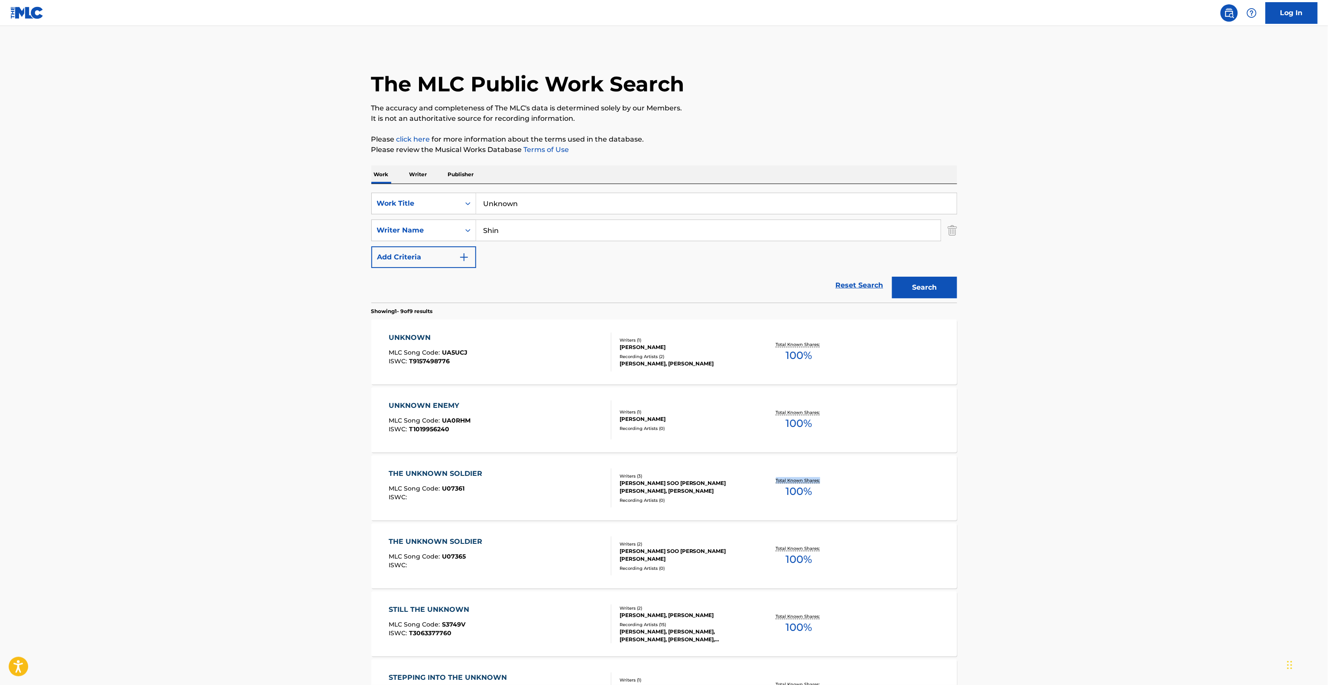
click at [1077, 464] on main "The MLC Public Work Search The accuracy and completeness of The MLC's data is d…" at bounding box center [664, 500] width 1328 height 948
drag, startPoint x: 543, startPoint y: 208, endPoint x: 442, endPoint y: 191, distance: 103.1
click at [435, 190] on div "SearchWithCriteria4a681183-929d-4b7e-8811-beea890ff4c4 Work Title Unknown Searc…" at bounding box center [664, 243] width 586 height 119
paste input "Horses"
type input "Unknown Horses"
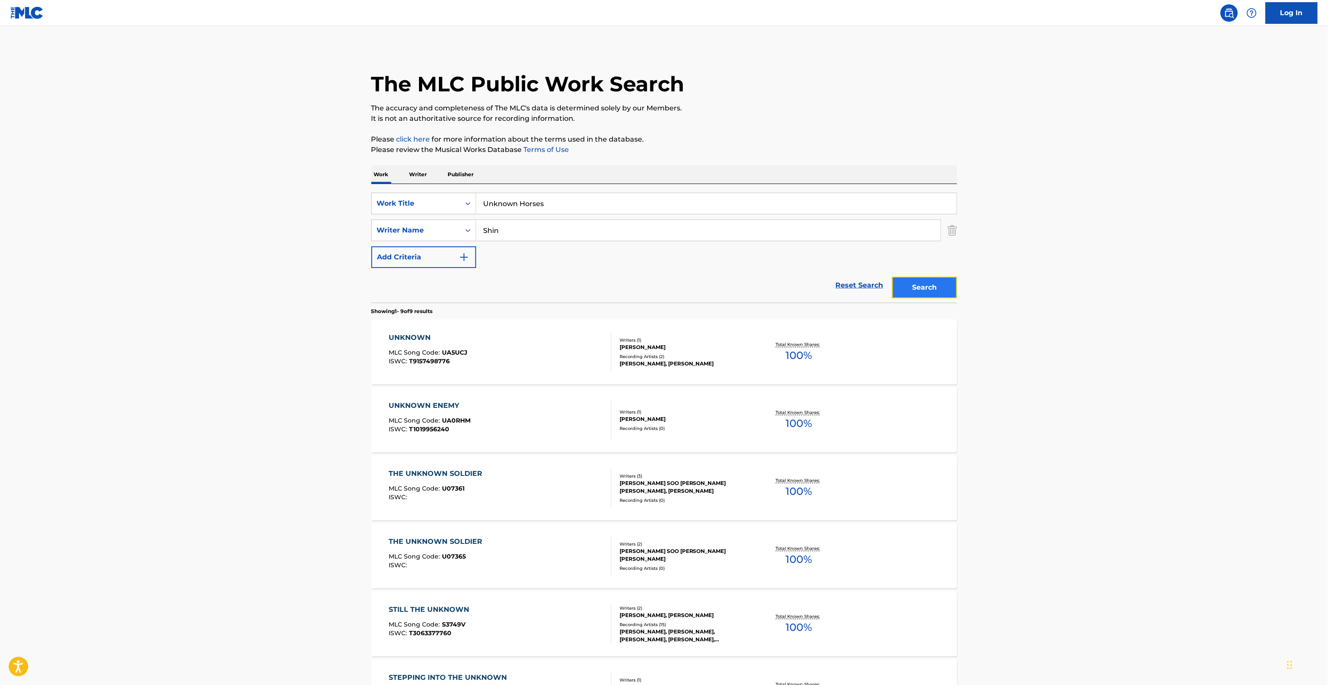
click at [919, 288] on button "Search" at bounding box center [924, 288] width 65 height 22
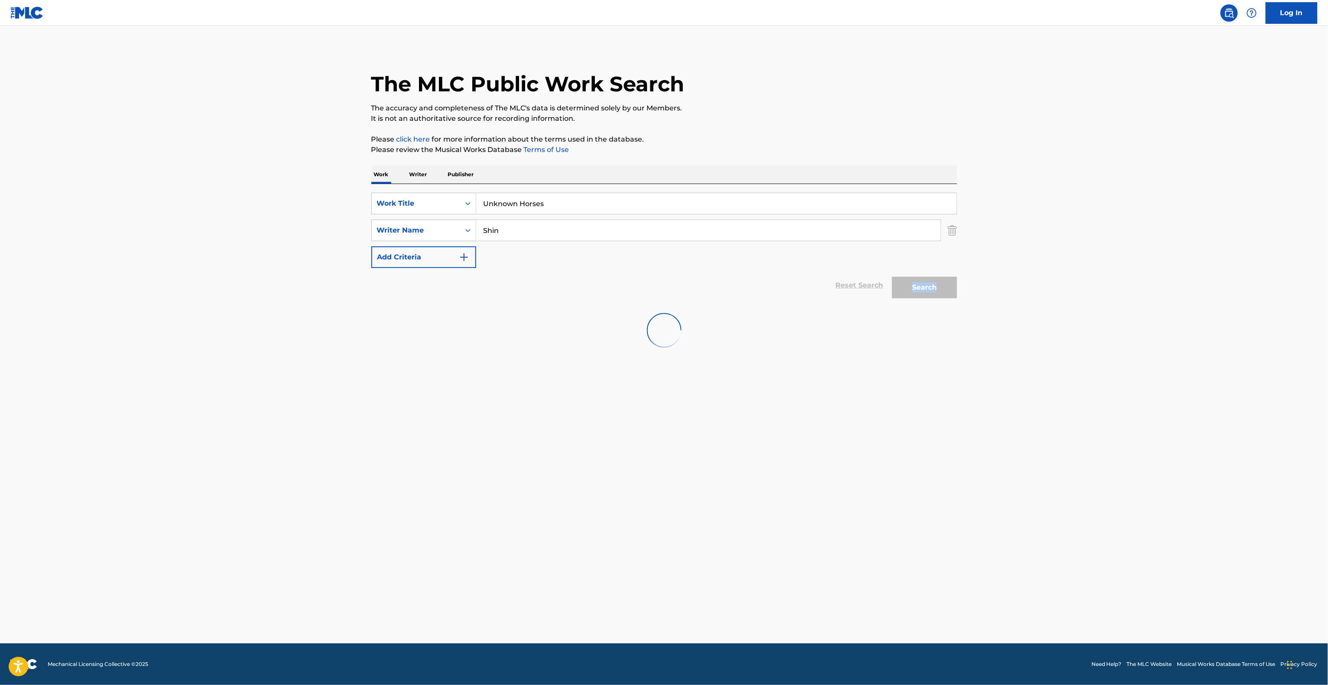
click at [919, 288] on div "Search" at bounding box center [922, 285] width 69 height 35
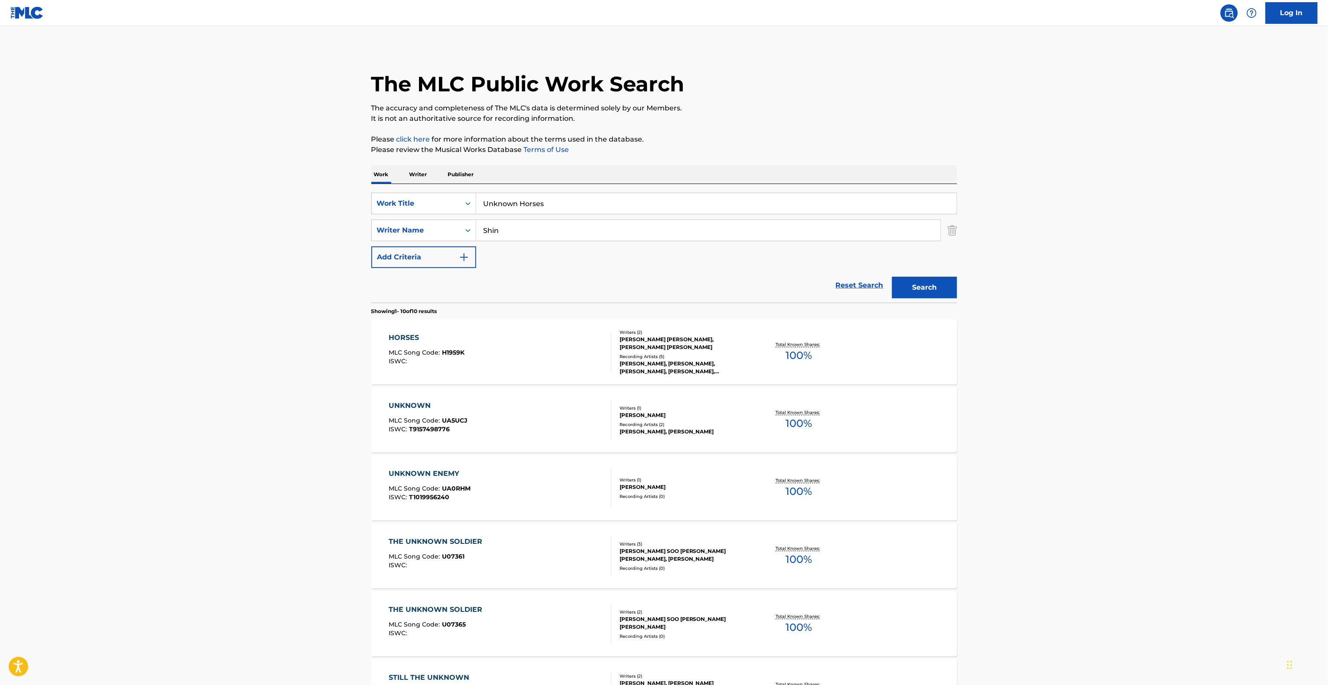
click at [1025, 335] on main "The MLC Public Work Search The accuracy and completeness of The MLC's data is d…" at bounding box center [664, 534] width 1328 height 1016
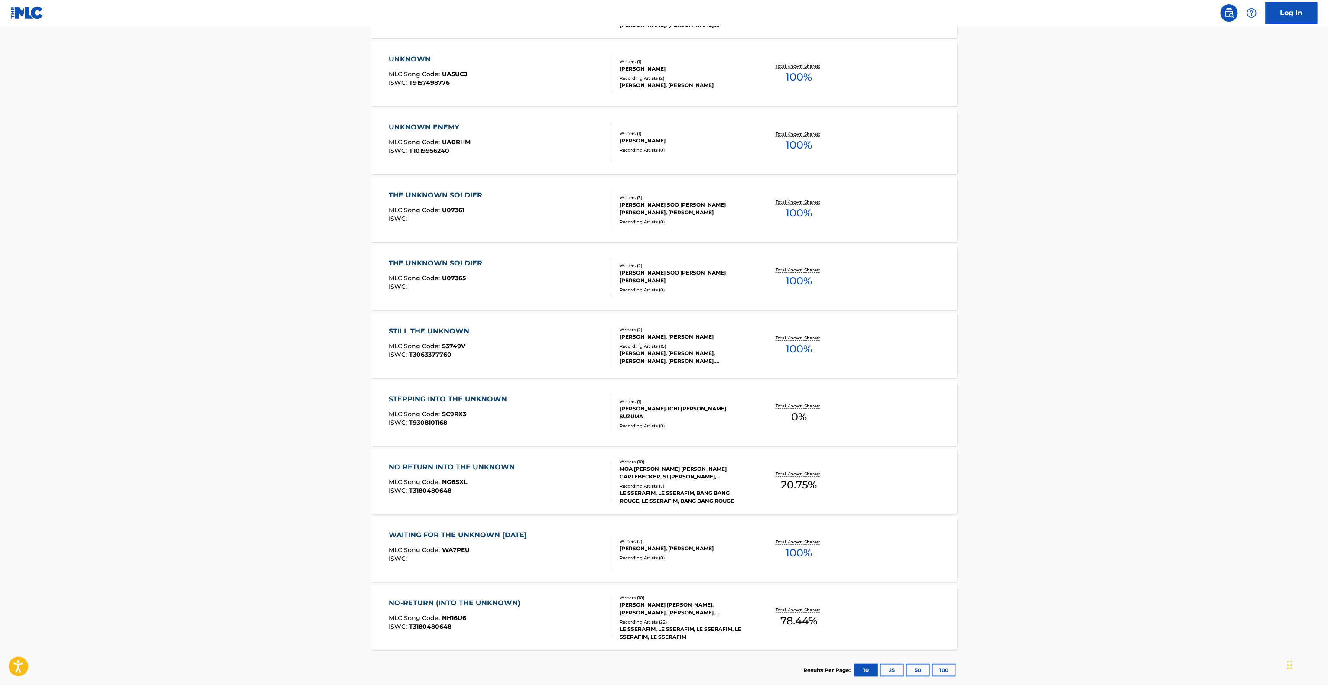
scroll to position [399, 0]
